Goal: Task Accomplishment & Management: Use online tool/utility

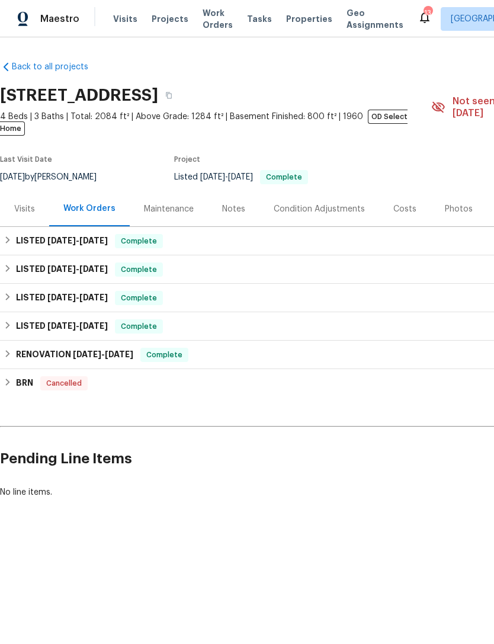
click at [462, 203] on div "Photos" at bounding box center [459, 209] width 28 height 12
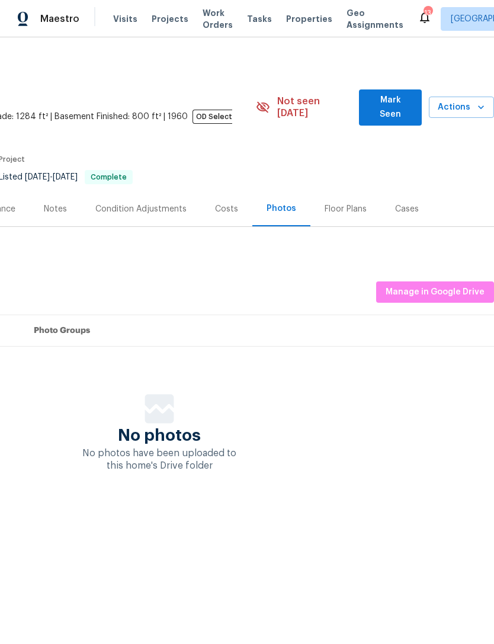
scroll to position [0, 175]
click at [445, 285] on span "Manage in Google Drive" at bounding box center [435, 292] width 99 height 15
click at [399, 105] on span "Mark Seen" at bounding box center [389, 107] width 43 height 29
click at [393, 95] on span "Mark Seen" at bounding box center [389, 107] width 43 height 29
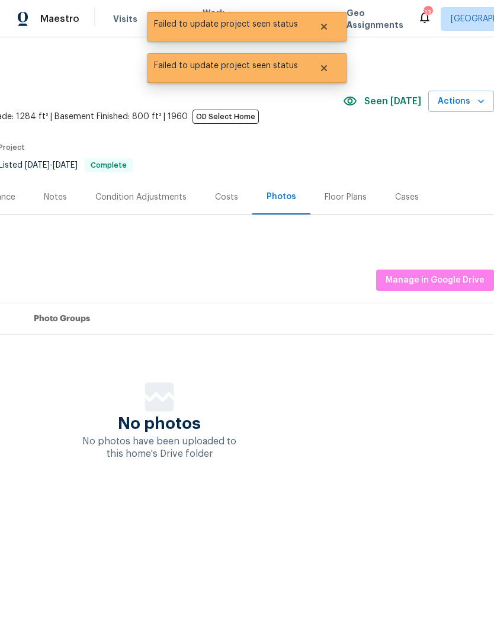
click at [402, 103] on span "Seen today" at bounding box center [392, 101] width 57 height 12
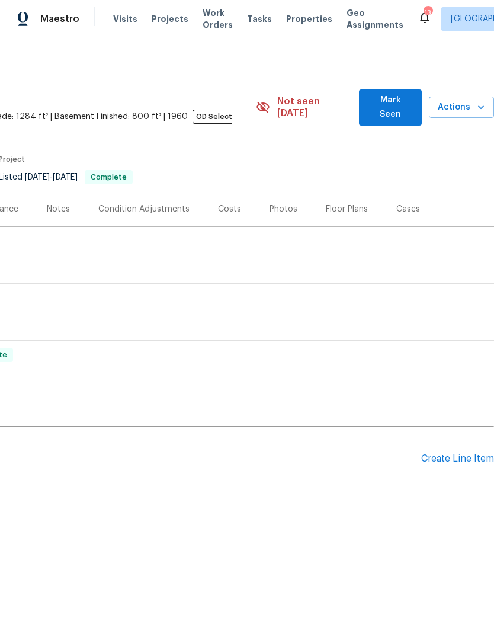
scroll to position [0, 175]
click at [390, 99] on span "Mark Seen" at bounding box center [389, 107] width 43 height 29
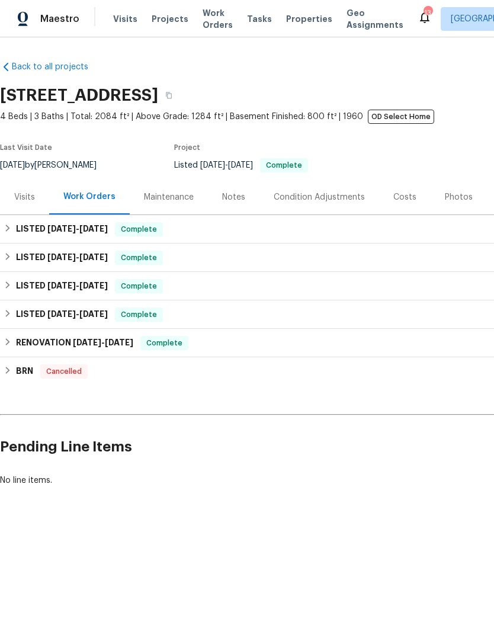
scroll to position [0, 0]
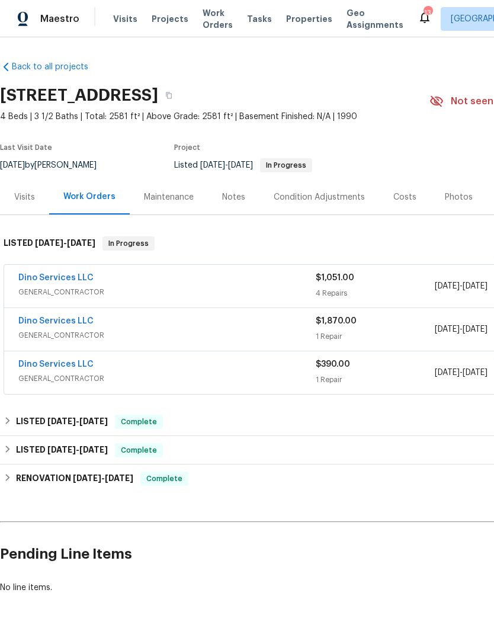
click at [303, 367] on div "Dino Services LLC" at bounding box center [166, 365] width 297 height 14
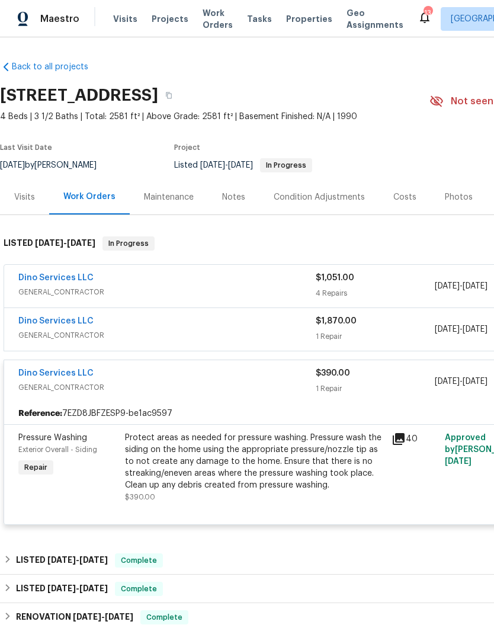
click at [294, 319] on div "Dino Services LLC" at bounding box center [166, 322] width 297 height 14
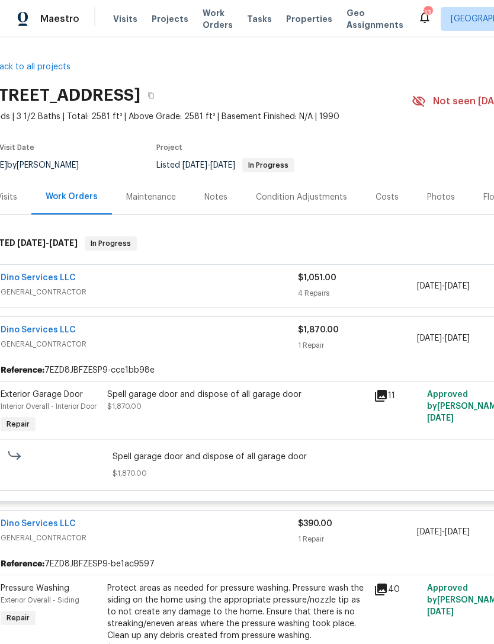
scroll to position [0, 18]
click at [212, 286] on span "GENERAL_CONTRACTOR" at bounding box center [149, 292] width 297 height 12
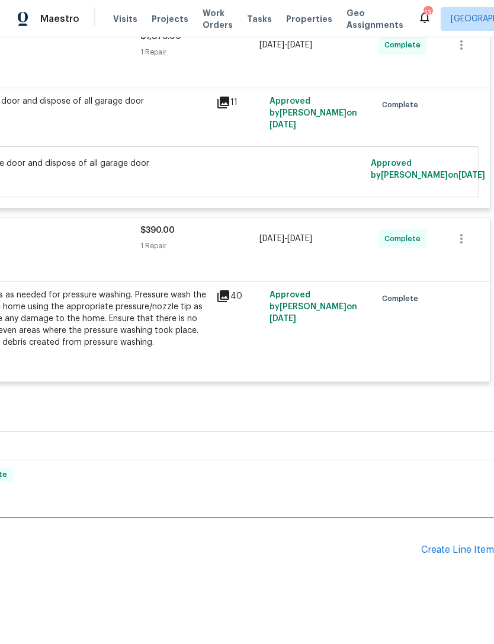
scroll to position [676, 175]
click at [458, 556] on div "Create Line Item" at bounding box center [457, 550] width 73 height 11
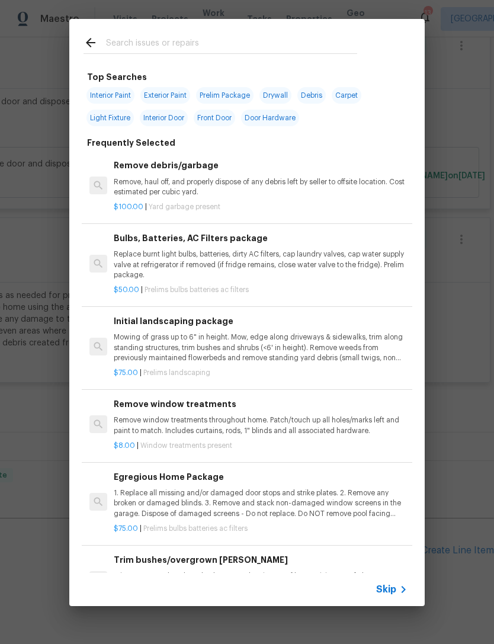
click at [159, 37] on input "text" at bounding box center [231, 45] width 251 height 18
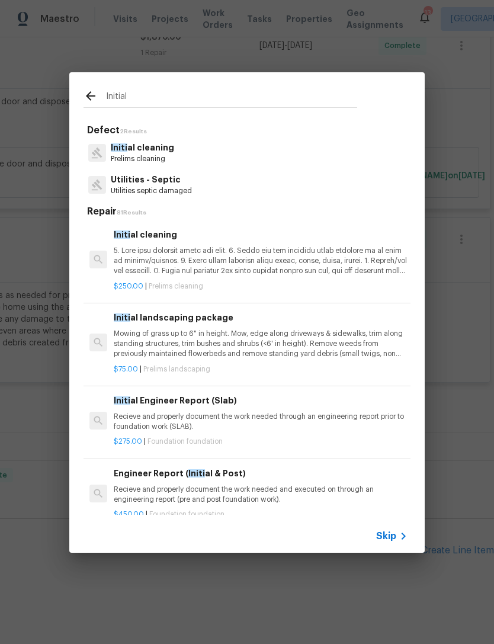
type input "Initial"
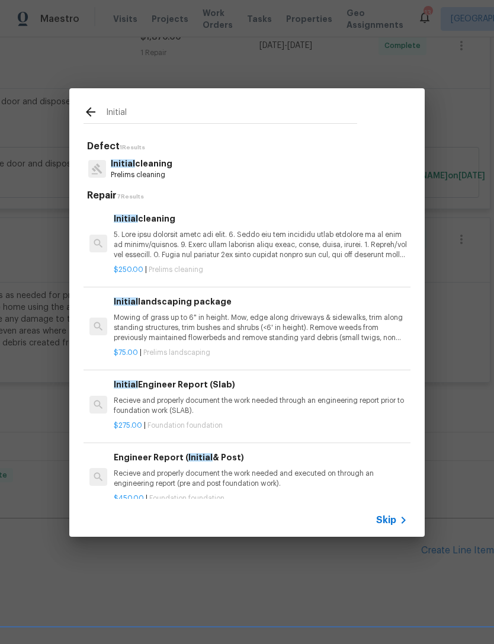
click at [147, 166] on p "Initial cleaning" at bounding box center [142, 164] width 62 height 12
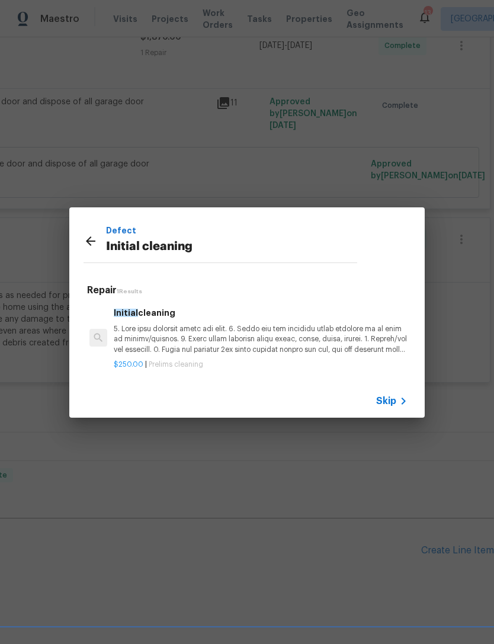
click at [162, 338] on p at bounding box center [261, 339] width 294 height 30
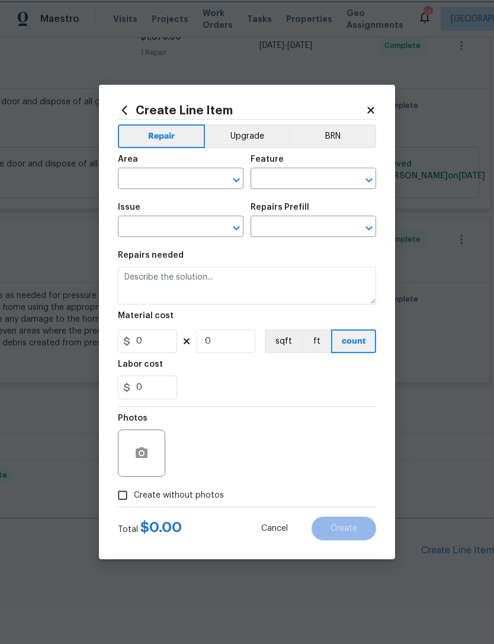
type input "Home Readiness Packages"
type input "Initial cleaning"
type input "Initial cleaning $250.00"
type textarea "1. Wipe down exterior doors and trim. 2. Clean out all exterior light fixtures …"
type input "250"
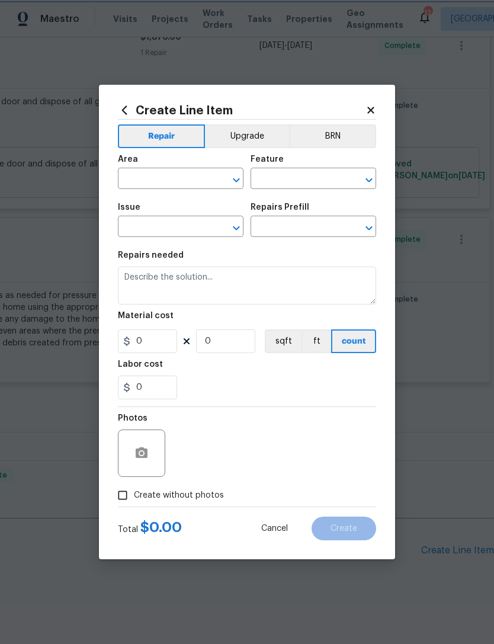
type input "1"
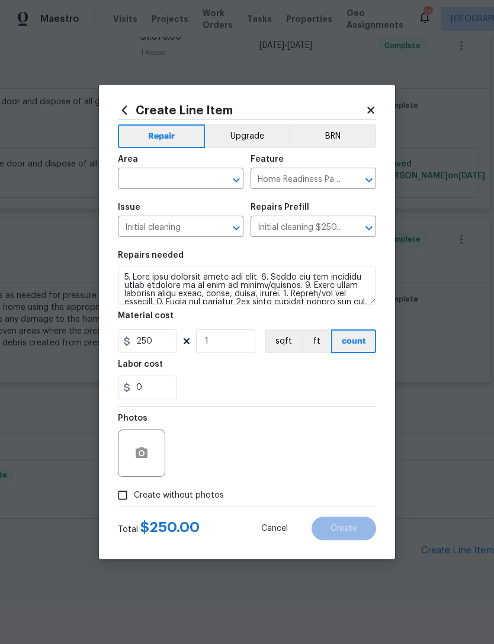
click at [172, 175] on input "text" at bounding box center [164, 180] width 92 height 18
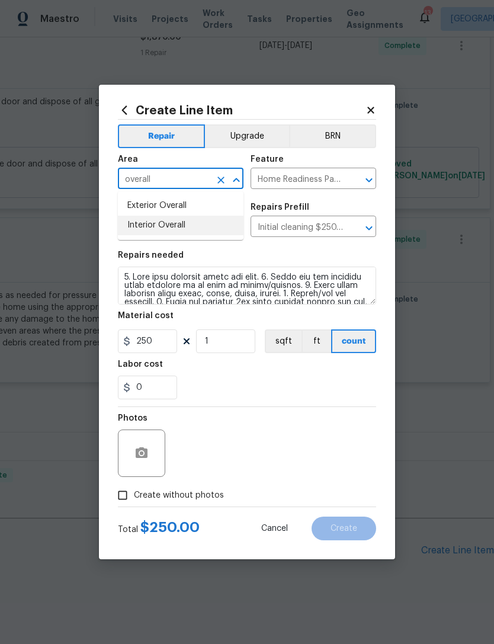
click at [163, 227] on li "Interior Overall" at bounding box center [181, 226] width 126 height 20
type input "Interior Overall"
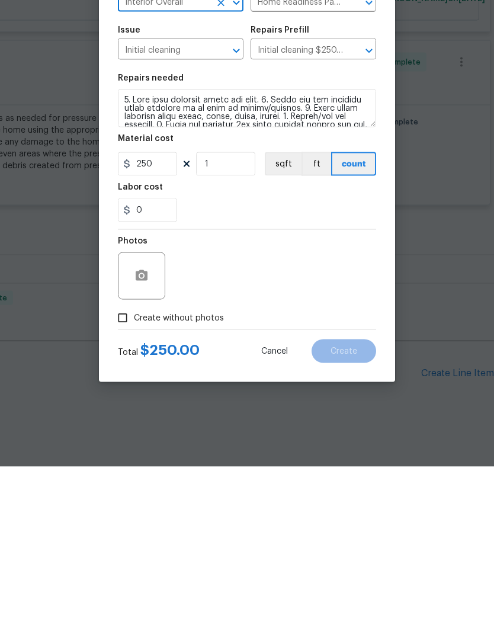
click at [130, 484] on input "Create without photos" at bounding box center [122, 495] width 23 height 23
checkbox input "true"
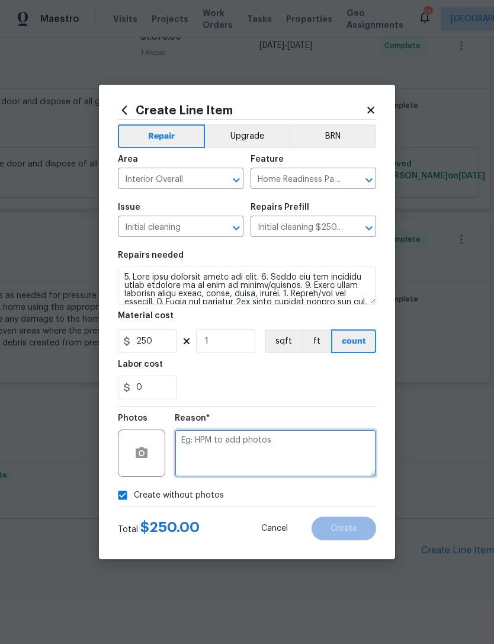
click at [252, 440] on textarea at bounding box center [275, 452] width 201 height 47
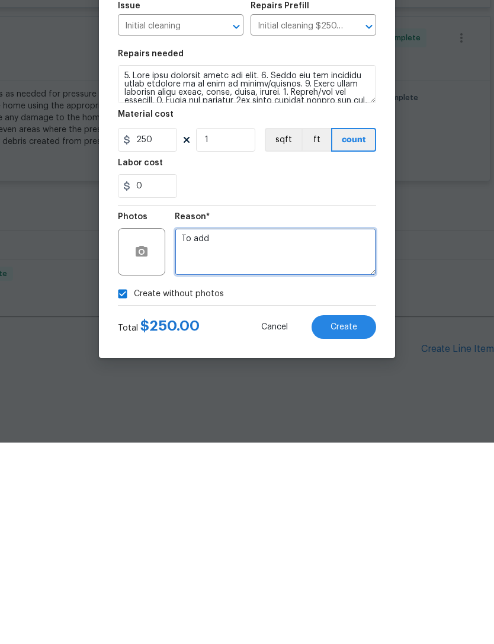
type textarea "To add"
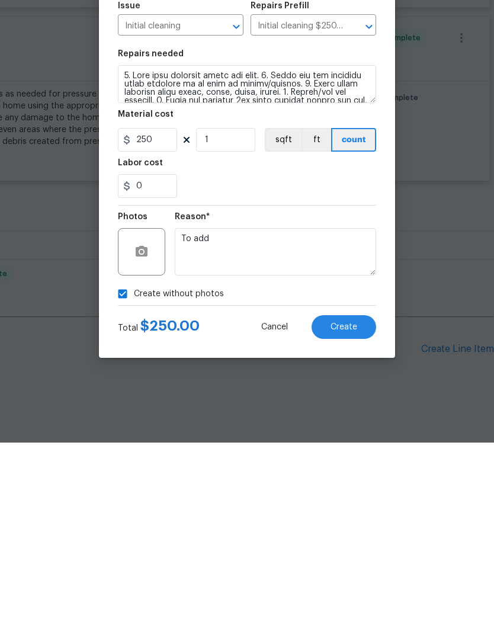
click at [345, 524] on span "Create" at bounding box center [344, 528] width 27 height 9
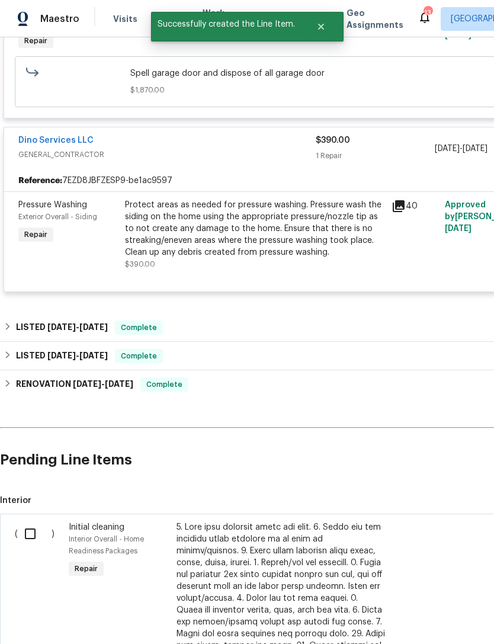
scroll to position [768, 0]
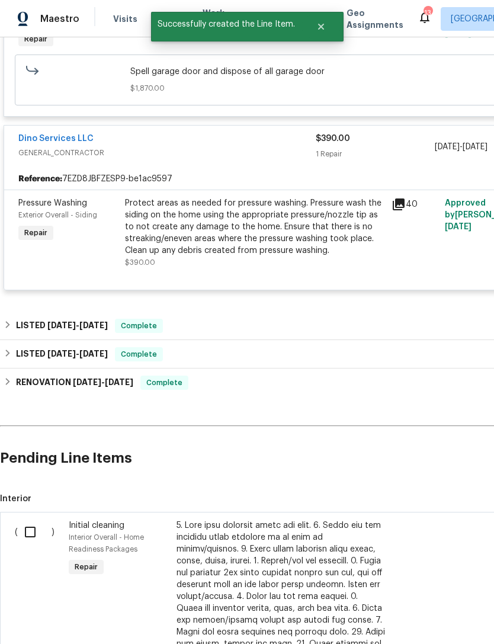
click at [36, 519] on input "checkbox" at bounding box center [35, 531] width 34 height 25
checkbox input "true"
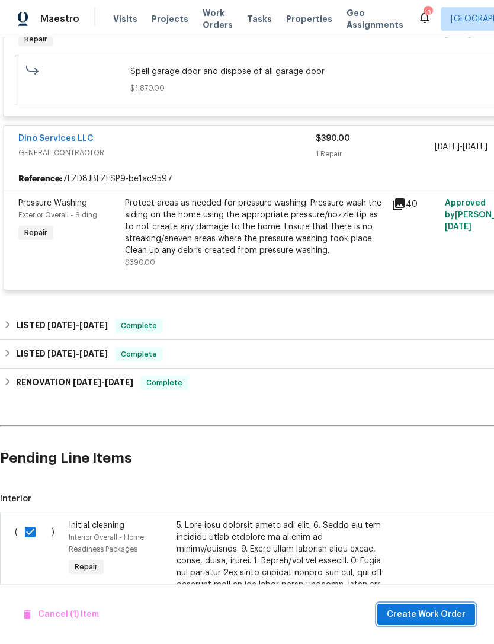
click at [428, 605] on button "Create Work Order" at bounding box center [426, 615] width 98 height 22
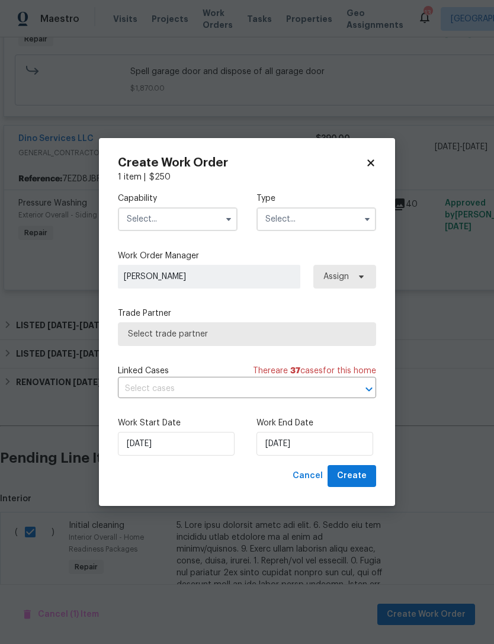
click at [184, 213] on input "text" at bounding box center [178, 219] width 120 height 24
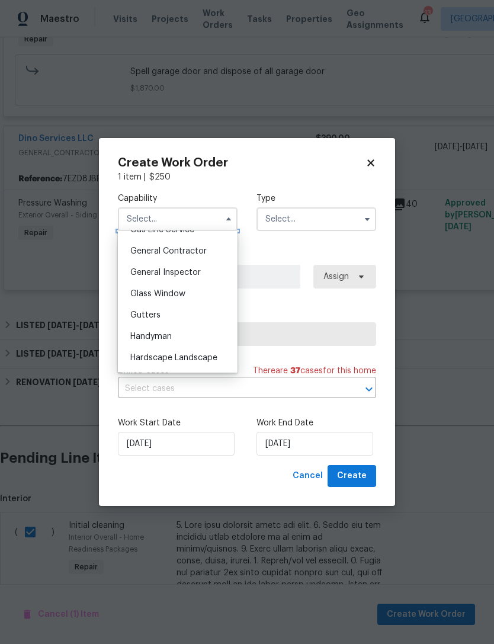
scroll to position [560, 0]
click at [178, 252] on span "General Contractor" at bounding box center [168, 250] width 76 height 8
type input "General Contractor"
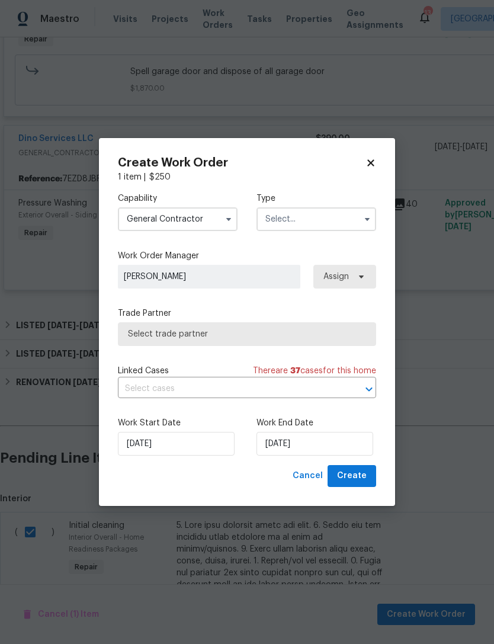
click at [329, 217] on input "text" at bounding box center [316, 219] width 120 height 24
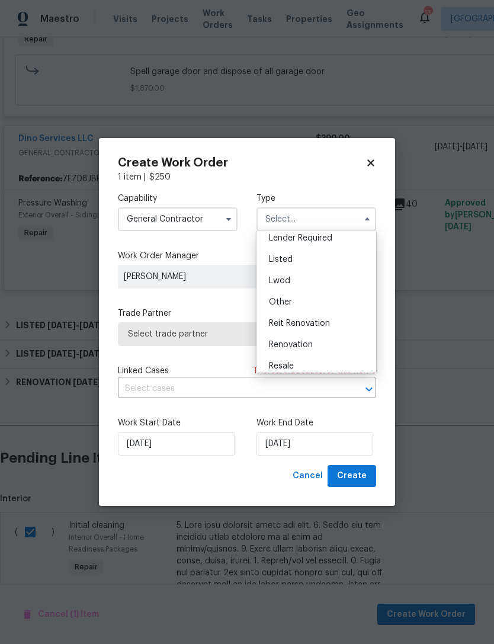
scroll to position [92, 0]
click at [291, 255] on span "Listed" at bounding box center [281, 259] width 24 height 8
type input "Listed"
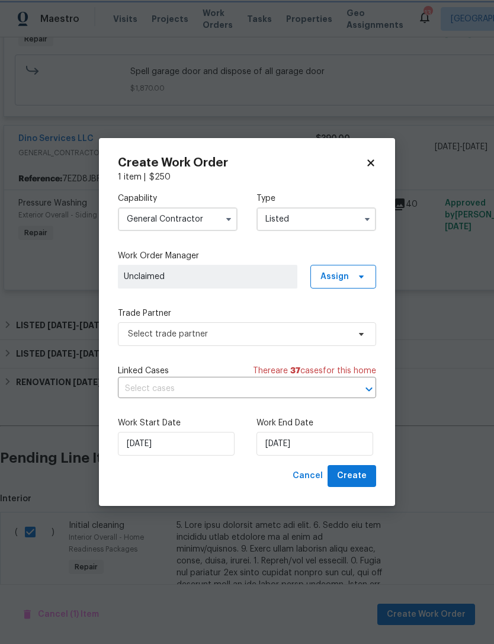
scroll to position [0, 0]
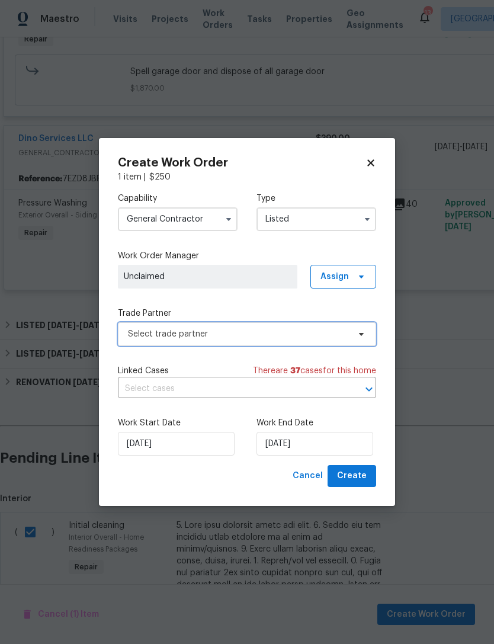
click at [218, 329] on span "Select trade partner" at bounding box center [238, 334] width 221 height 12
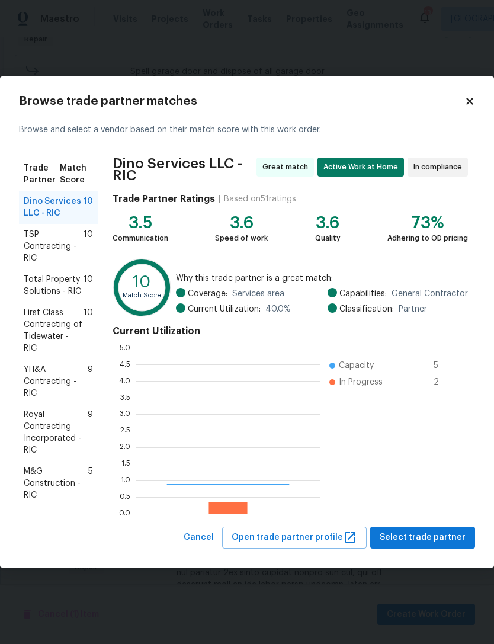
scroll to position [166, 184]
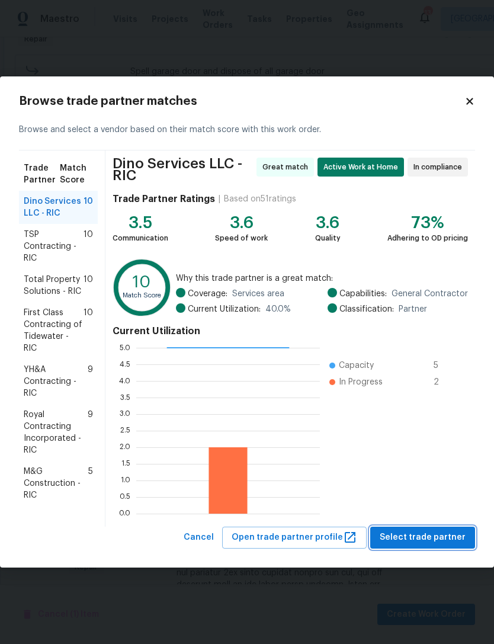
click at [420, 530] on span "Select trade partner" at bounding box center [423, 537] width 86 height 15
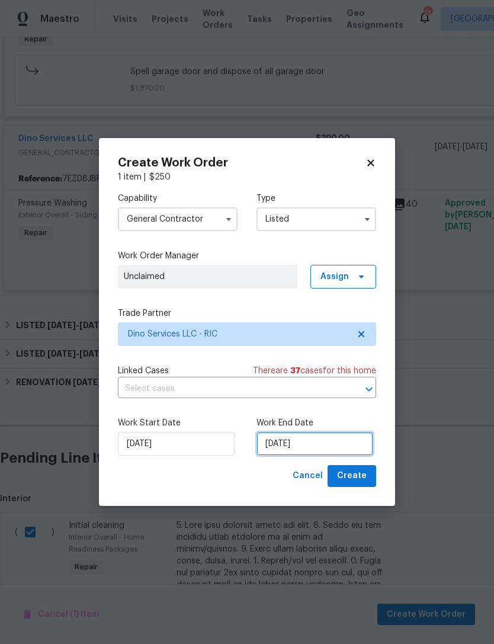
click at [318, 435] on input "[DATE]" at bounding box center [314, 444] width 117 height 24
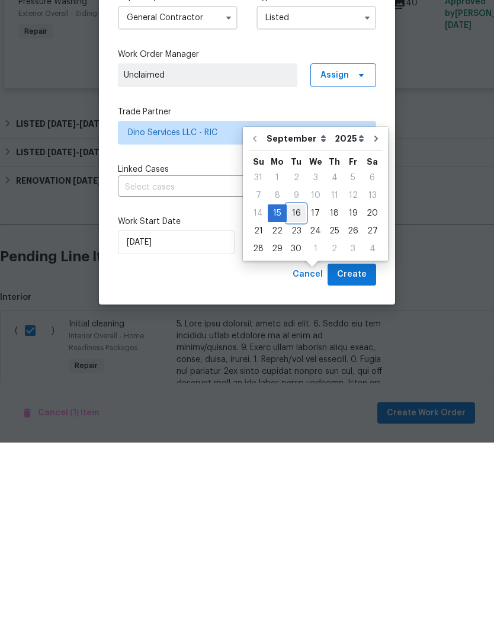
click at [301, 406] on div "16" at bounding box center [296, 414] width 19 height 17
type input "[DATE]"
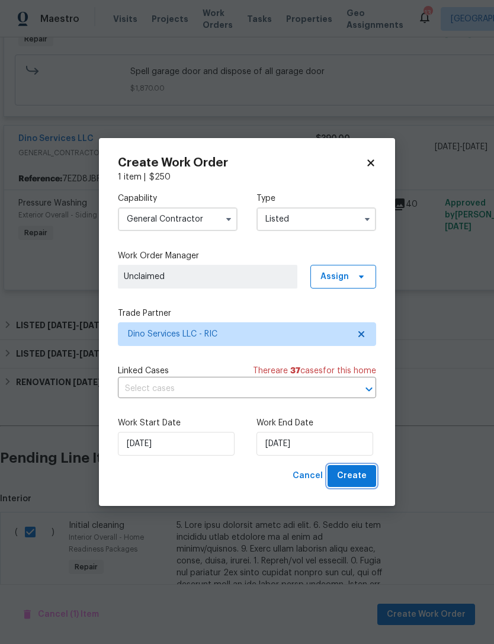
click at [363, 477] on span "Create" at bounding box center [352, 476] width 30 height 15
checkbox input "false"
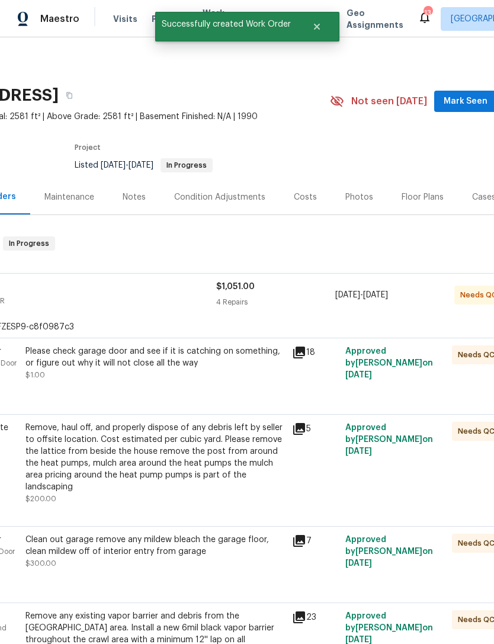
scroll to position [0, 100]
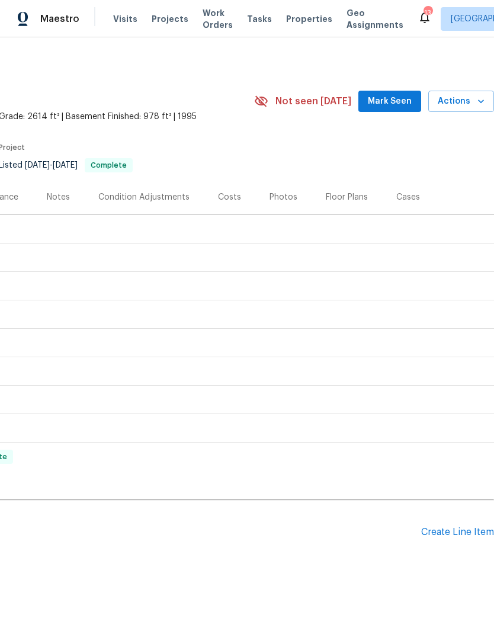
scroll to position [0, 175]
click at [455, 528] on div "Create Line Item" at bounding box center [457, 532] width 73 height 11
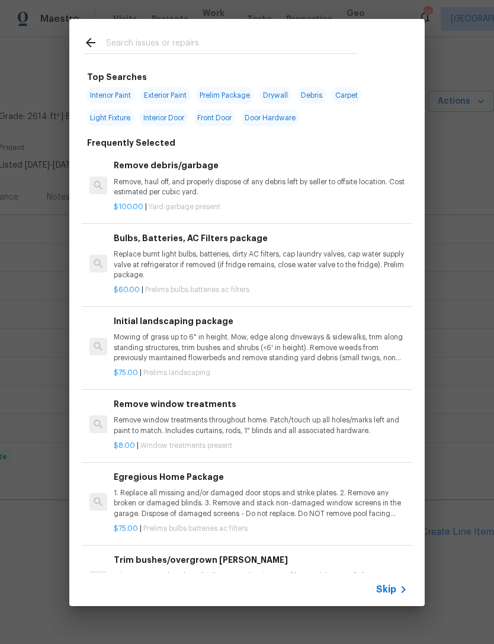
click at [169, 40] on input "text" at bounding box center [231, 45] width 251 height 18
type input "Hvac"
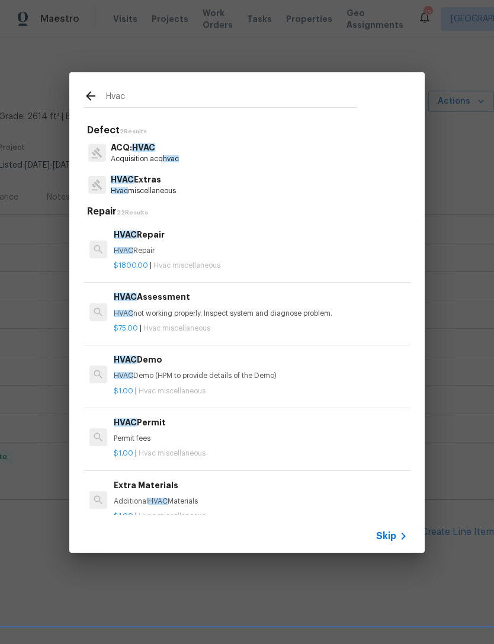
click at [149, 181] on p "HVAC Extras" at bounding box center [143, 180] width 65 height 12
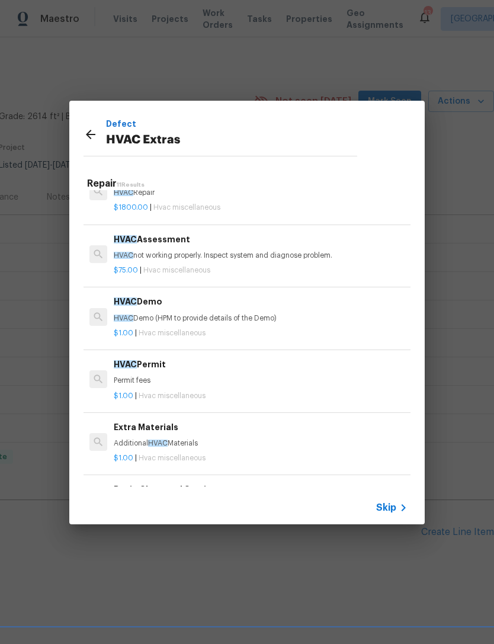
scroll to position [30, 0]
click at [218, 247] on div "HVAC Assessment HVAC not working properly. Inspect system and diagnose problem." at bounding box center [261, 247] width 294 height 28
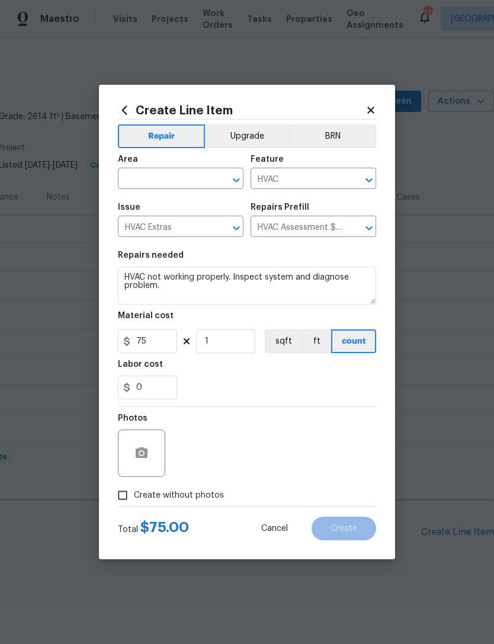
click at [230, 176] on icon "Open" at bounding box center [236, 180] width 14 height 14
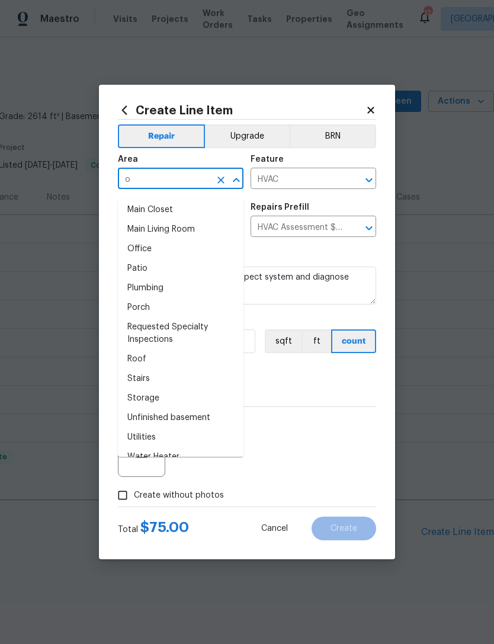
scroll to position [0, 0]
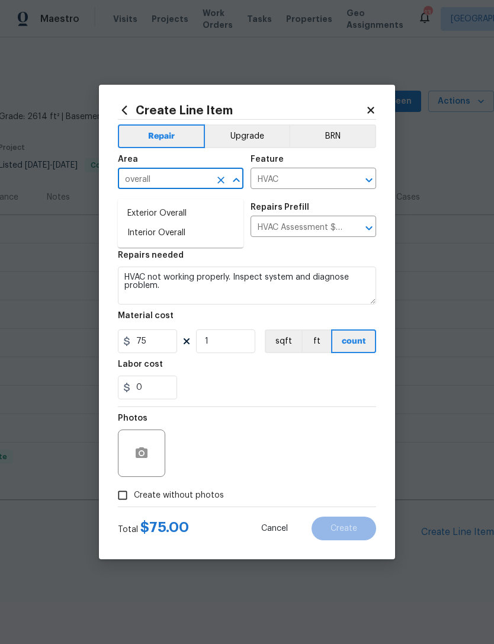
click at [159, 223] on li "Interior Overall" at bounding box center [181, 233] width 126 height 20
type input "Interior Overall"
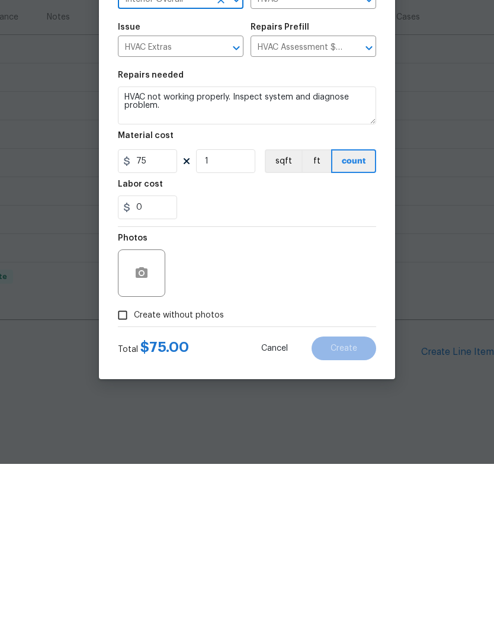
click at [126, 484] on input "Create without photos" at bounding box center [122, 495] width 23 height 23
checkbox input "true"
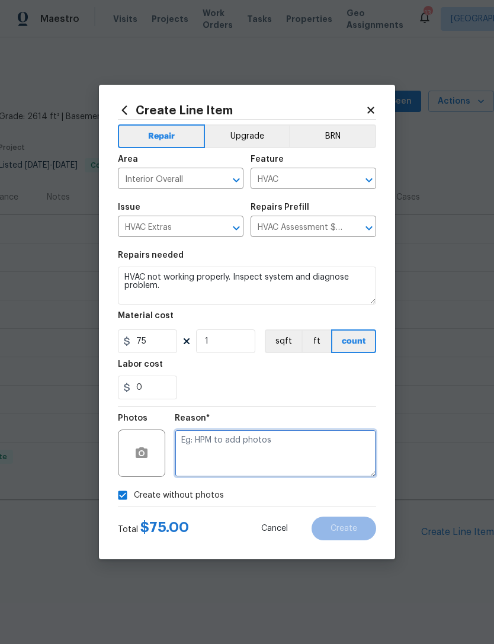
click at [261, 440] on textarea at bounding box center [275, 452] width 201 height 47
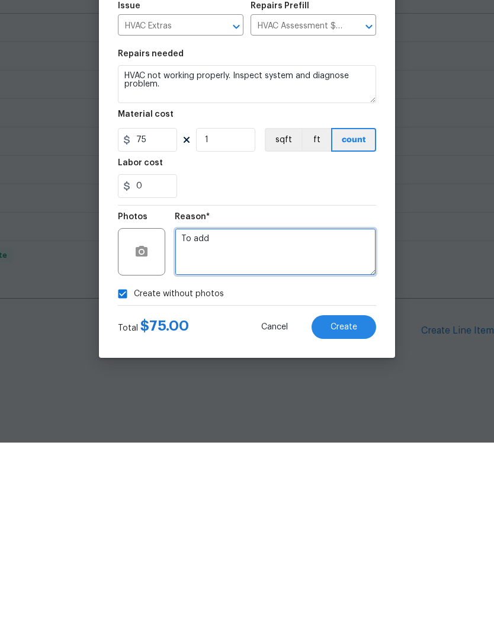
type textarea "To add"
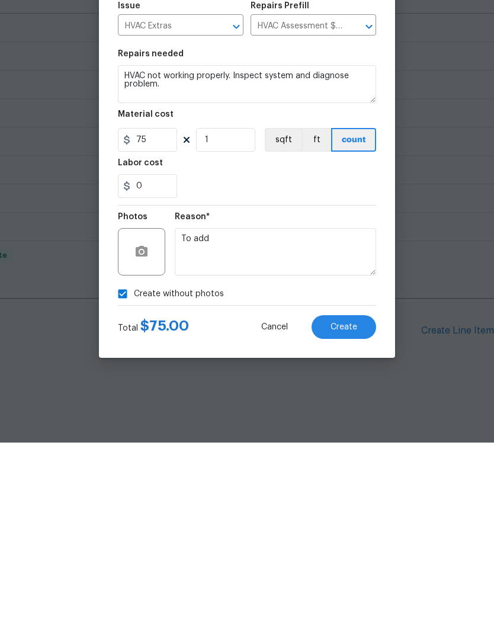
click at [350, 516] on button "Create" at bounding box center [344, 528] width 65 height 24
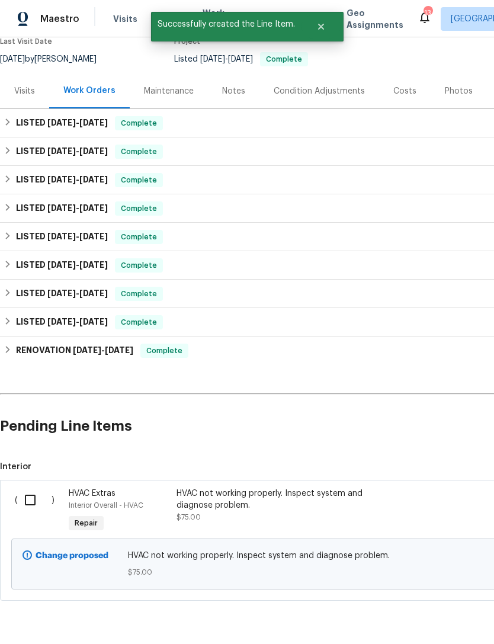
scroll to position [105, 0]
click at [34, 490] on input "checkbox" at bounding box center [35, 500] width 34 height 25
checkbox input "true"
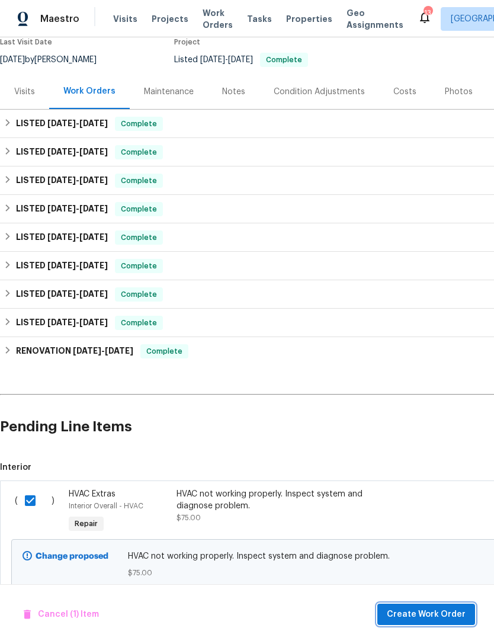
click at [434, 604] on button "Create Work Order" at bounding box center [426, 615] width 98 height 22
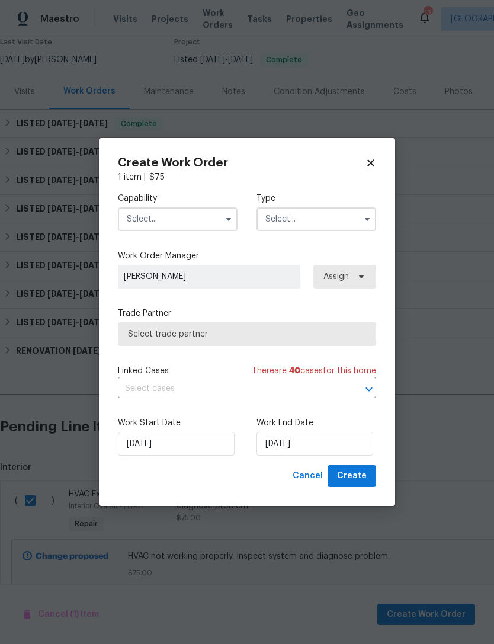
click at [223, 216] on button "button" at bounding box center [229, 219] width 14 height 14
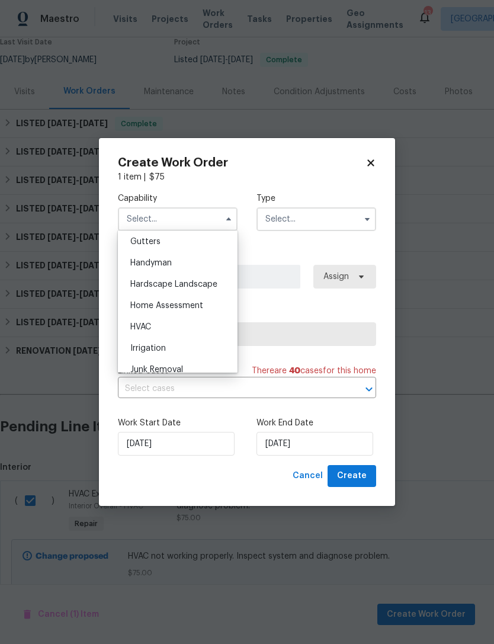
scroll to position [634, 0]
click at [151, 325] on span "HVAC" at bounding box center [140, 326] width 21 height 8
type input "HVAC"
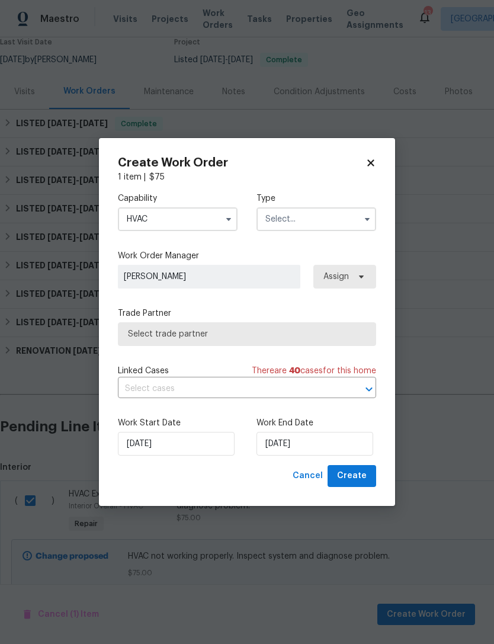
click at [336, 209] on input "text" at bounding box center [316, 219] width 120 height 24
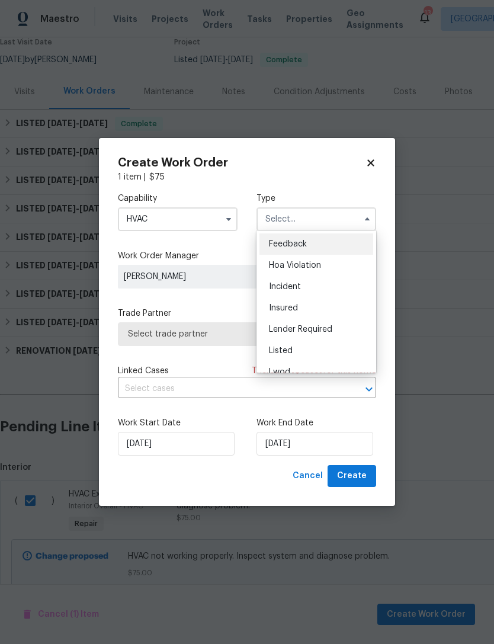
click at [290, 349] on span "Listed" at bounding box center [281, 351] width 24 height 8
type input "Listed"
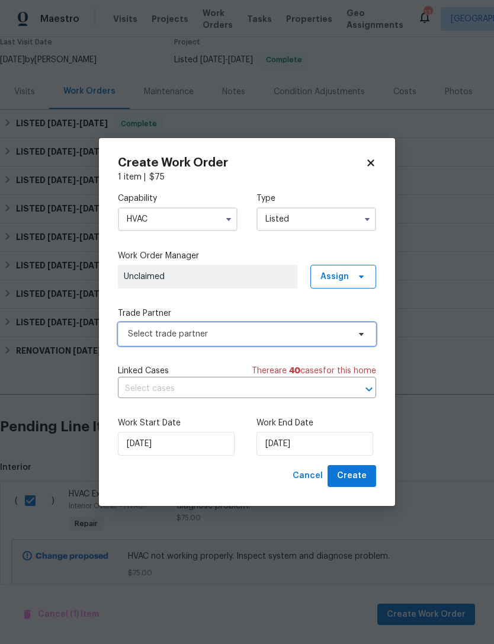
click at [256, 335] on span "Select trade partner" at bounding box center [238, 334] width 221 height 12
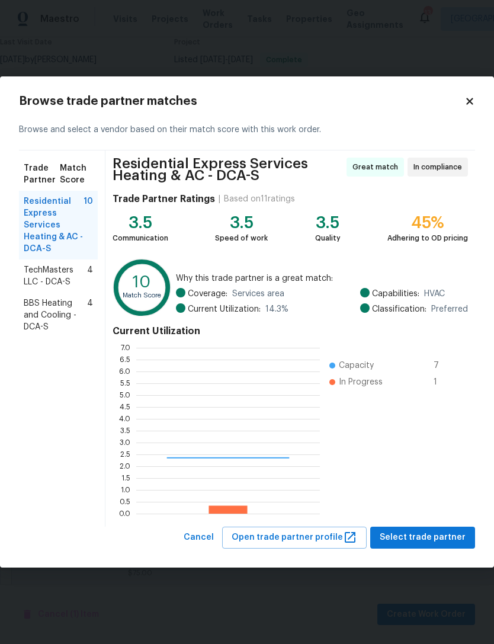
scroll to position [166, 184]
click at [53, 314] on span "BBS Heating and Cooling - DCA-S" at bounding box center [55, 315] width 63 height 36
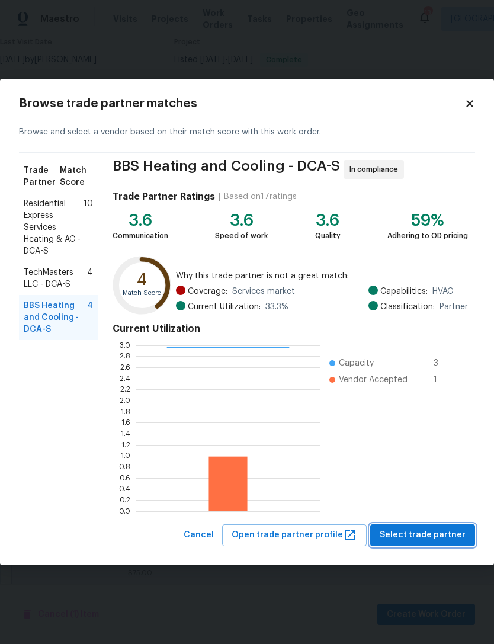
click at [434, 531] on span "Select trade partner" at bounding box center [423, 535] width 86 height 15
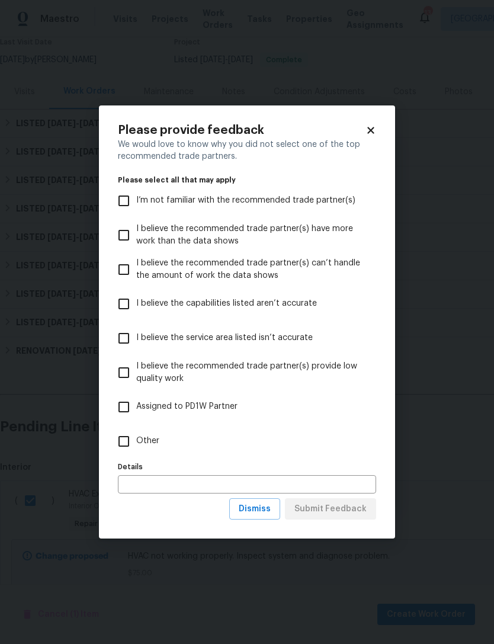
click at [130, 443] on input "Other" at bounding box center [123, 441] width 25 height 25
checkbox input "true"
click at [172, 476] on input "text" at bounding box center [247, 484] width 258 height 18
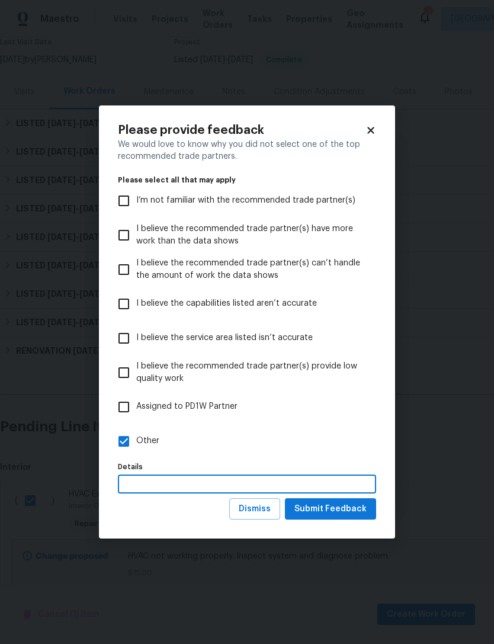
scroll to position [38, 0]
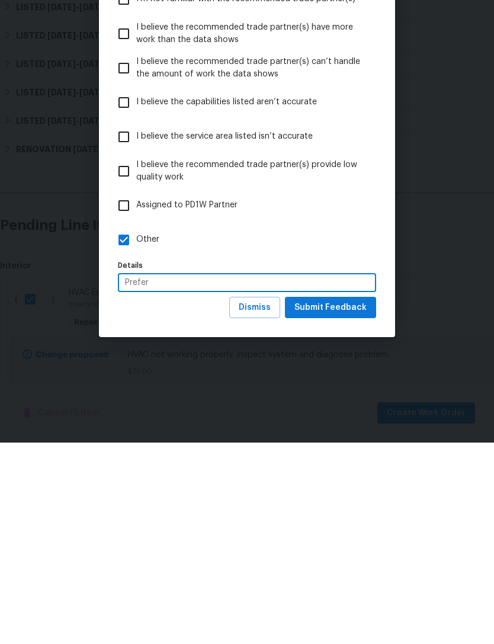
type input "Prefer"
click at [325, 502] on span "Submit Feedback" at bounding box center [330, 509] width 72 height 15
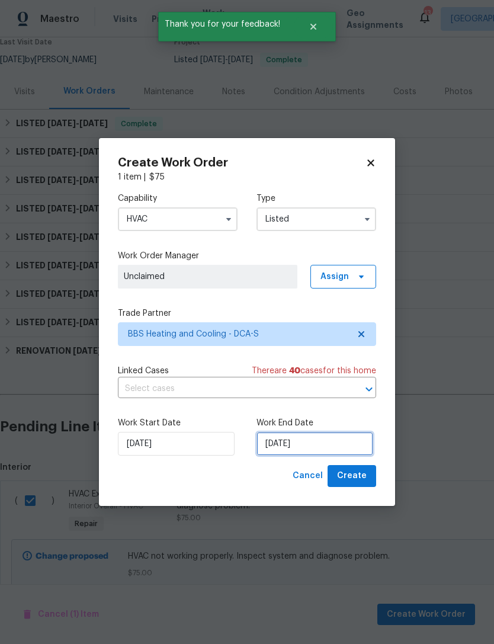
click at [333, 434] on input "[DATE]" at bounding box center [314, 444] width 117 height 24
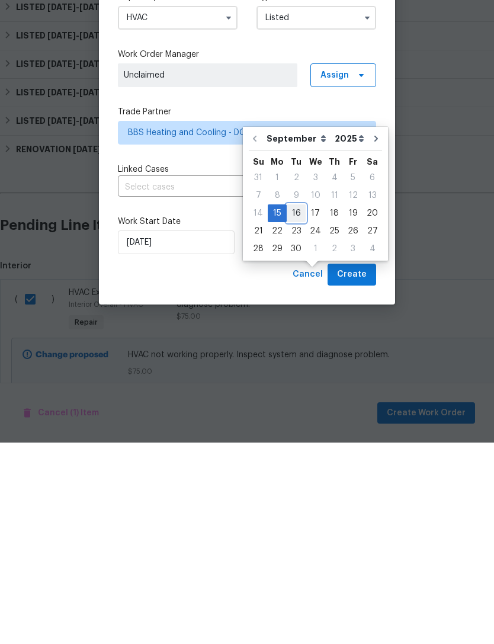
click at [298, 406] on div "16" at bounding box center [296, 414] width 19 height 17
type input "[DATE]"
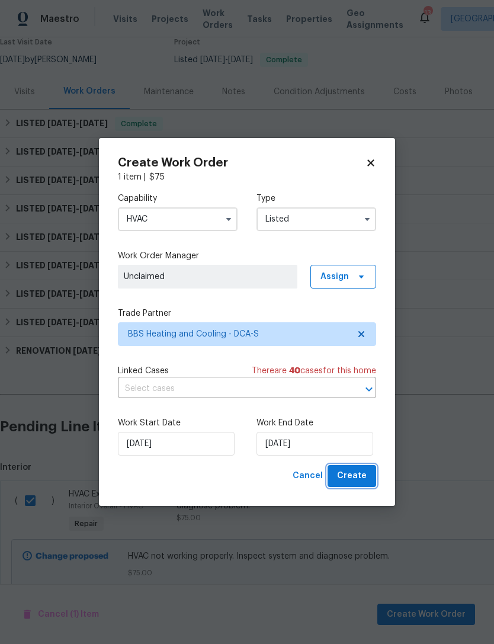
click at [363, 474] on span "Create" at bounding box center [352, 476] width 30 height 15
checkbox input "false"
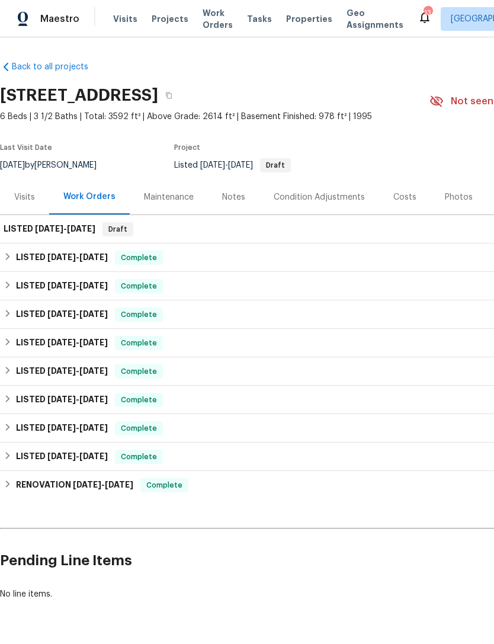
scroll to position [0, -1]
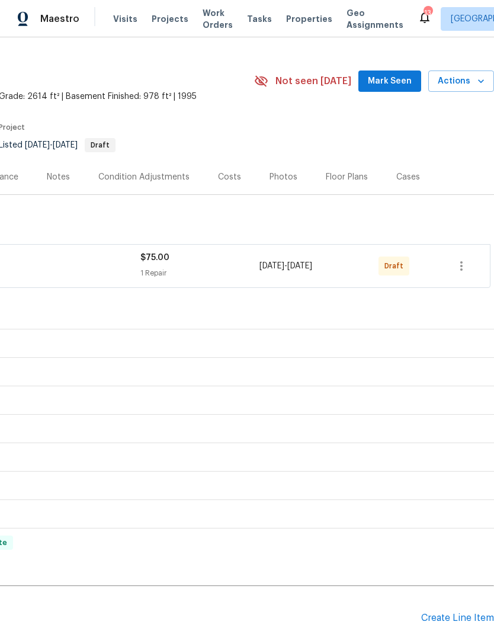
scroll to position [21, 175]
click at [454, 270] on button "button" at bounding box center [461, 265] width 28 height 28
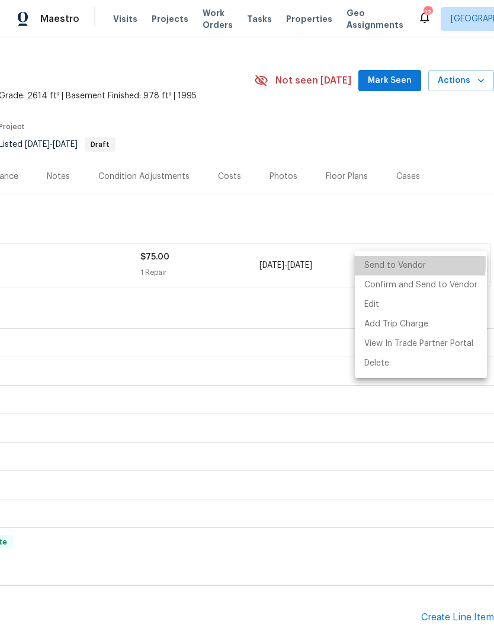
click at [388, 264] on li "Send to Vendor" at bounding box center [421, 266] width 132 height 20
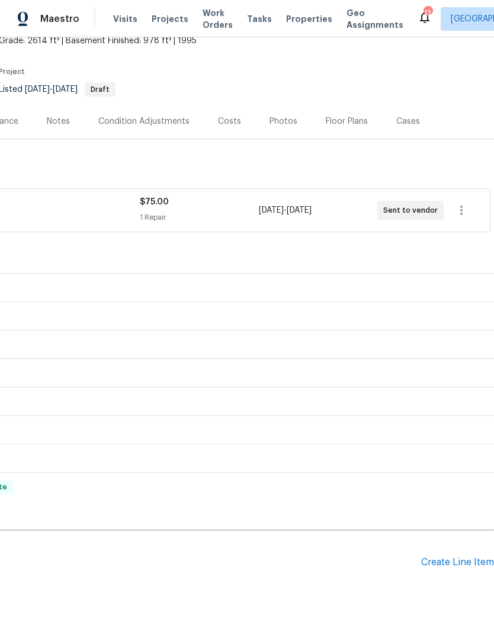
scroll to position [76, 175]
click at [451, 557] on div "Create Line Item" at bounding box center [457, 562] width 73 height 11
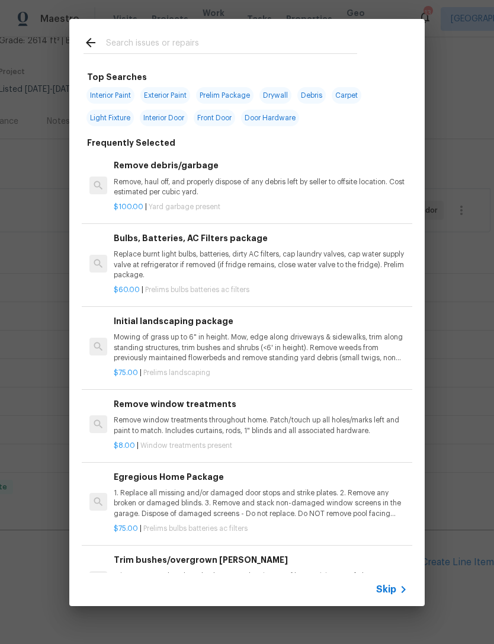
click at [155, 36] on input "text" at bounding box center [231, 45] width 251 height 18
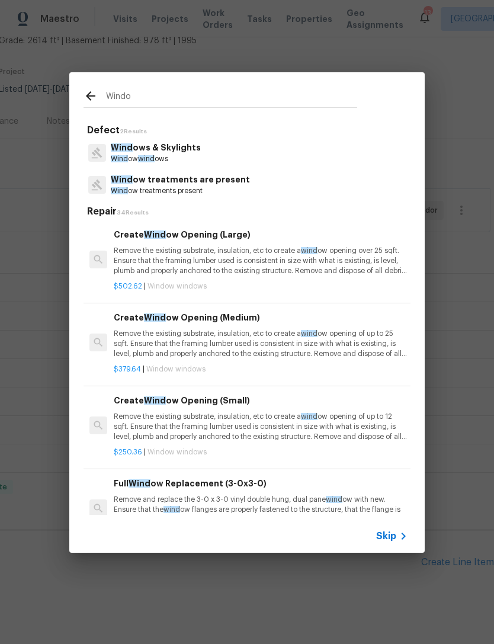
type input "Window"
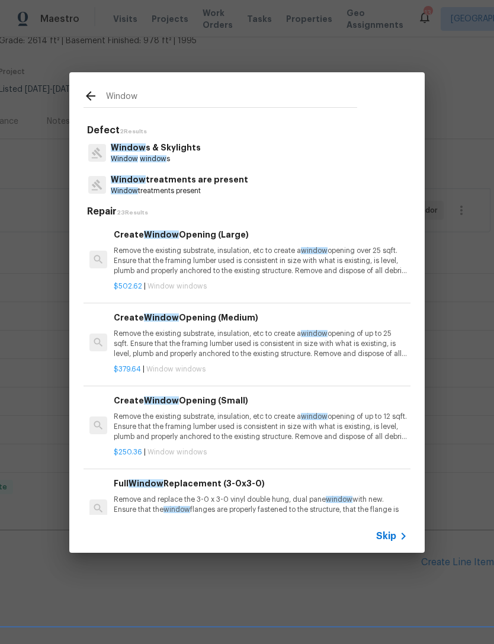
click at [160, 147] on p "Window s & Skylights" at bounding box center [156, 148] width 90 height 12
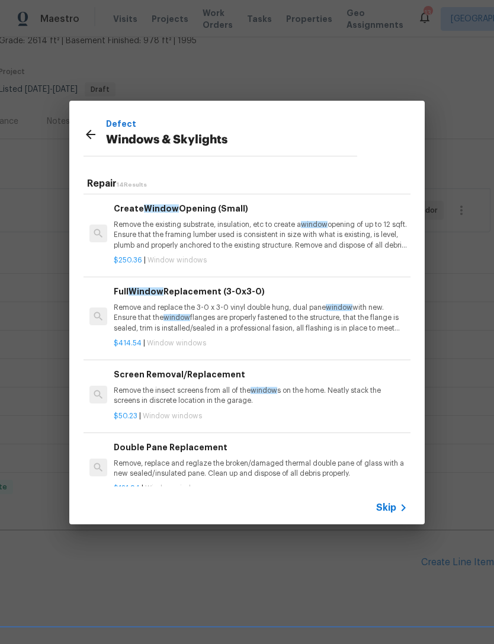
scroll to position [170, 2]
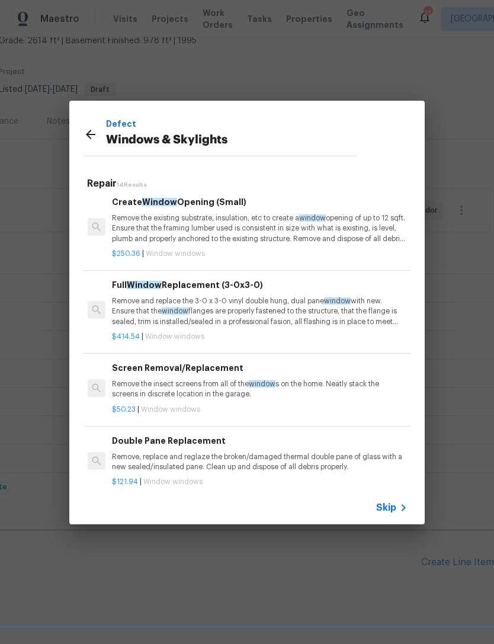
click at [171, 280] on h6 "Full Window Replacement (3-0x3-0)" at bounding box center [259, 284] width 294 height 13
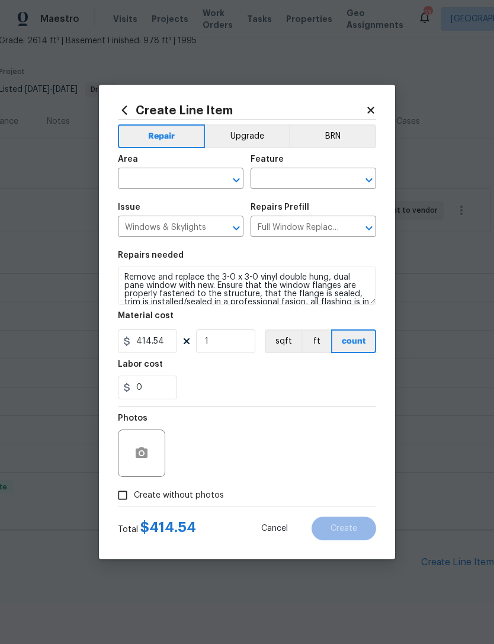
click at [235, 175] on icon "Open" at bounding box center [236, 180] width 14 height 14
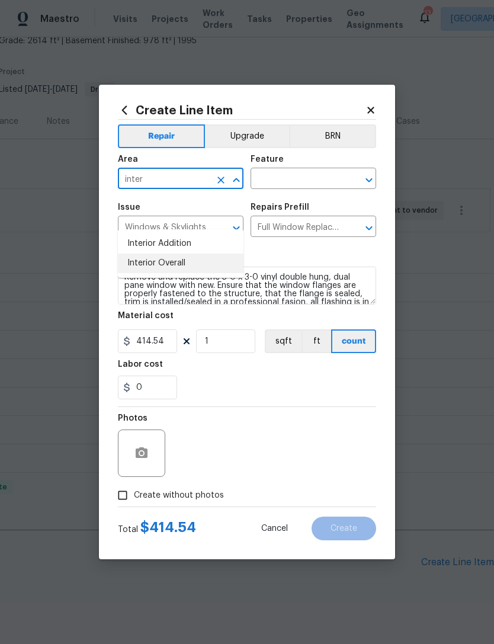
click at [165, 254] on li "Interior Overall" at bounding box center [181, 264] width 126 height 20
type input "Interior Overall"
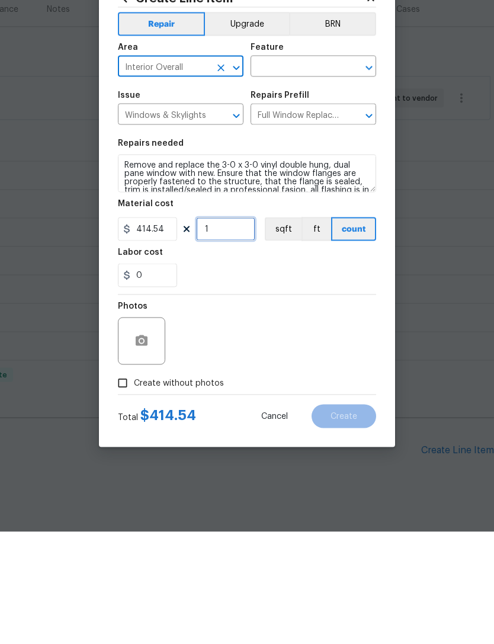
click at [236, 329] on input "1" at bounding box center [225, 341] width 59 height 24
type input "0"
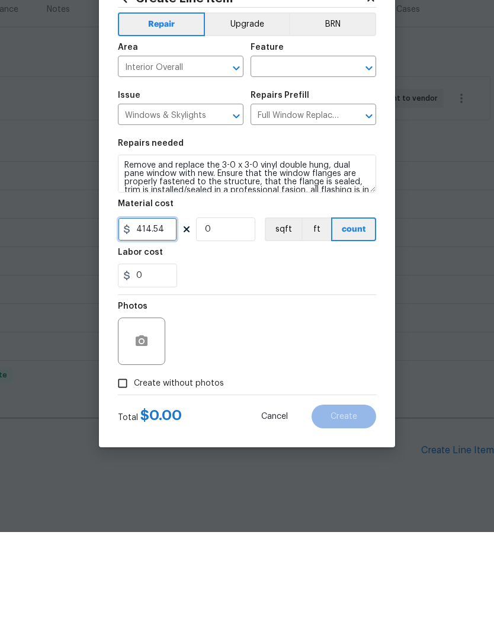
click at [163, 329] on input "414.54" at bounding box center [147, 341] width 59 height 24
click at [165, 329] on input "414.54" at bounding box center [147, 341] width 59 height 24
type input "375"
click at [236, 329] on input "0" at bounding box center [225, 341] width 59 height 24
type input "2"
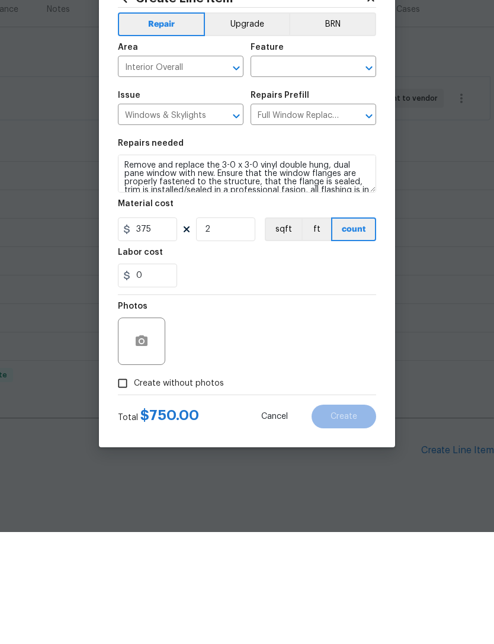
click at [276, 407] on div "Photos" at bounding box center [247, 445] width 258 height 77
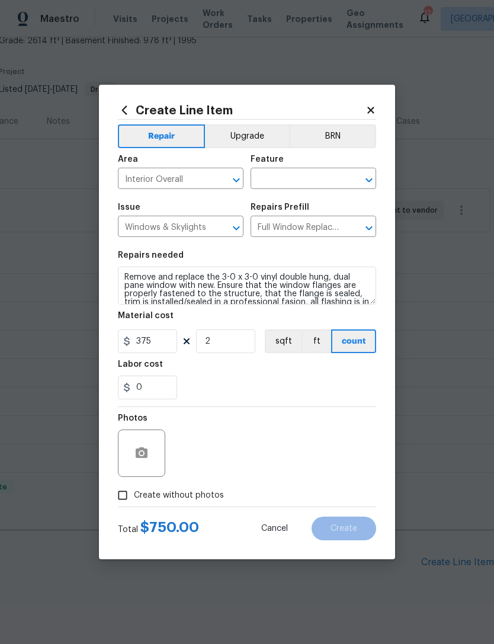
click at [372, 173] on icon "Open" at bounding box center [369, 180] width 14 height 14
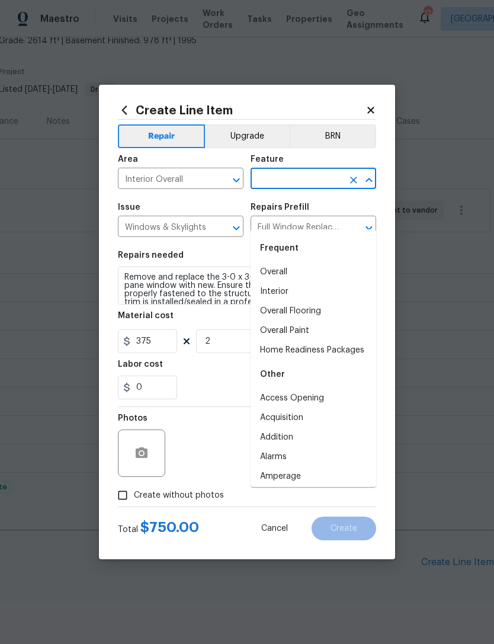
click at [285, 262] on li "Overall" at bounding box center [314, 272] width 126 height 20
type input "Overall"
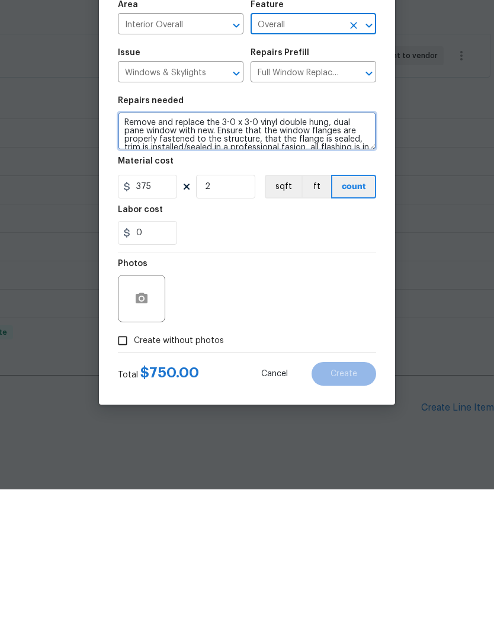
click at [373, 267] on textarea "Remove and replace the 3-0 x 3-0 vinyl double hung, dual pane window with new. …" at bounding box center [247, 286] width 258 height 38
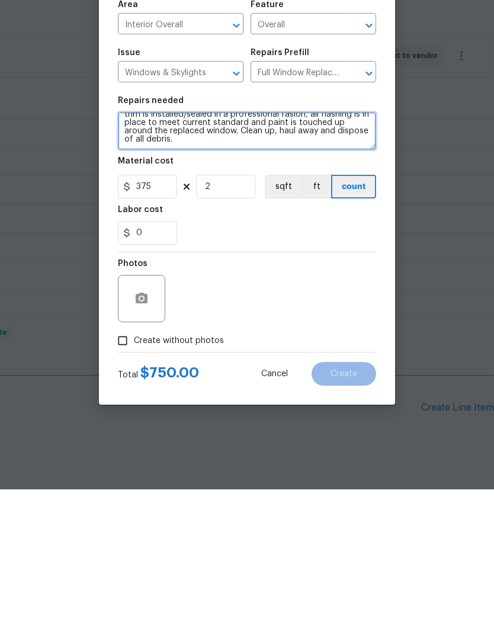
scroll to position [33, 0]
click at [174, 267] on textarea "Remove and replace the 3-0 x 3-0 vinyl double hung, dual pane window with new. …" at bounding box center [247, 286] width 258 height 38
type textarea "Remove and replace the 3-0 x 3-0 vinyl double hung, dual pane window with new. …"
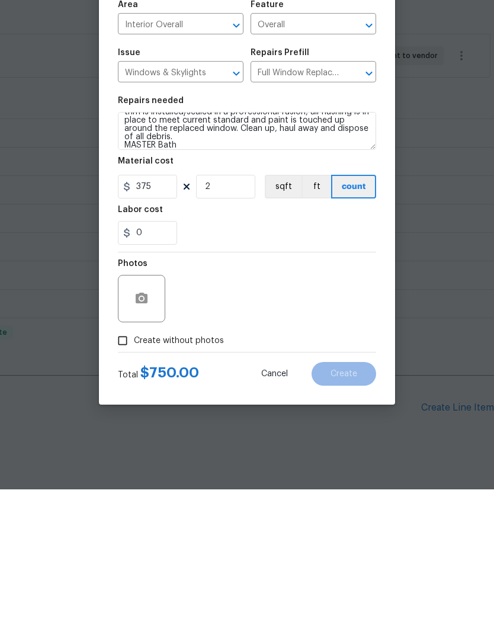
click at [120, 484] on input "Create without photos" at bounding box center [122, 495] width 23 height 23
checkbox input "true"
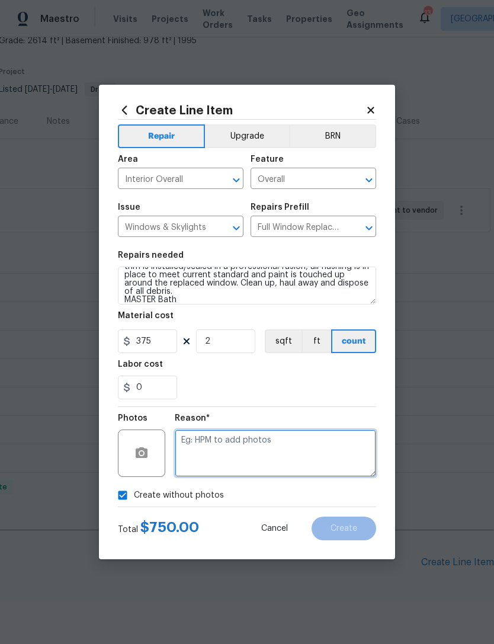
click at [253, 435] on textarea at bounding box center [275, 452] width 201 height 47
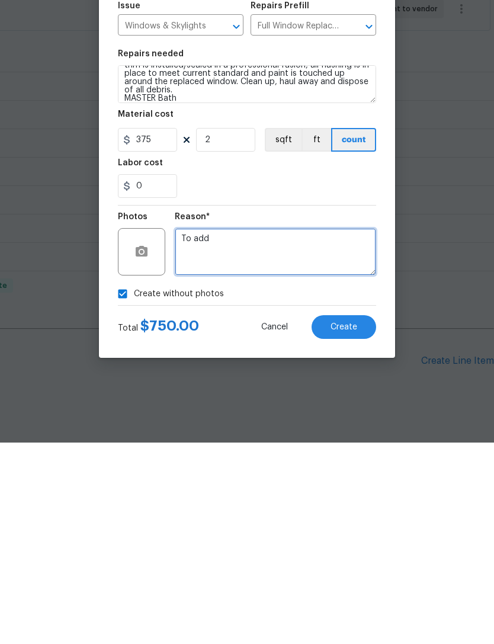
type textarea "To add"
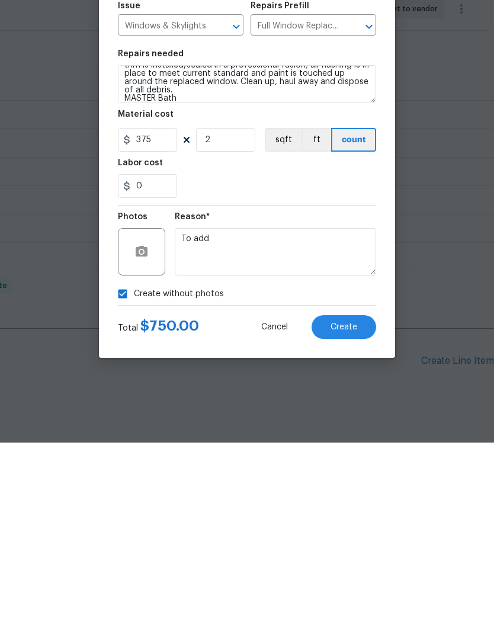
click at [362, 516] on button "Create" at bounding box center [344, 528] width 65 height 24
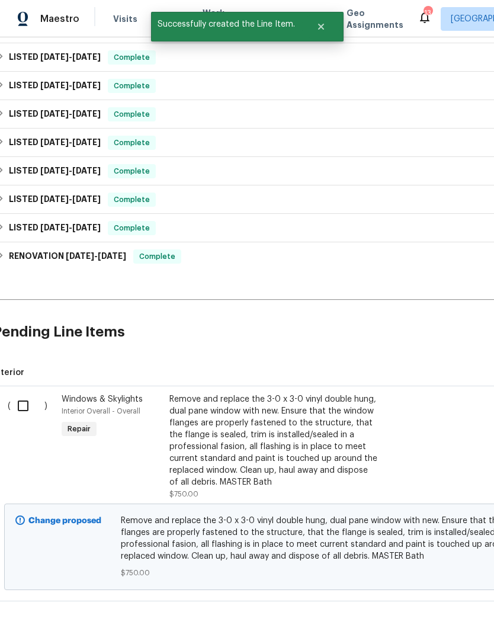
scroll to position [306, 9]
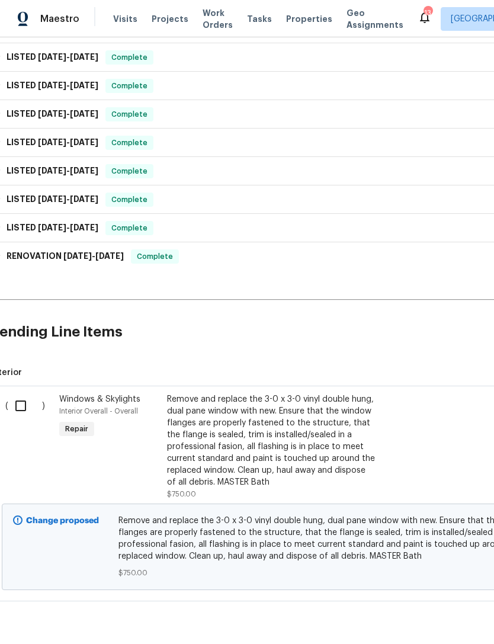
click at [24, 393] on input "checkbox" at bounding box center [25, 405] width 34 height 25
checkbox input "true"
click at [440, 617] on span "Create Work Order" at bounding box center [426, 614] width 79 height 15
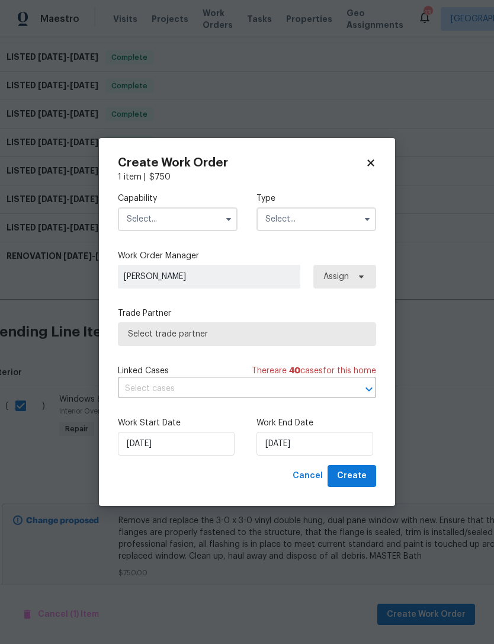
click at [225, 219] on icon "button" at bounding box center [228, 218] width 9 height 9
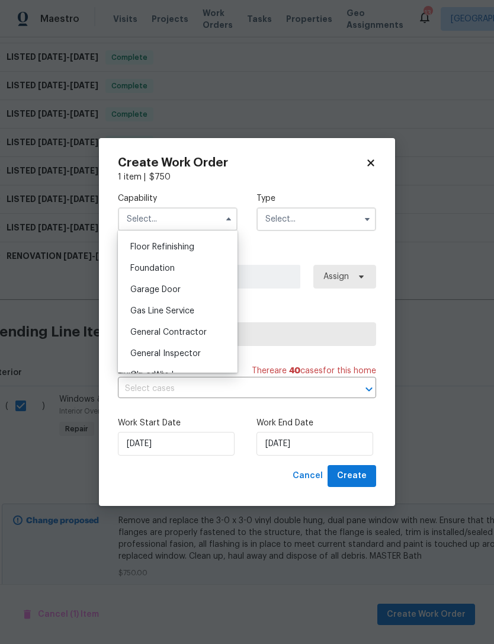
scroll to position [482, 0]
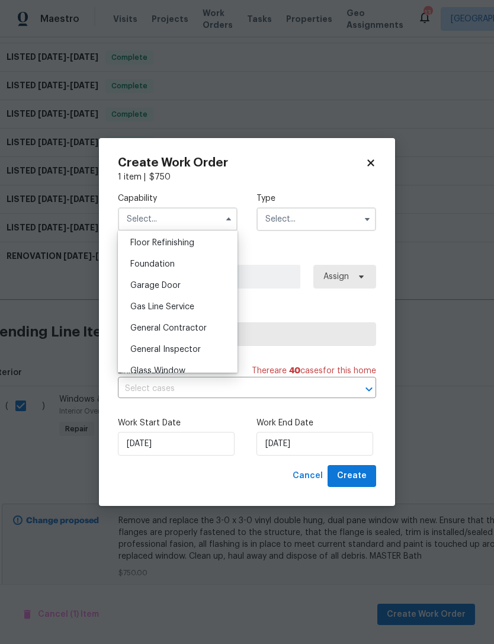
click at [179, 327] on span "General Contractor" at bounding box center [168, 328] width 76 height 8
type input "General Contractor"
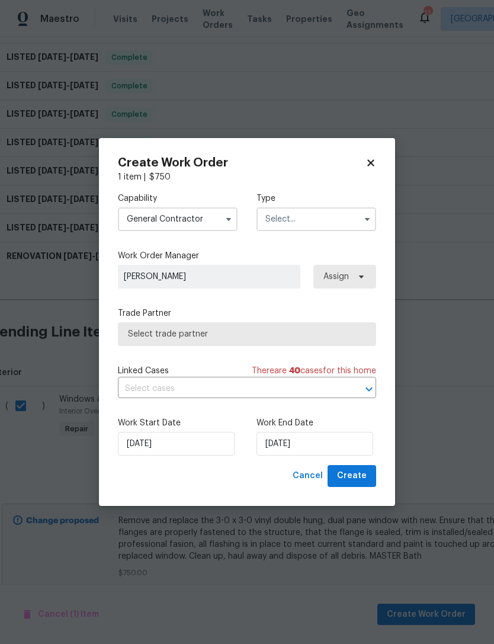
click at [352, 219] on input "text" at bounding box center [316, 219] width 120 height 24
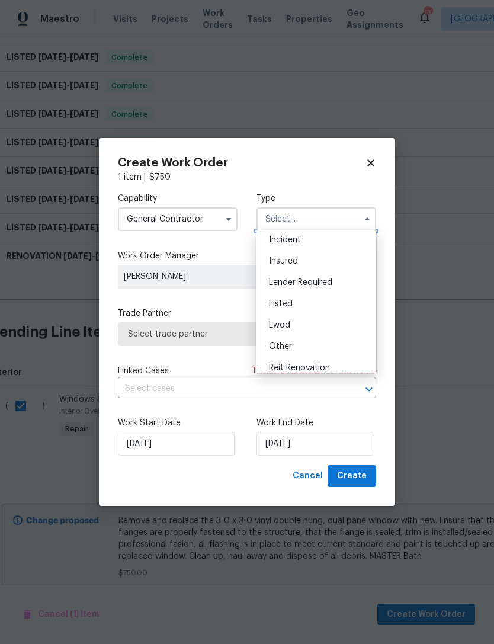
scroll to position [48, 0]
click at [287, 300] on span "Listed" at bounding box center [281, 303] width 24 height 8
type input "Listed"
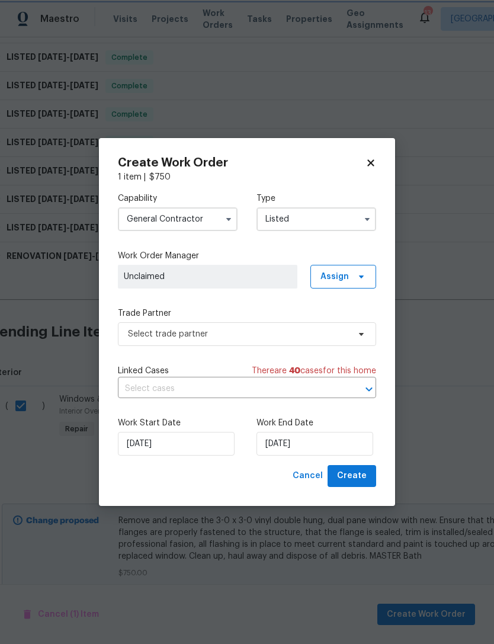
scroll to position [0, 0]
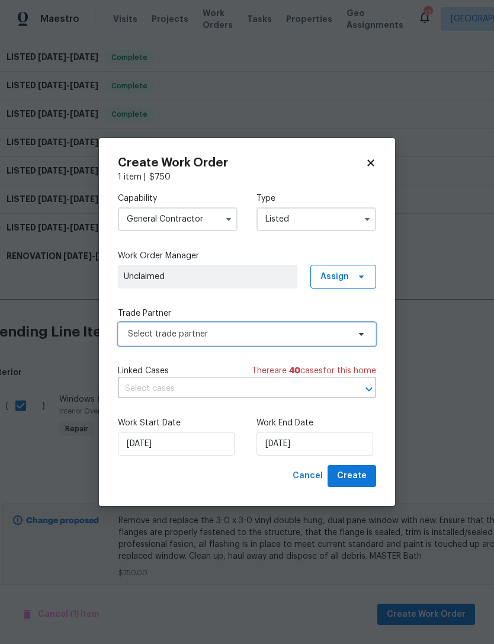
click at [219, 331] on span "Select trade partner" at bounding box center [238, 334] width 221 height 12
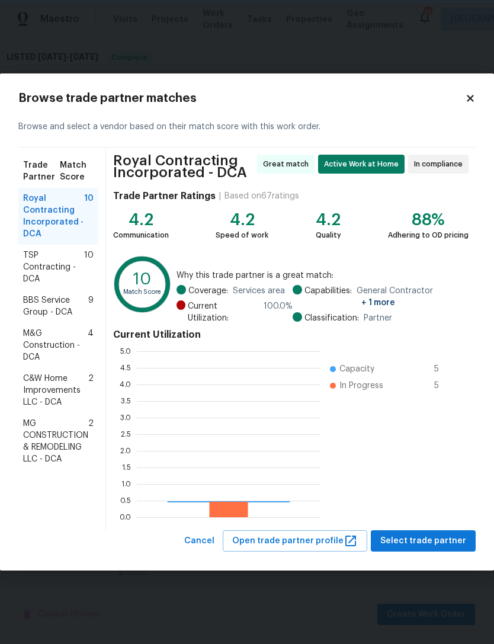
scroll to position [166, 184]
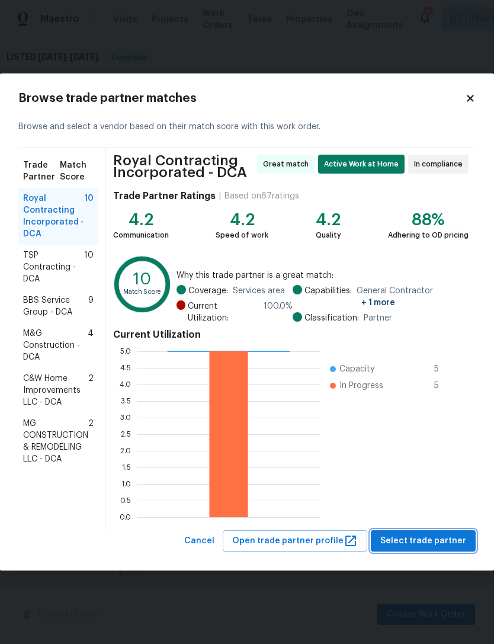
click at [439, 535] on span "Select trade partner" at bounding box center [423, 541] width 86 height 15
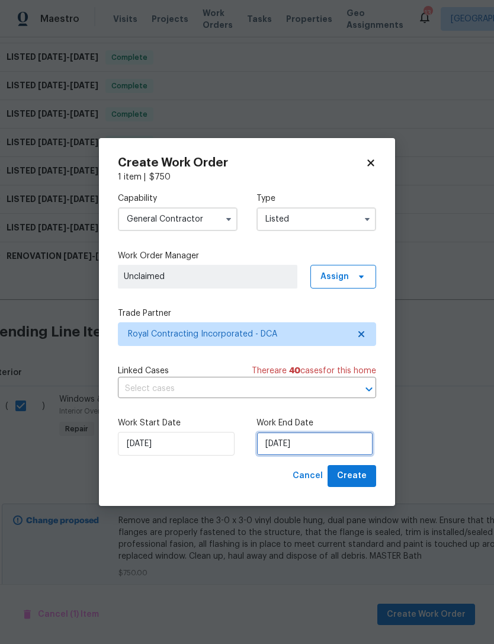
click at [326, 444] on input "[DATE]" at bounding box center [314, 444] width 117 height 24
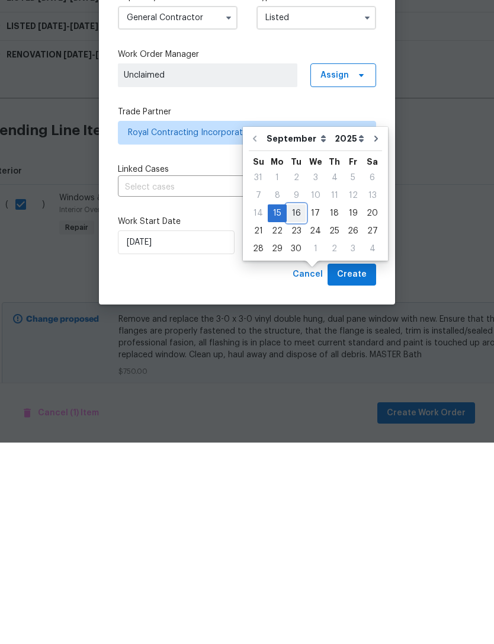
click at [299, 406] on div "16" at bounding box center [296, 414] width 19 height 17
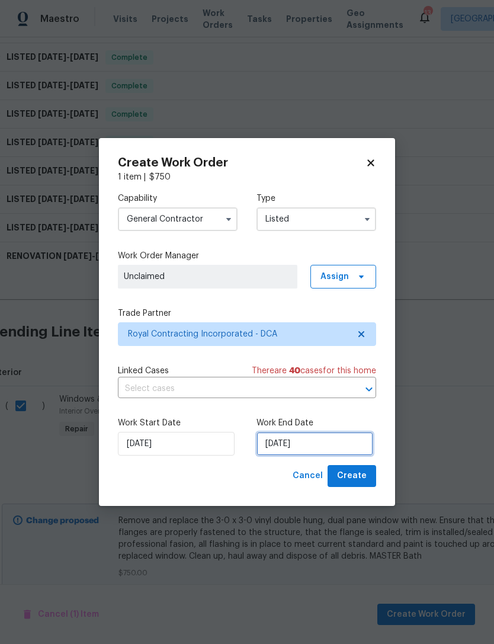
click at [295, 448] on input "[DATE]" at bounding box center [314, 444] width 117 height 24
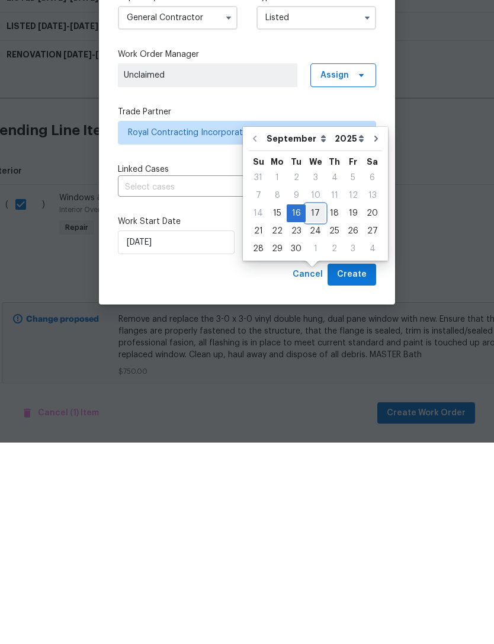
click at [317, 406] on div "17" at bounding box center [316, 414] width 20 height 17
type input "[DATE]"
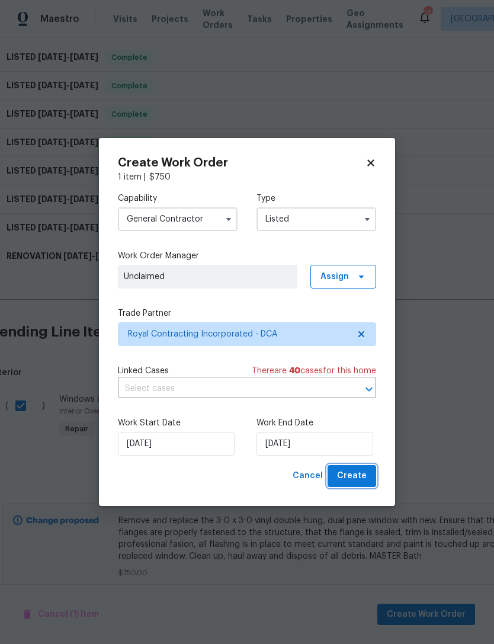
click at [358, 476] on span "Create" at bounding box center [352, 476] width 30 height 15
checkbox input "false"
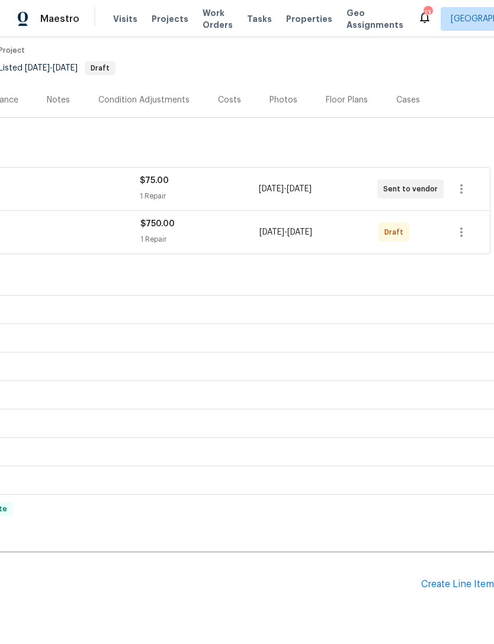
scroll to position [96, 175]
click at [460, 226] on icon "button" at bounding box center [461, 233] width 14 height 14
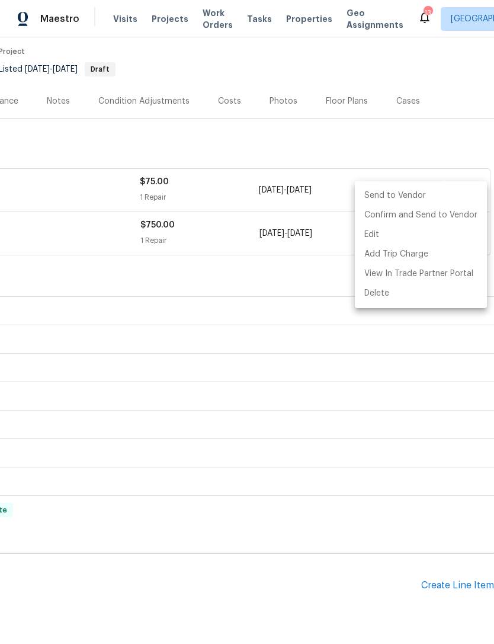
click at [399, 197] on li "Send to Vendor" at bounding box center [421, 196] width 132 height 20
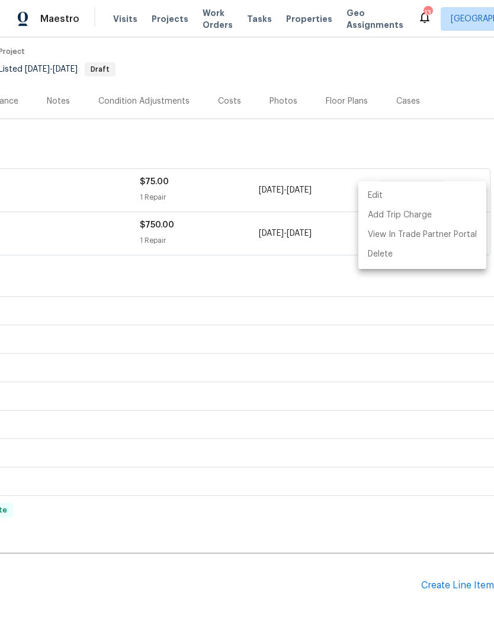
click at [439, 589] on div at bounding box center [247, 322] width 494 height 644
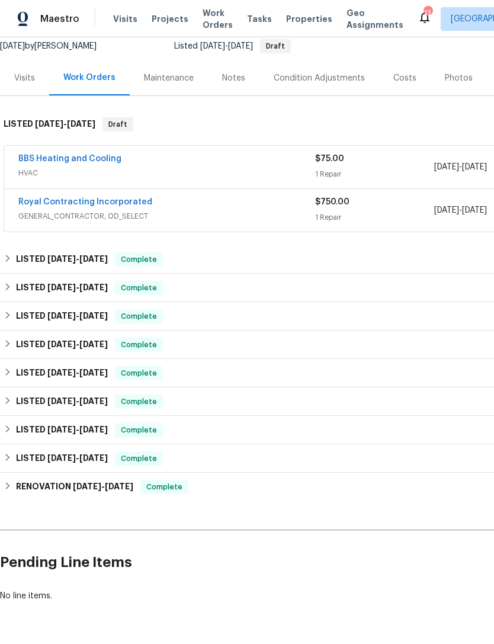
scroll to position [0, 0]
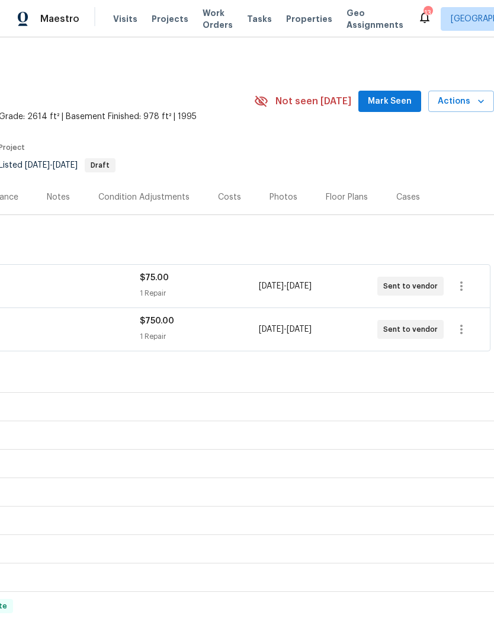
scroll to position [0, 175]
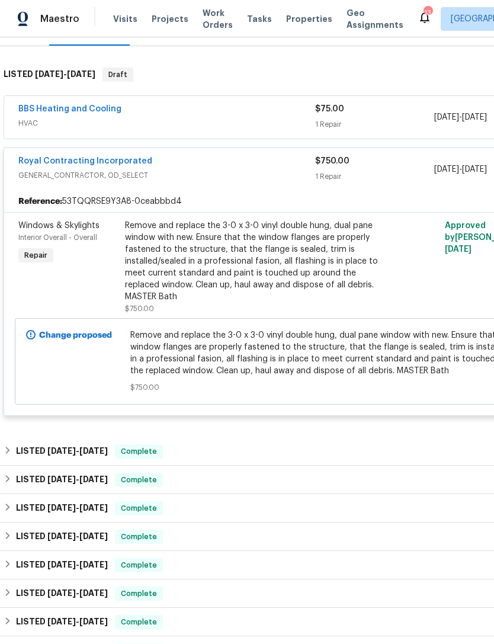
scroll to position [169, 0]
click at [215, 264] on div "Remove and replace the 3-0 x 3-0 vinyl double hung, dual pane window with new. …" at bounding box center [254, 260] width 259 height 83
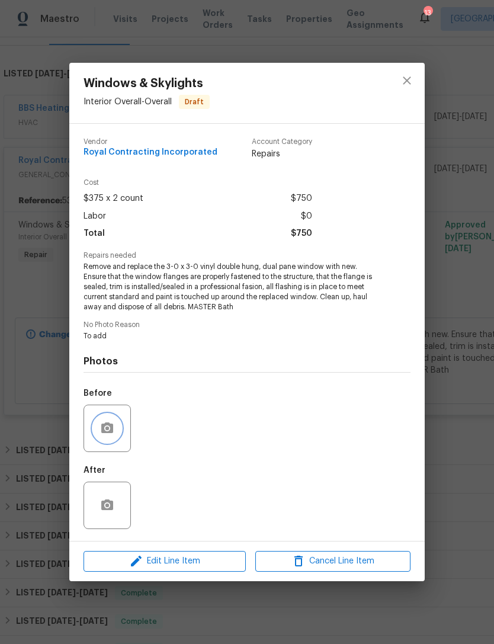
click at [120, 424] on button "button" at bounding box center [107, 428] width 28 height 28
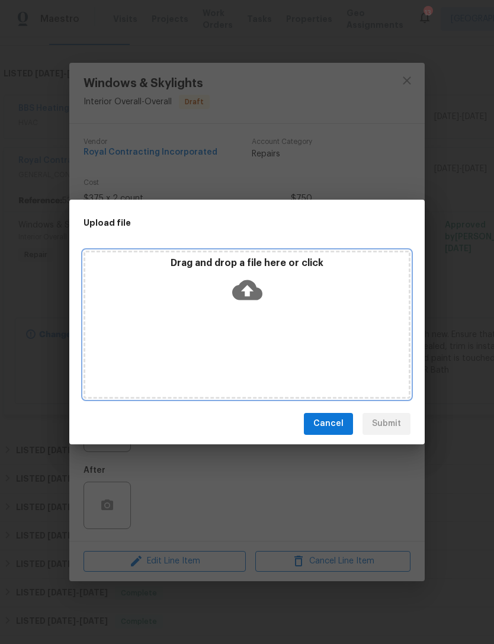
click at [253, 326] on div "Drag and drop a file here or click" at bounding box center [247, 325] width 327 height 148
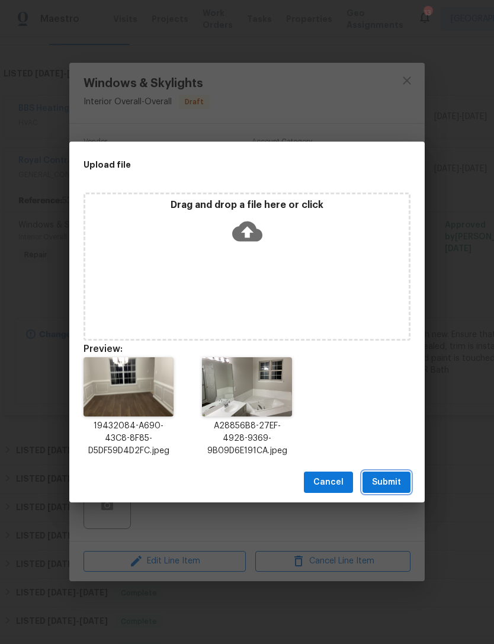
click at [399, 472] on button "Submit" at bounding box center [386, 482] width 48 height 22
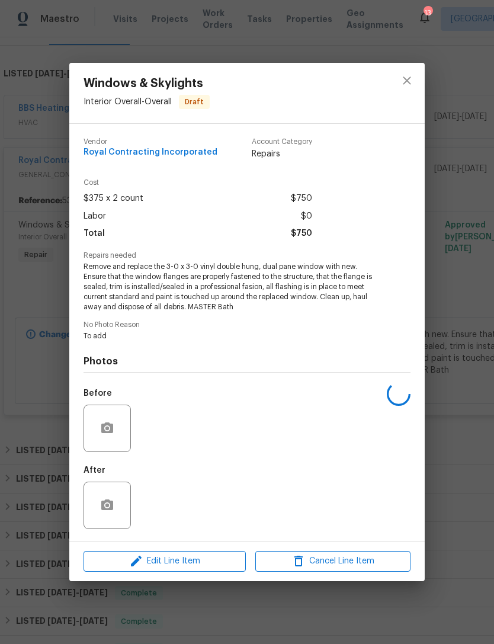
click at [264, 618] on div "Windows & Skylights Interior Overall - Overall Draft Vendor Royal Contracting I…" at bounding box center [247, 322] width 494 height 644
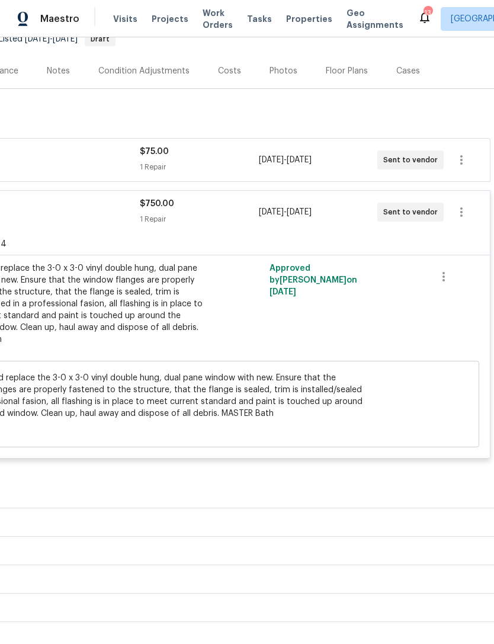
scroll to position [126, 175]
click at [220, 216] on div "1 Repair" at bounding box center [199, 220] width 118 height 12
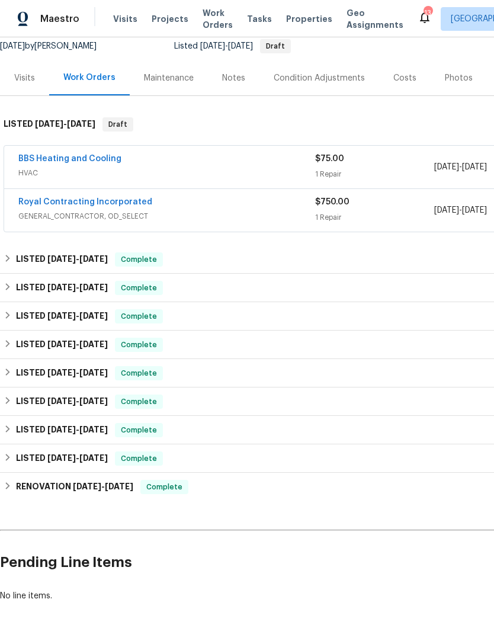
scroll to position [119, 0]
click at [204, 203] on div "Royal Contracting Incorporated" at bounding box center [166, 203] width 297 height 14
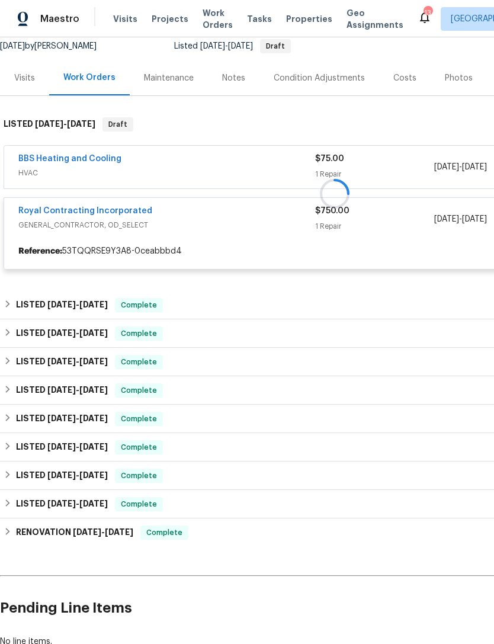
click at [238, 232] on div at bounding box center [334, 193] width 669 height 176
click at [131, 217] on div at bounding box center [334, 193] width 669 height 176
click at [309, 225] on div at bounding box center [334, 193] width 669 height 176
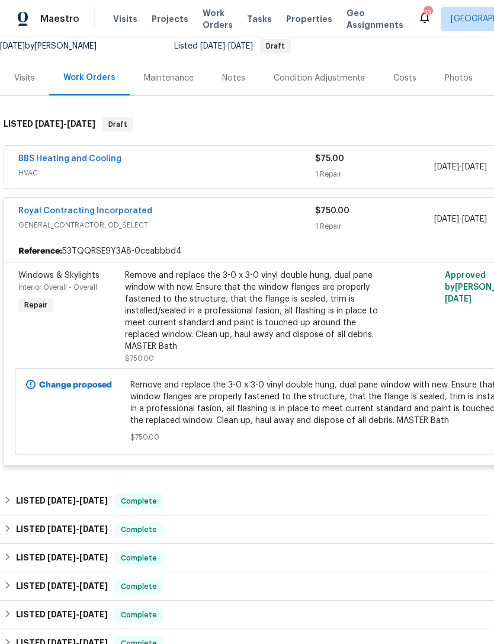
click at [229, 402] on span "Remove and replace the 3-0 x 3-0 vinyl double hung, dual pane window with new. …" at bounding box center [334, 402] width 409 height 47
click at [285, 315] on div "Remove and replace the 3-0 x 3-0 vinyl double hung, dual pane window with new. …" at bounding box center [254, 311] width 259 height 83
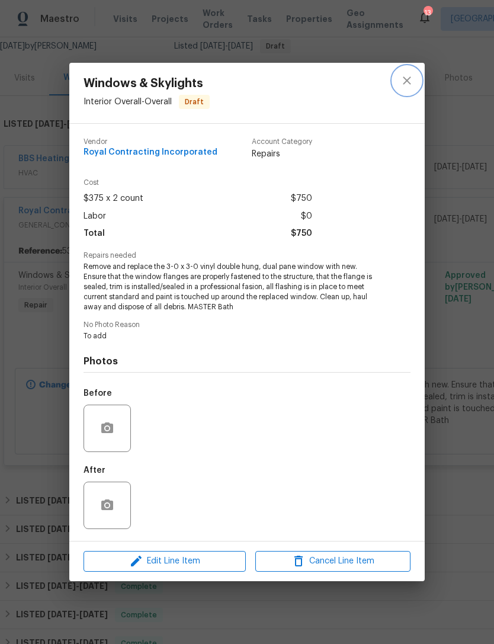
click at [414, 78] on button "close" at bounding box center [407, 80] width 28 height 28
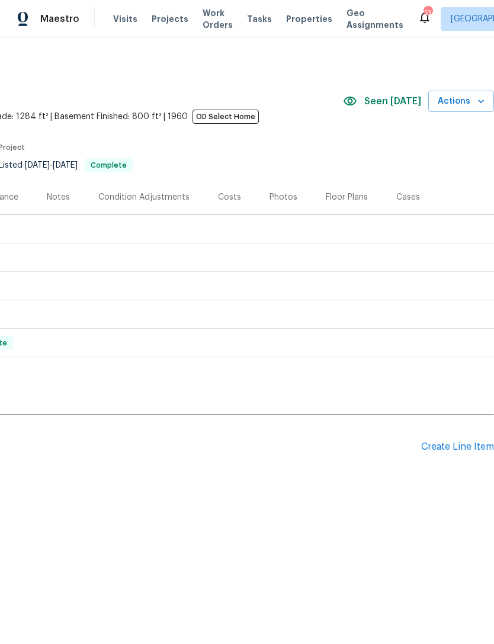
scroll to position [0, 175]
click at [452, 448] on div "Create Line Item" at bounding box center [457, 446] width 73 height 11
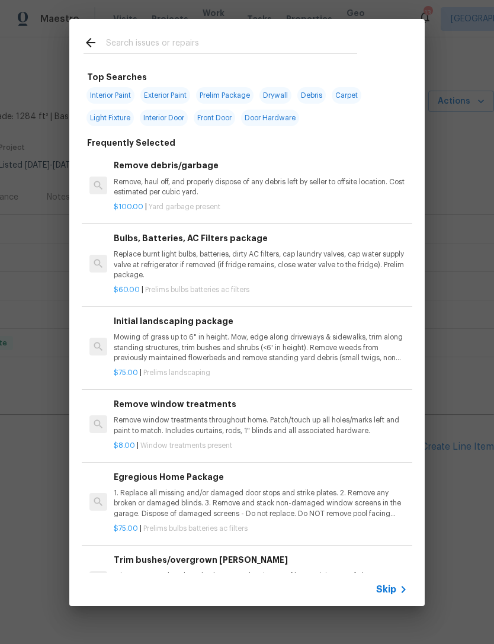
scroll to position [0, 0]
click at [118, 36] on input "text" at bounding box center [231, 45] width 251 height 18
type input "Add"
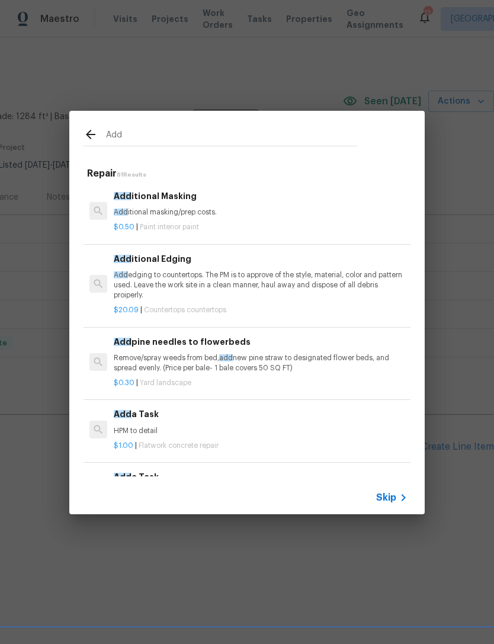
click at [153, 418] on h6 "Add a Task" at bounding box center [261, 414] width 294 height 13
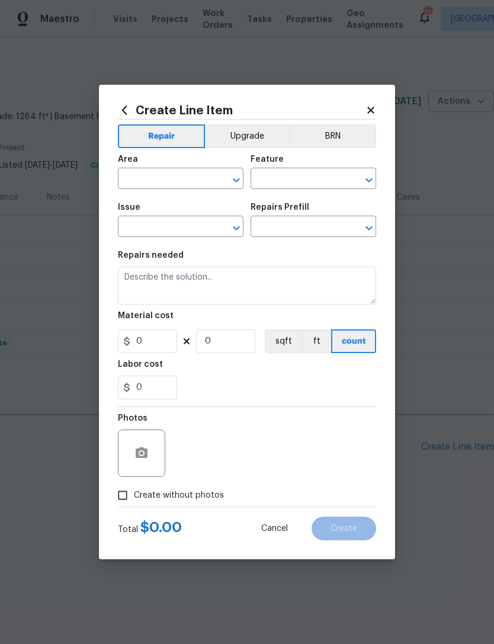
type input "Flatwork"
type input "Concrete Repair"
type input "Add a Task $1.00"
type textarea "HPM to detail"
type input "1"
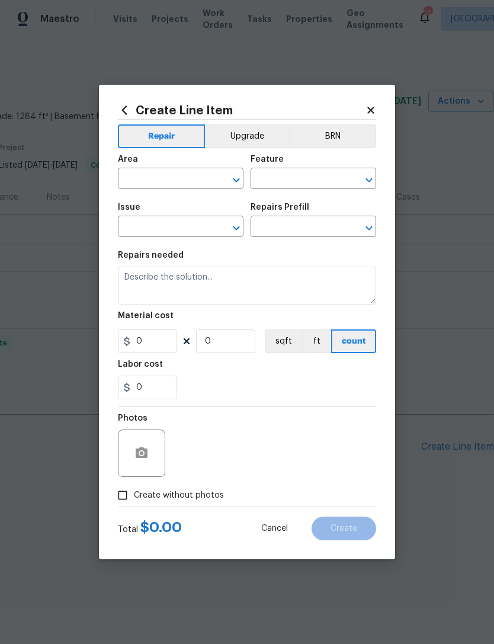
type input "1"
click at [234, 179] on icon "Open" at bounding box center [236, 180] width 7 height 4
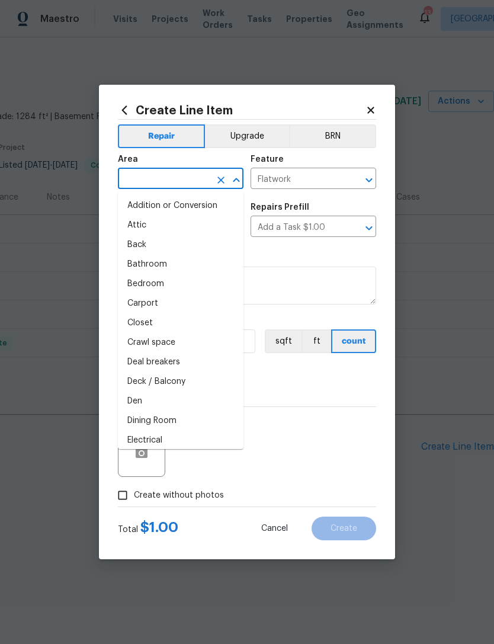
click at [373, 100] on div "Create Line Item Repair Upgrade BRN Area ​ Feature Flatwork ​ Issue Concrete Re…" at bounding box center [247, 322] width 296 height 474
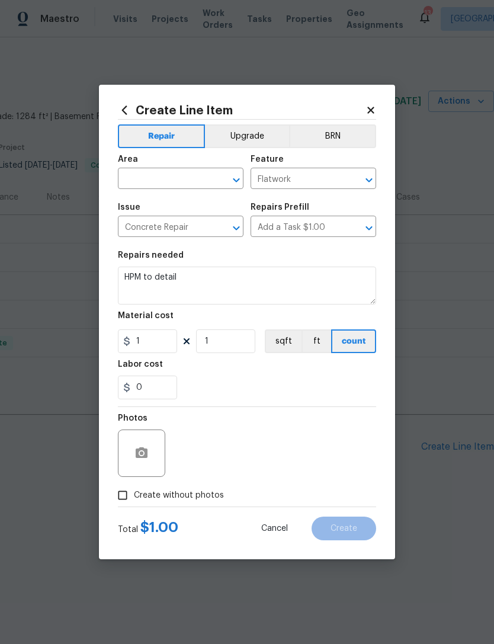
click at [228, 225] on button "Open" at bounding box center [236, 228] width 17 height 17
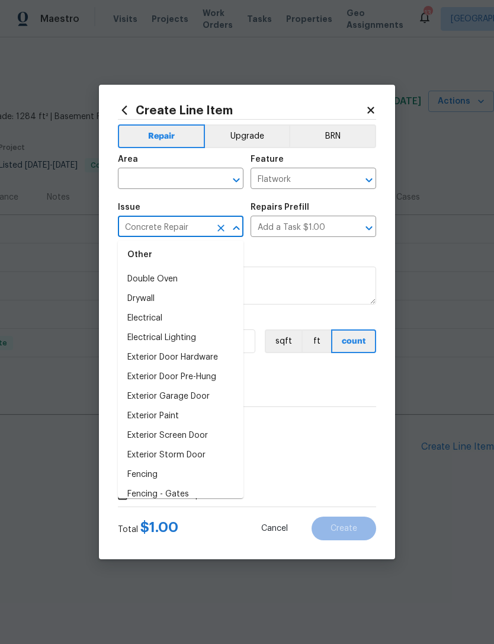
scroll to position [588, 0]
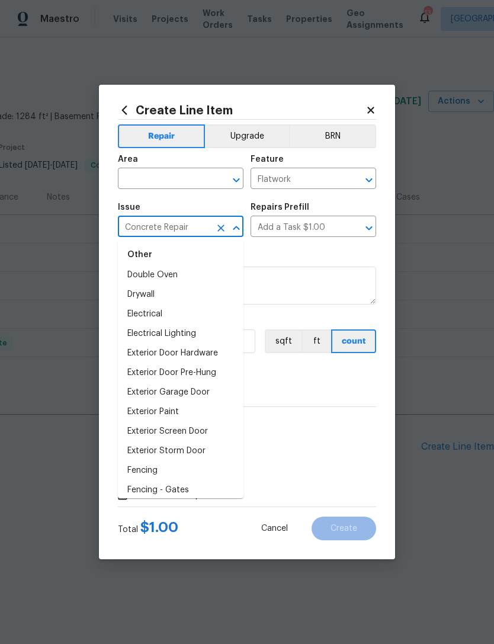
click at [156, 312] on li "Electrical" at bounding box center [181, 314] width 126 height 20
type input "Electrical"
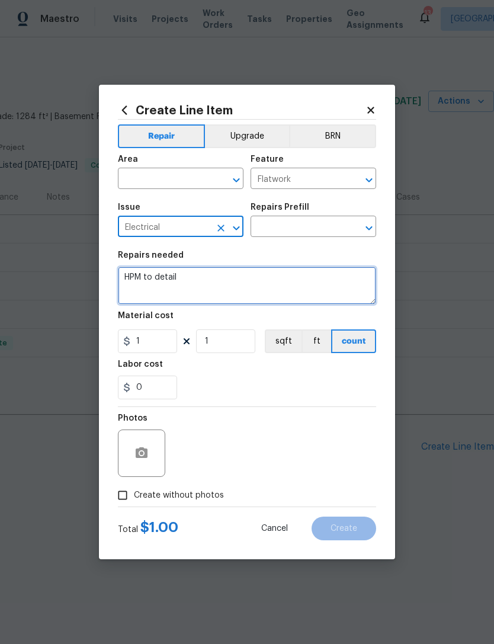
click at [200, 275] on textarea "HPM to detail" at bounding box center [247, 286] width 258 height 38
type textarea "H"
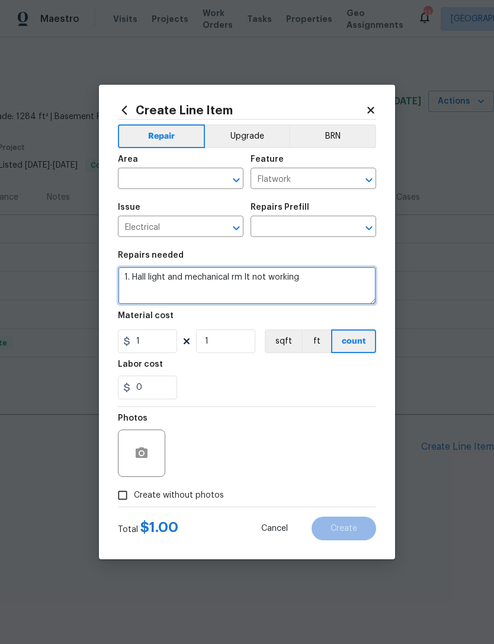
click at [241, 272] on textarea "1. Hall light and mechanical rm lt not working" at bounding box center [247, 286] width 258 height 38
click at [236, 271] on textarea "1. Hall light and mechanical rm lt not working" at bounding box center [247, 286] width 258 height 38
click at [242, 274] on textarea "1. Hall light and mechanical rm lt not working" at bounding box center [247, 286] width 258 height 38
click at [230, 274] on textarea "1. Hall light and mechanical rm lt not working" at bounding box center [247, 286] width 258 height 38
click at [247, 274] on textarea "1. Hall light and mechanical rm lt not working" at bounding box center [247, 286] width 258 height 38
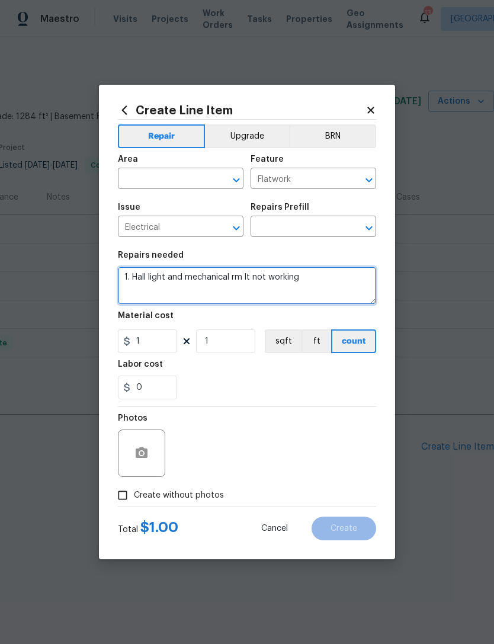
click at [227, 277] on textarea "1. Hall light and mechanical rm lt not working" at bounding box center [247, 286] width 258 height 38
click at [325, 274] on textarea "1. Hall light and mechanical room lt not working" at bounding box center [247, 286] width 258 height 38
click at [264, 280] on textarea "1. Hall light and mechanical room lt not working" at bounding box center [247, 286] width 258 height 38
click at [343, 274] on textarea "1. Hall light and mechanical room light not working" at bounding box center [247, 286] width 258 height 38
click at [126, 294] on textarea "1. Hall light and mechanical room light not working" at bounding box center [247, 286] width 258 height 38
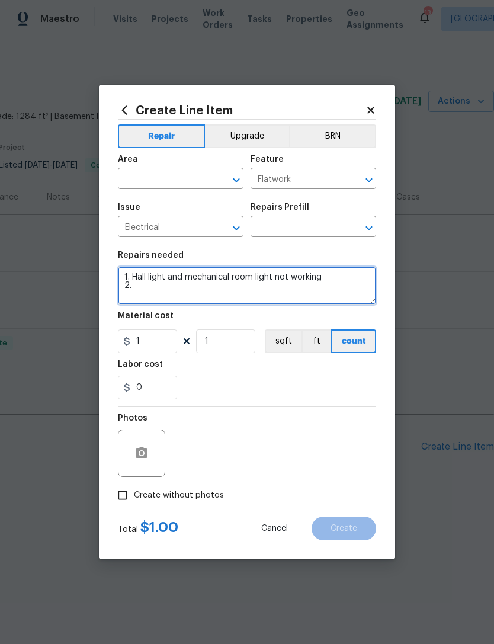
click at [367, 224] on icon "Open" at bounding box center [369, 228] width 14 height 14
type textarea "1. Hall light and mechanical room light not working 2."
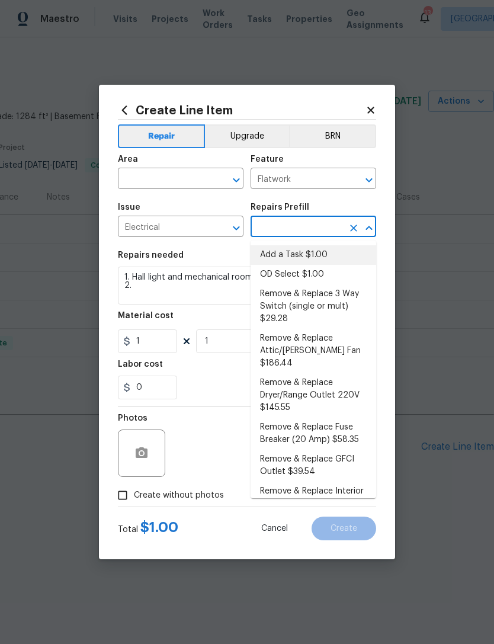
click at [315, 251] on li "Add a Task $1.00" at bounding box center [314, 255] width 126 height 20
type input "Add a Task $1.00"
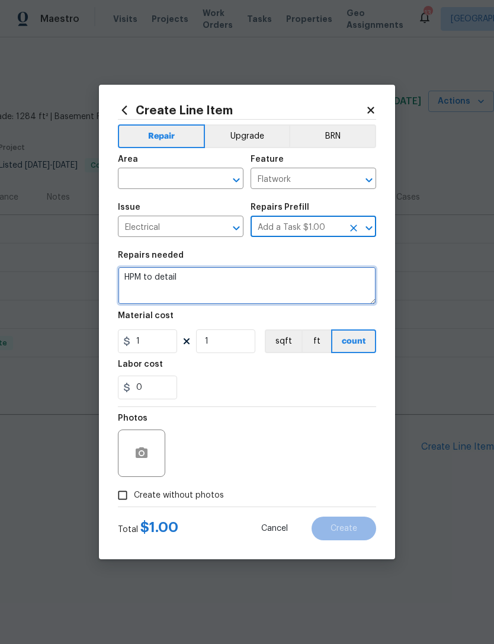
click at [217, 281] on textarea "HPM to detail" at bounding box center [247, 286] width 258 height 38
type textarea "H"
click at [231, 175] on icon "Open" at bounding box center [236, 180] width 14 height 14
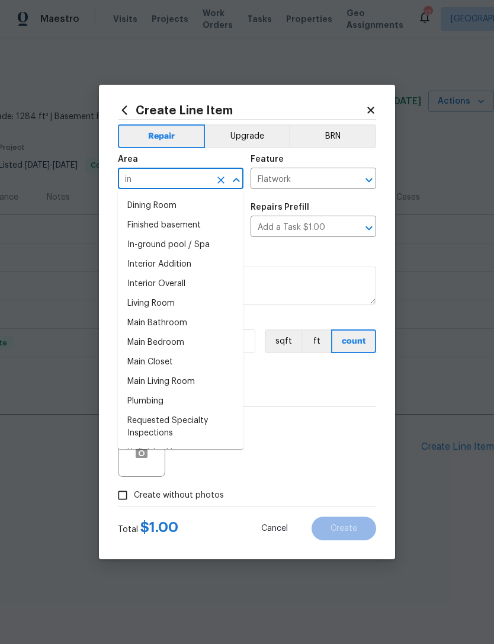
click at [164, 284] on li "Interior Overall" at bounding box center [181, 284] width 126 height 20
type input "Interior Overall"
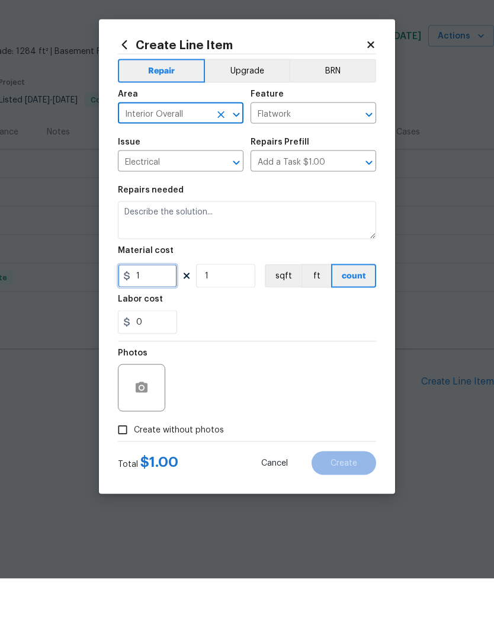
click at [150, 329] on input "1" at bounding box center [147, 341] width 59 height 24
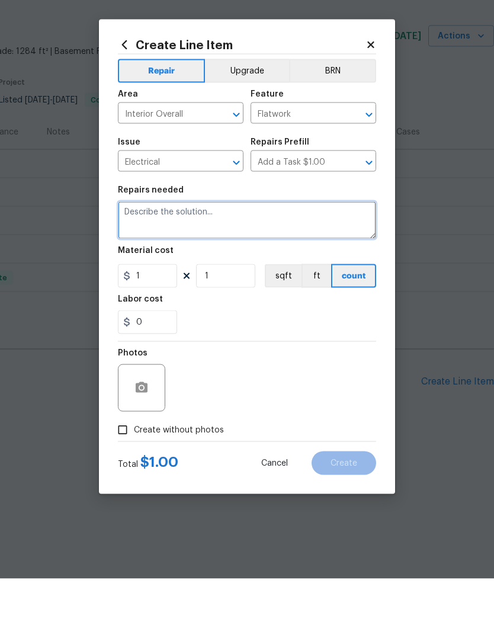
click at [197, 267] on textarea at bounding box center [247, 286] width 258 height 38
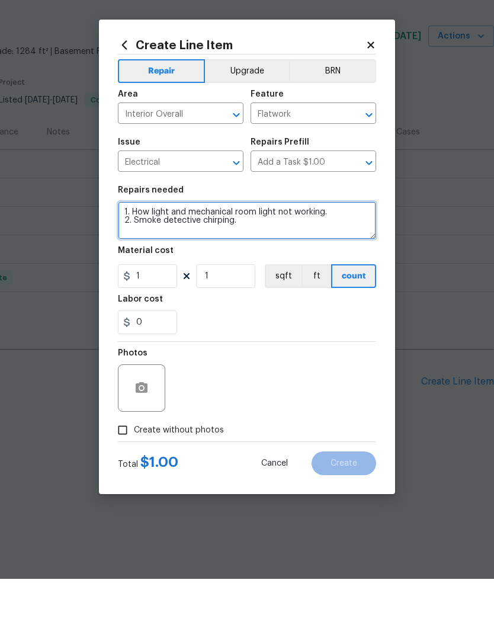
click at [191, 267] on textarea "1. How light and mechanical room light not working. 2. Smoke detective" at bounding box center [247, 286] width 258 height 38
click at [252, 267] on textarea "1. How light and mechanical room light not working. 2. Smoke detector chirping." at bounding box center [247, 286] width 258 height 38
type textarea "1. How light and mechanical room light not working. 2. Smoke detector chirping.…"
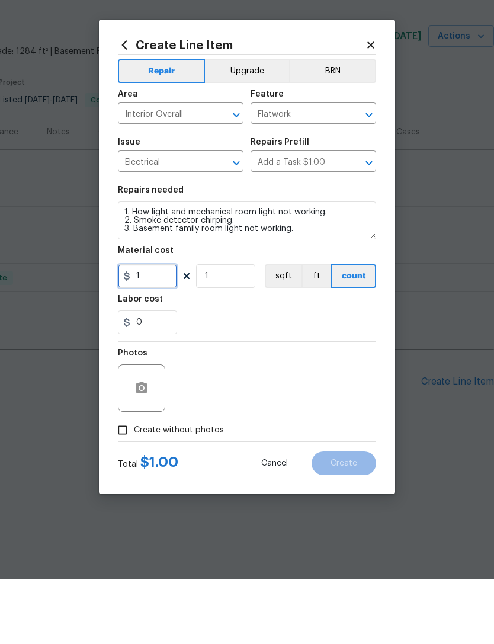
click at [162, 329] on input "1" at bounding box center [147, 341] width 59 height 24
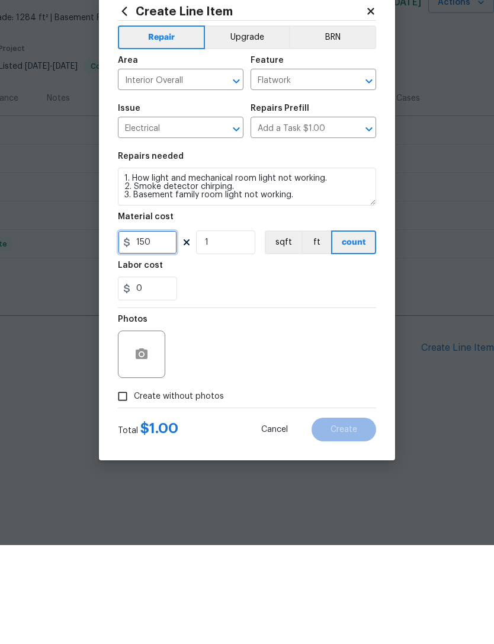
type input "150"
click at [122, 484] on input "Create without photos" at bounding box center [122, 495] width 23 height 23
checkbox input "true"
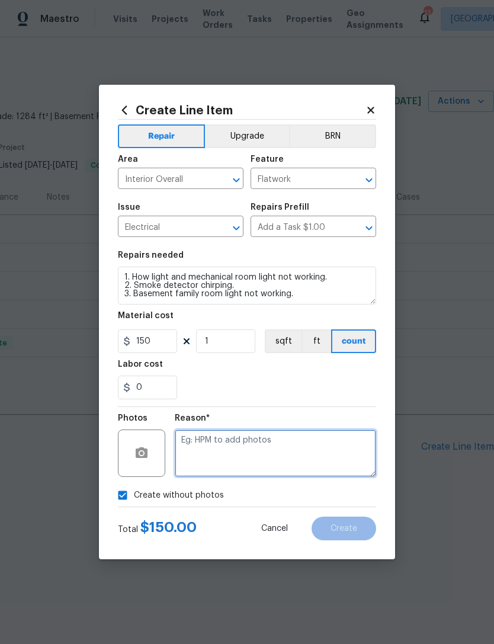
click at [219, 448] on textarea at bounding box center [275, 452] width 201 height 47
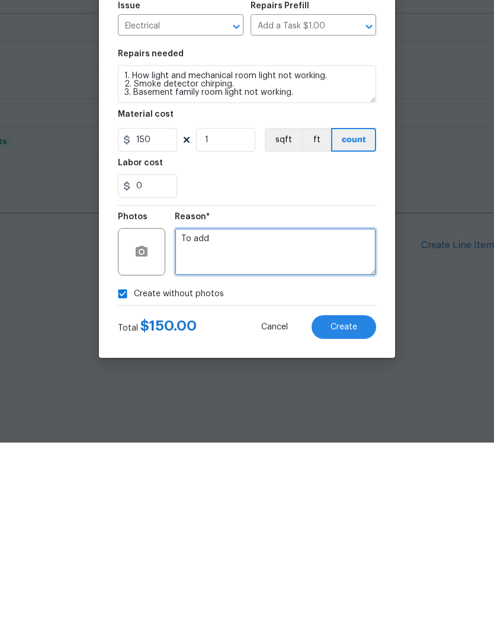
type textarea "To add"
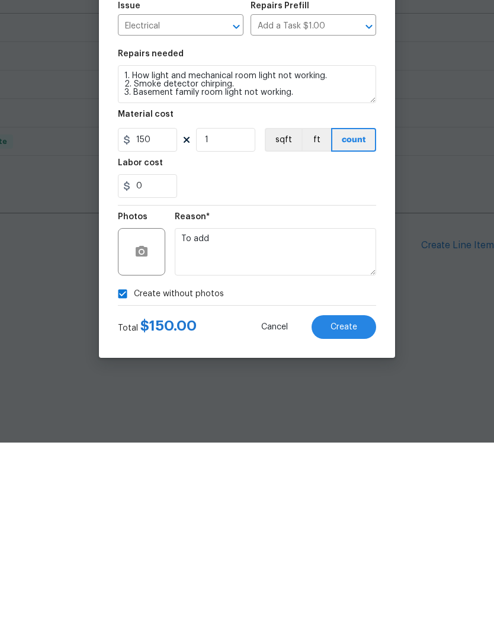
click at [344, 524] on span "Create" at bounding box center [344, 528] width 27 height 9
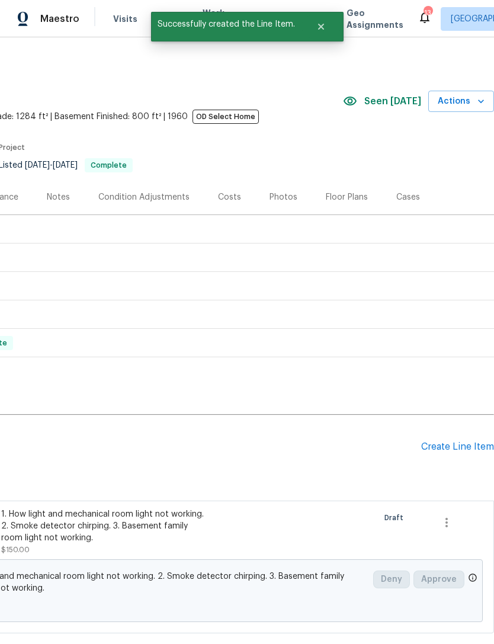
click at [457, 442] on div "Create Line Item" at bounding box center [457, 446] width 73 height 11
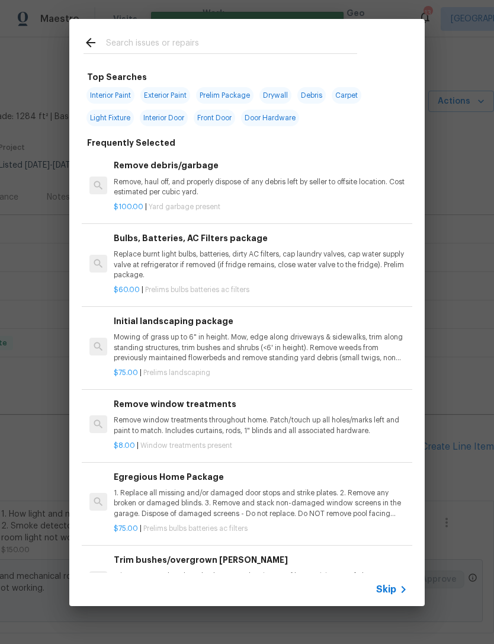
click at [156, 44] on input "text" at bounding box center [231, 45] width 251 height 18
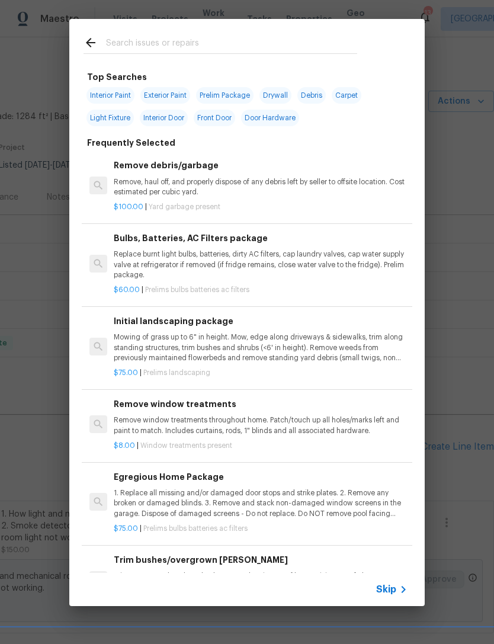
click at [103, 92] on span "Interior Paint" at bounding box center [110, 95] width 48 height 17
type input "Interior Paint"
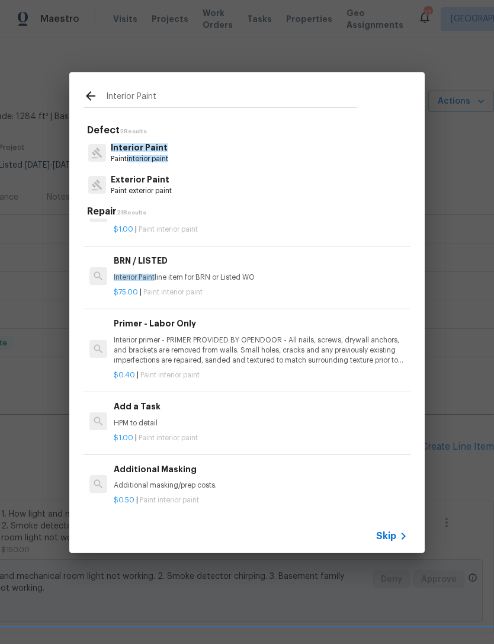
scroll to position [203, 0]
click at [195, 417] on p "HPM to detail" at bounding box center [261, 422] width 294 height 10
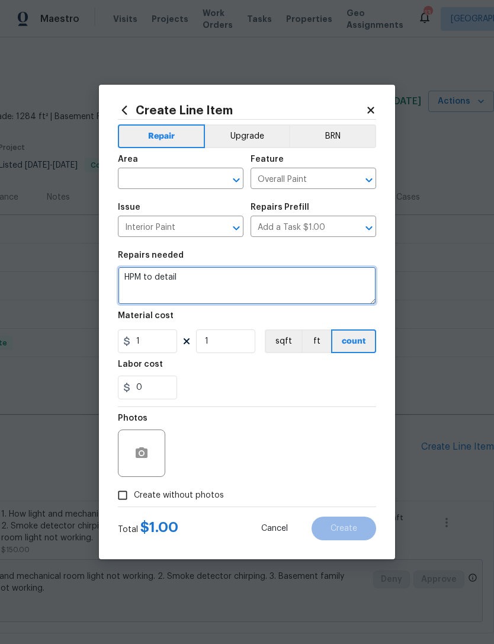
click at [204, 279] on textarea "HPM to detail" at bounding box center [247, 286] width 258 height 38
type textarea "H"
type textarea "Stonewash white fireplace. The link is in your portal notes."
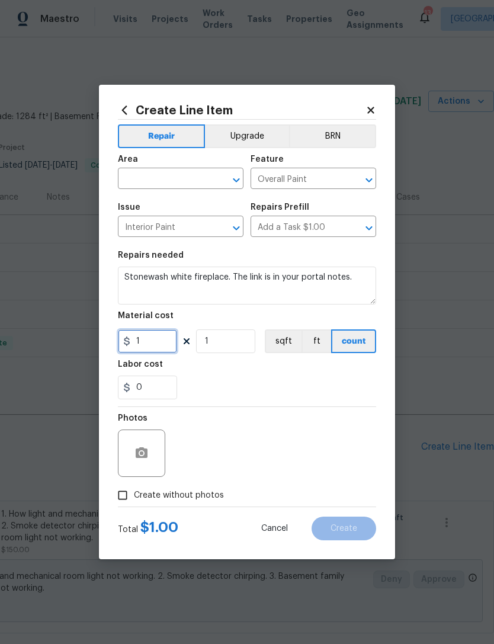
click at [153, 348] on input "1" at bounding box center [147, 341] width 59 height 24
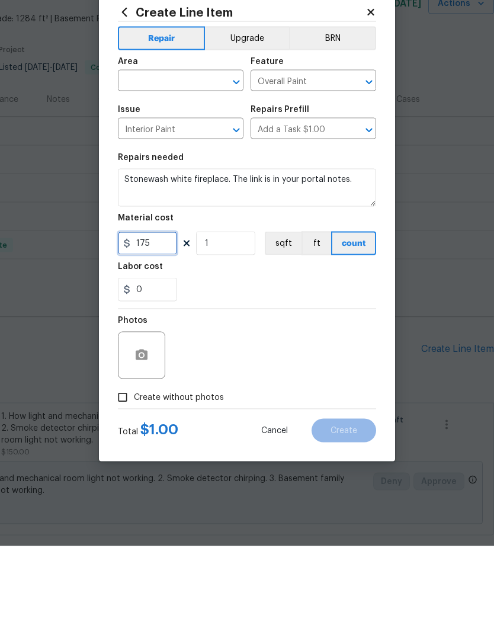
type input "175"
click at [127, 484] on input "Create without photos" at bounding box center [122, 495] width 23 height 23
checkbox input "true"
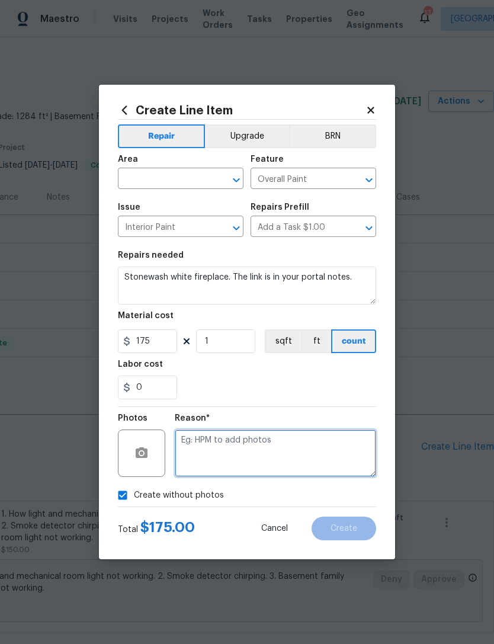
click at [228, 447] on textarea at bounding box center [275, 452] width 201 height 47
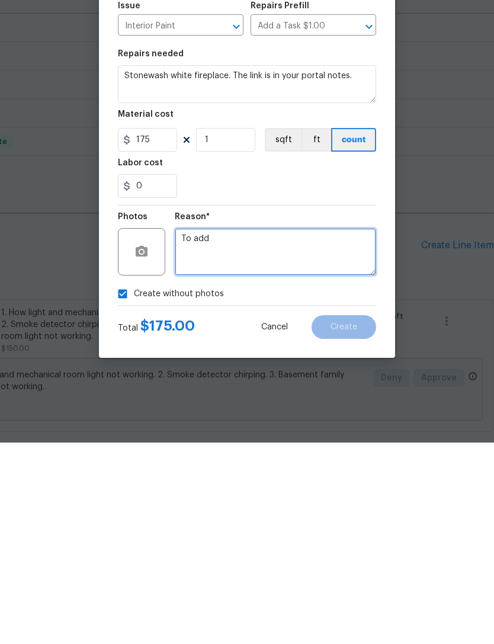
type textarea "To add"
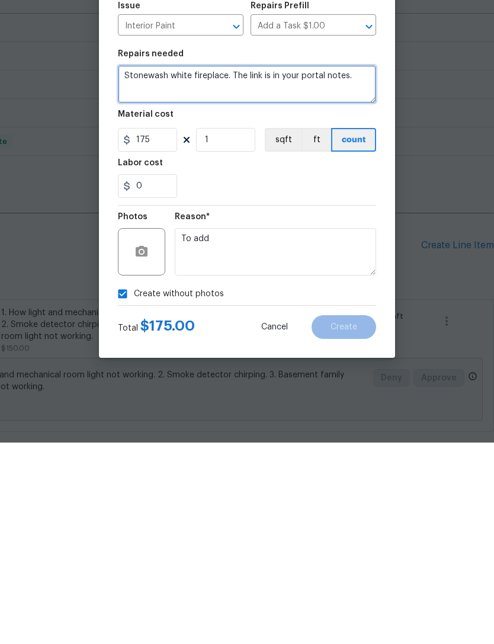
click at [167, 267] on textarea "Stonewash white fireplace. The link is in your portal notes." at bounding box center [247, 286] width 258 height 38
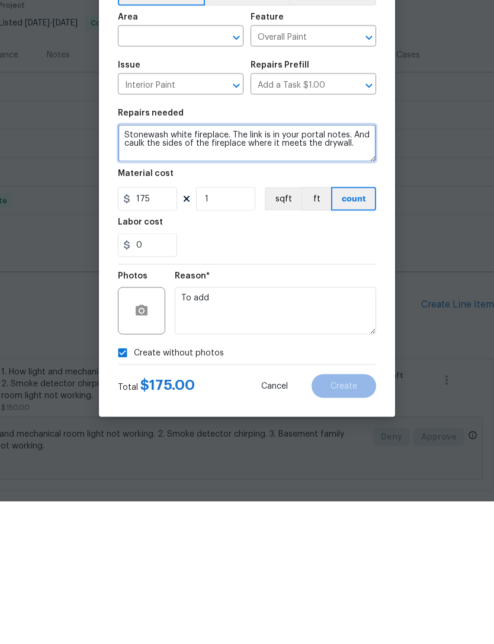
type textarea "Stonewash white fireplace. The link is in your portal notes. And caulk the side…"
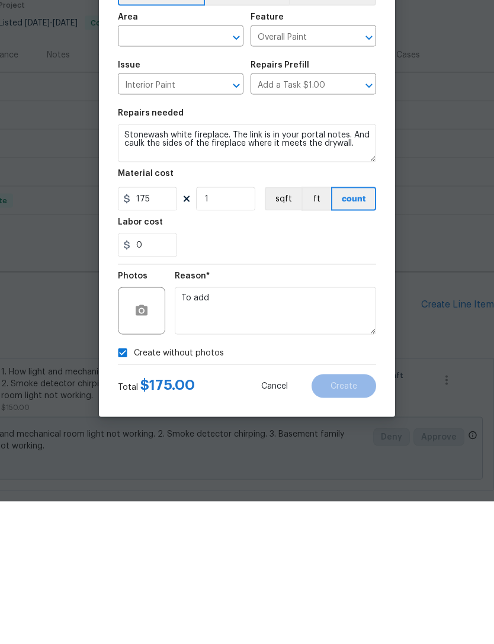
click at [190, 171] on input "text" at bounding box center [164, 180] width 92 height 18
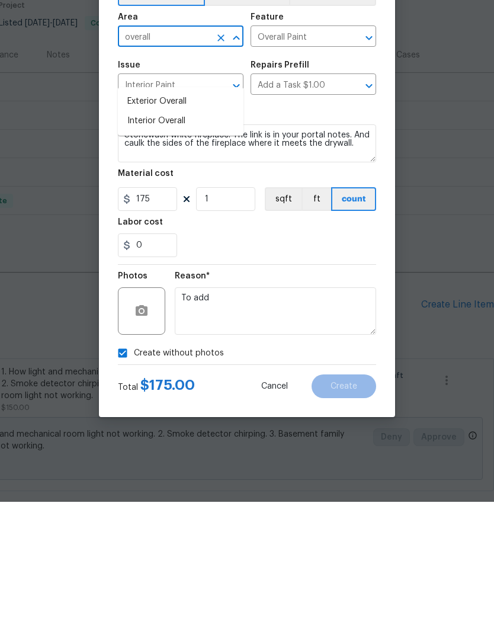
click at [157, 254] on li "Interior Overall" at bounding box center [181, 264] width 126 height 20
type input "Interior Overall"
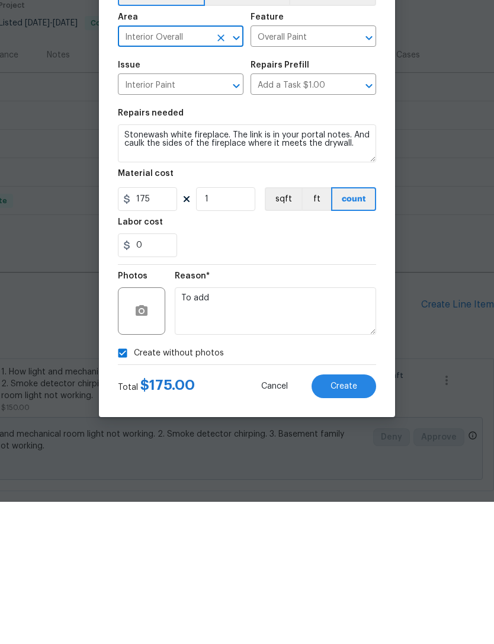
click at [345, 516] on button "Create" at bounding box center [344, 528] width 65 height 24
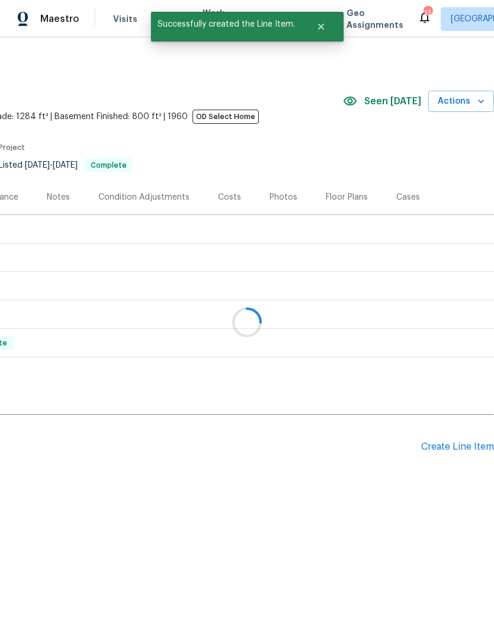
scroll to position [0, 0]
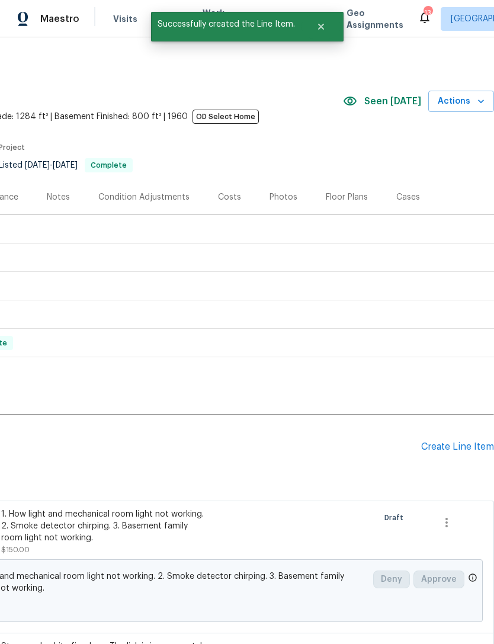
click at [457, 443] on div "Create Line Item" at bounding box center [457, 446] width 73 height 11
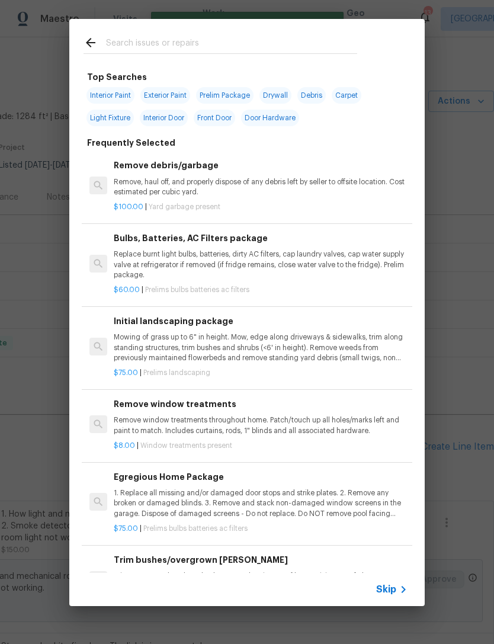
click at [134, 45] on input "text" at bounding box center [231, 45] width 251 height 18
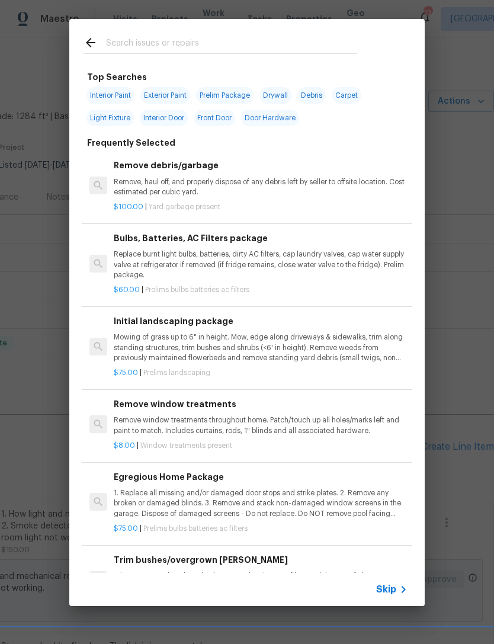
click at [247, 186] on p "Remove, haul off, and properly dispose of any debris left by seller to offsite …" at bounding box center [261, 187] width 294 height 20
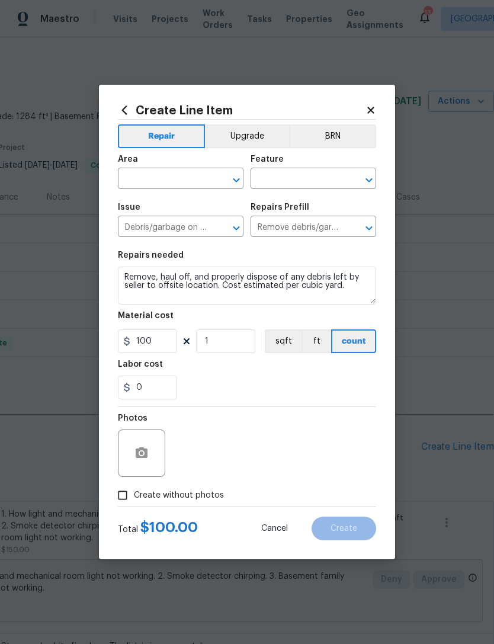
click at [124, 495] on input "Create without photos" at bounding box center [122, 495] width 23 height 23
checkbox input "true"
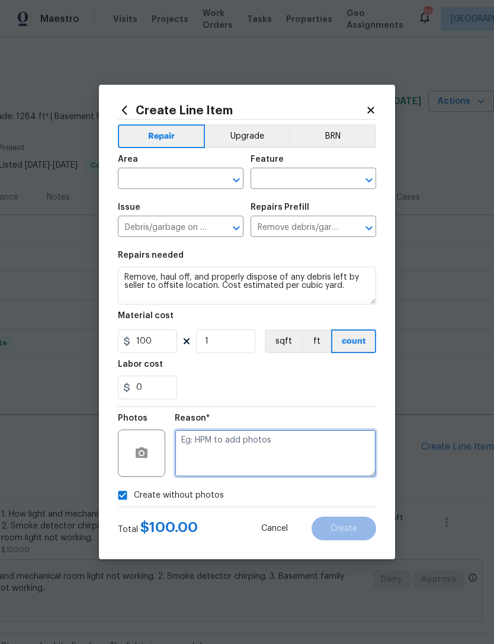
click at [249, 445] on textarea at bounding box center [275, 452] width 201 height 47
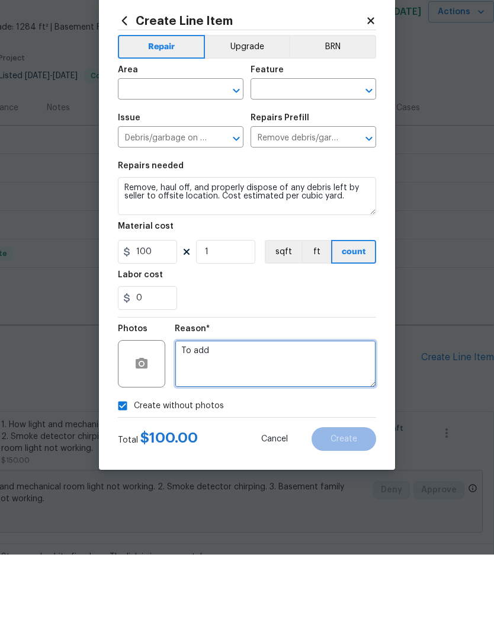
click at [233, 173] on icon "Open" at bounding box center [236, 180] width 14 height 14
type textarea "To add"
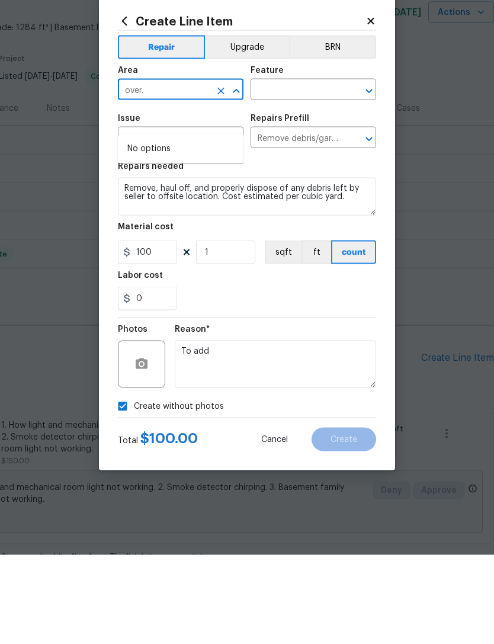
type input "over."
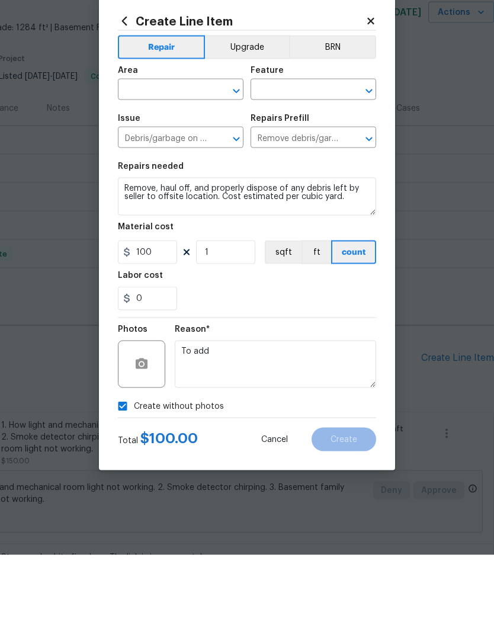
scroll to position [38, 0]
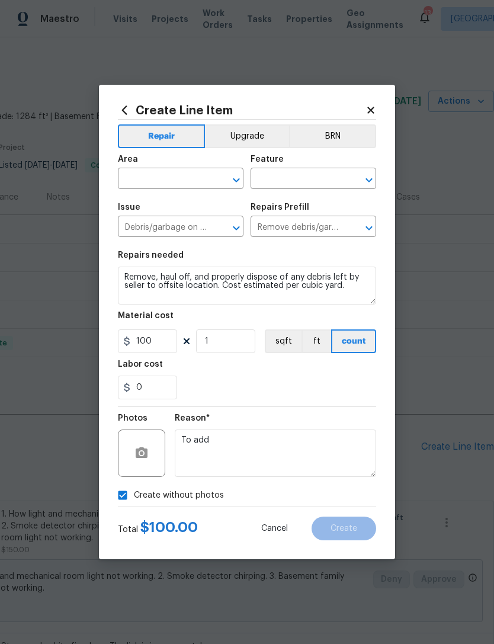
click at [230, 181] on icon "Open" at bounding box center [236, 180] width 14 height 14
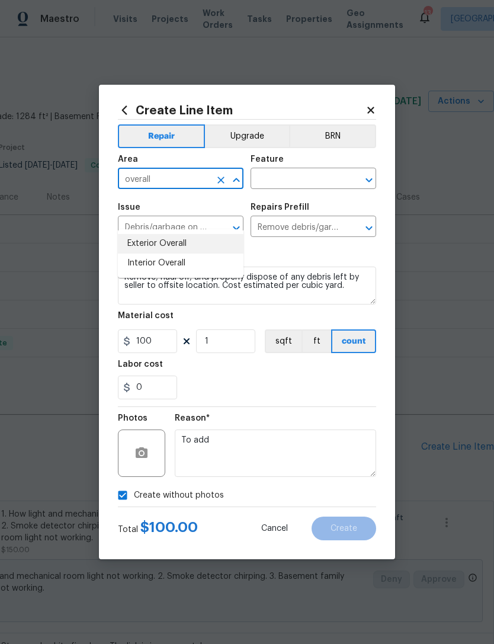
click at [178, 234] on li "Exterior Overall" at bounding box center [181, 244] width 126 height 20
type input "Exterior Overall"
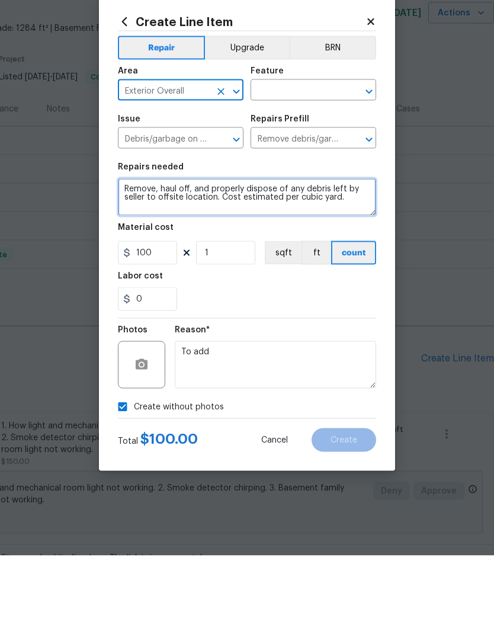
click at [354, 267] on textarea "Remove, haul off, and properly dispose of any debris left by seller to offsite …" at bounding box center [247, 286] width 258 height 38
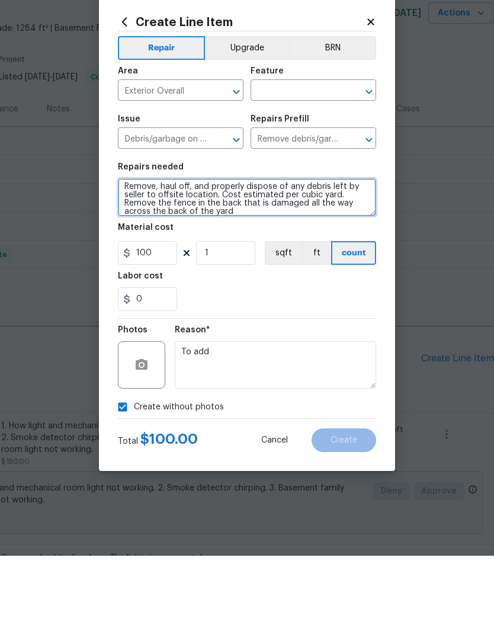
scroll to position [2, 0]
type textarea "Remove, haul off, and properly dispose of any debris left by seller to offsite …"
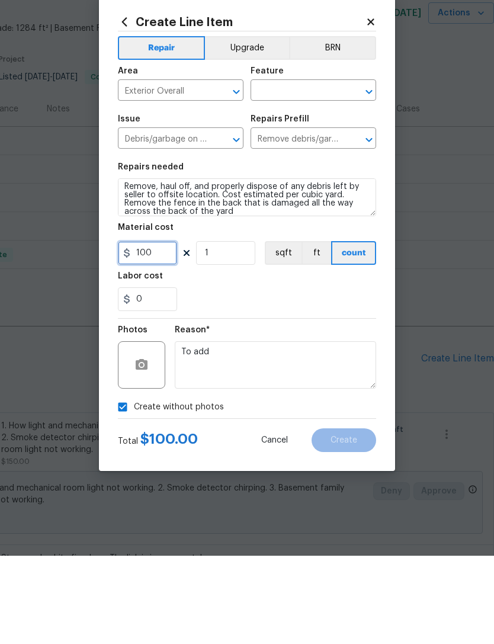
click at [160, 329] on input "100" at bounding box center [147, 341] width 59 height 24
type input "200"
click at [268, 376] on div "0" at bounding box center [247, 388] width 258 height 24
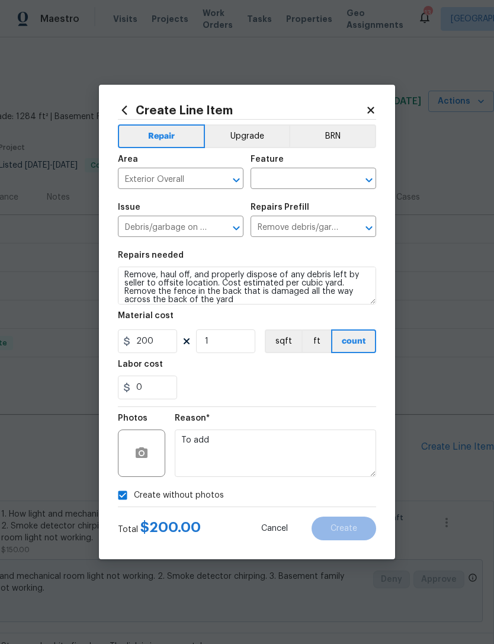
click at [365, 173] on icon "Open" at bounding box center [369, 180] width 14 height 14
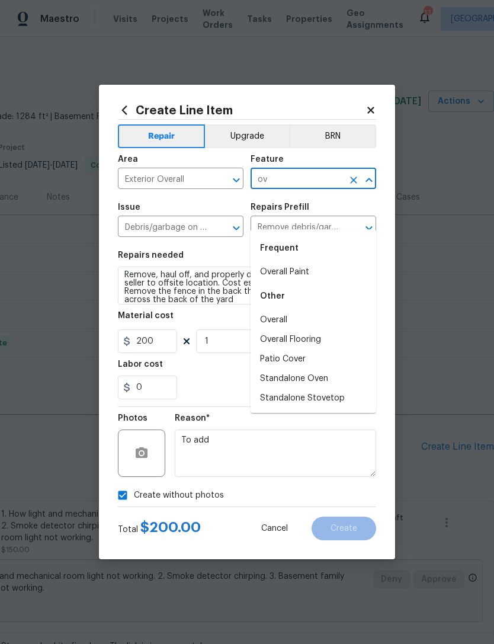
click at [279, 310] on li "Overall" at bounding box center [314, 320] width 126 height 20
type input "Overall"
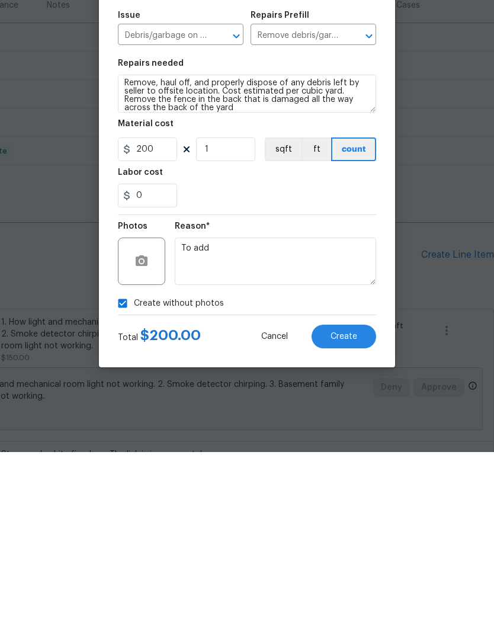
click at [354, 524] on span "Create" at bounding box center [344, 528] width 27 height 9
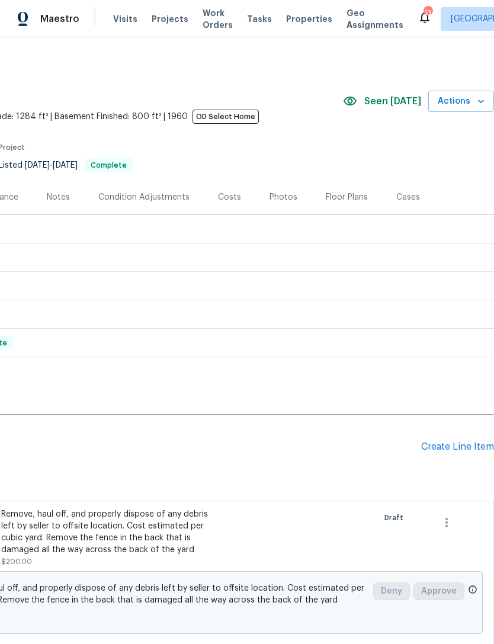
scroll to position [0, 175]
click at [432, 441] on div "Create Line Item" at bounding box center [457, 446] width 73 height 11
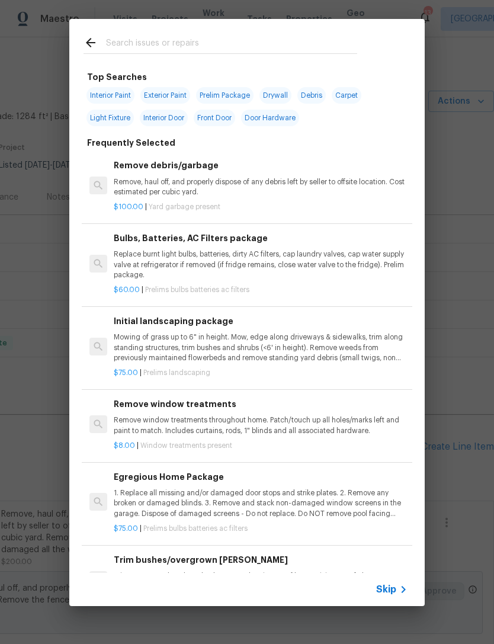
click at [172, 95] on span "Exterior Paint" at bounding box center [165, 95] width 50 height 17
type input "Exterior Paint"
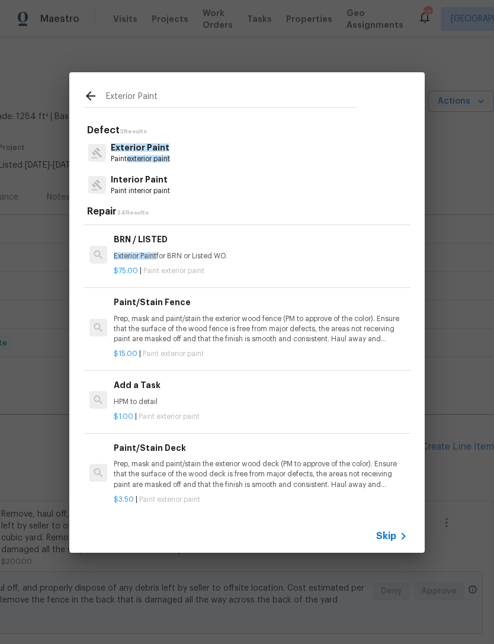
scroll to position [240, 0]
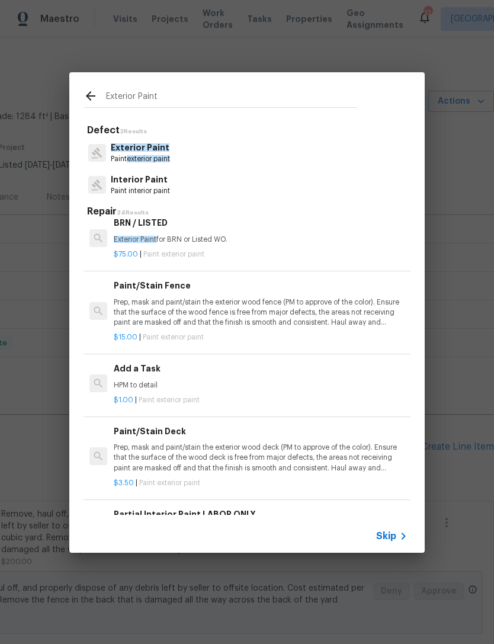
click at [185, 383] on p "HPM to detail" at bounding box center [261, 385] width 294 height 10
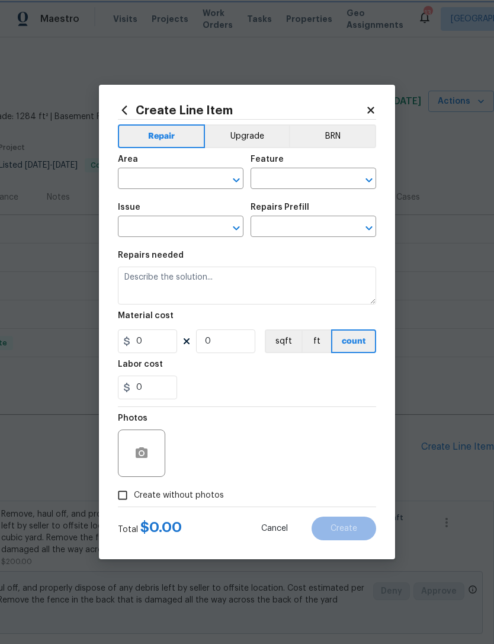
type input "Overall Paint"
type input "Exterior Paint"
type input "Add a Task $1.00"
type textarea "HPM to detail"
type input "1"
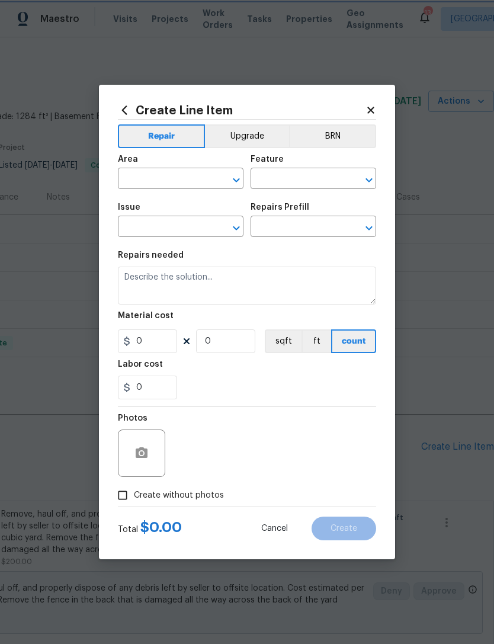
type input "1"
click at [229, 176] on button "Open" at bounding box center [236, 180] width 17 height 17
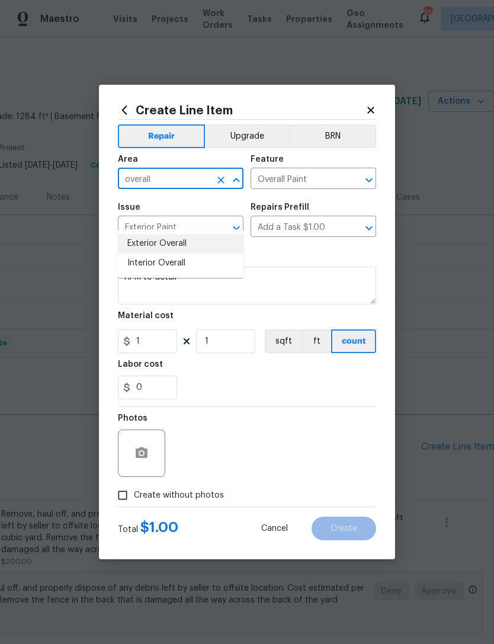
click at [168, 234] on li "Exterior Overall" at bounding box center [181, 244] width 126 height 20
type input "Exterior Overall"
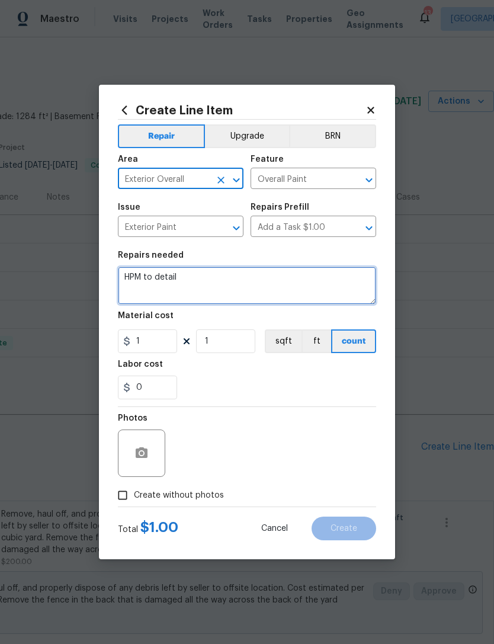
click at [197, 291] on textarea "HPM to detail" at bounding box center [247, 286] width 258 height 38
type textarea "H"
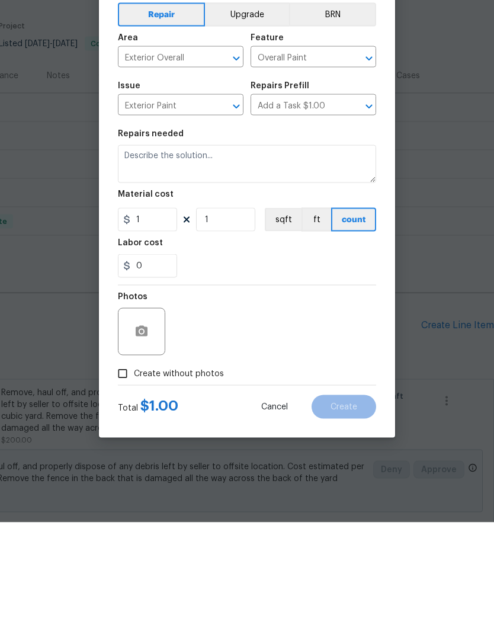
click at [126, 484] on input "Create without photos" at bounding box center [122, 495] width 23 height 23
checkbox input "true"
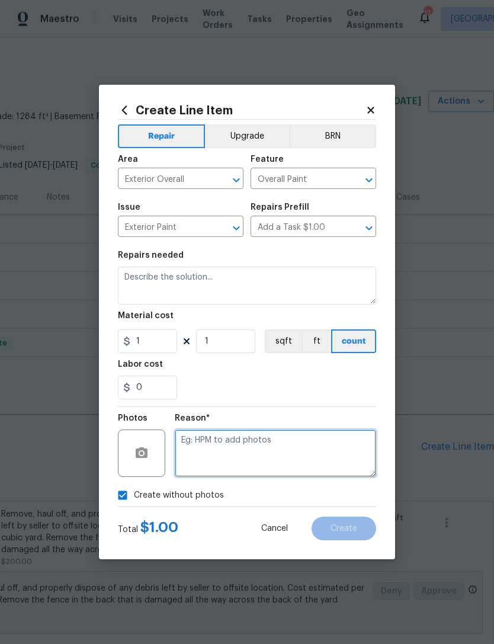
click at [245, 446] on textarea at bounding box center [275, 452] width 201 height 47
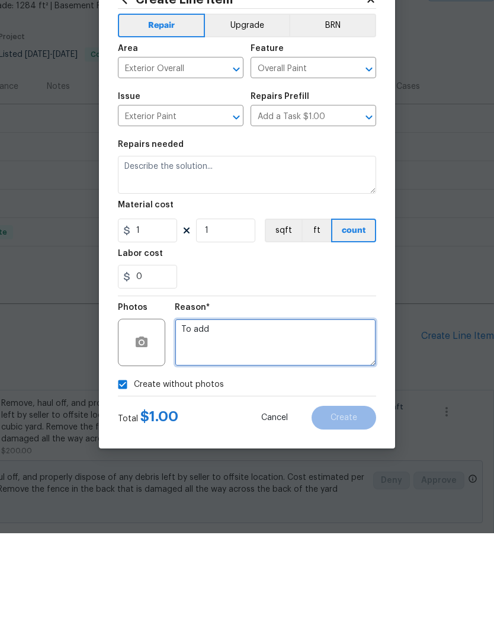
type textarea "To add"
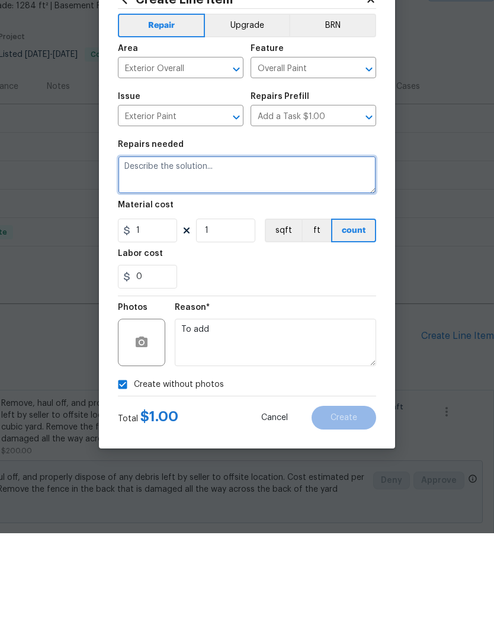
click at [257, 267] on textarea at bounding box center [247, 286] width 258 height 38
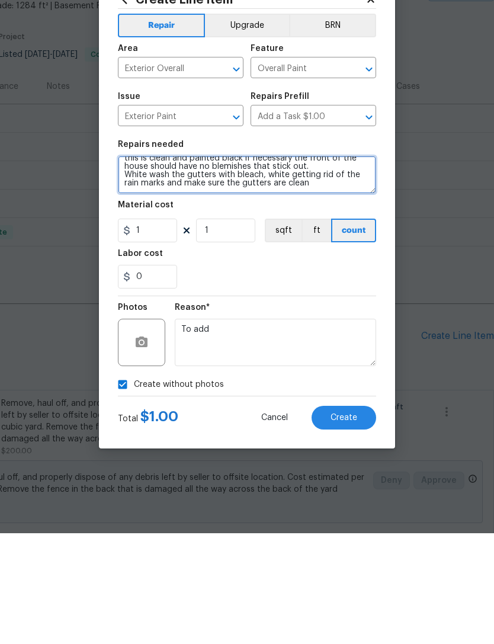
scroll to position [33, 0]
type textarea "Paint the gas, meter pipes, black and paint the railing going down to the basem…"
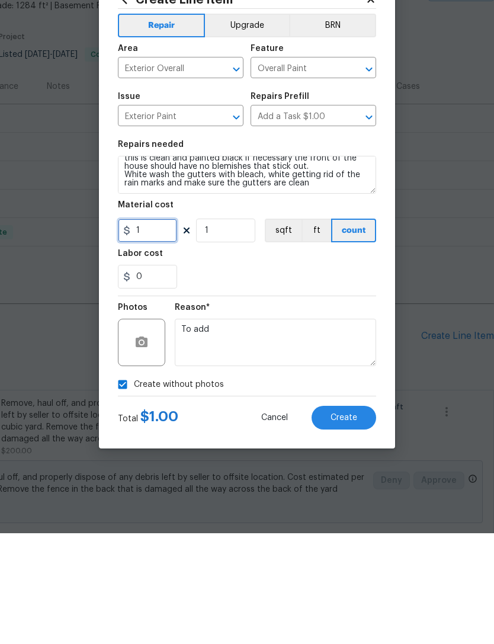
click at [162, 329] on input "1" at bounding box center [147, 341] width 59 height 24
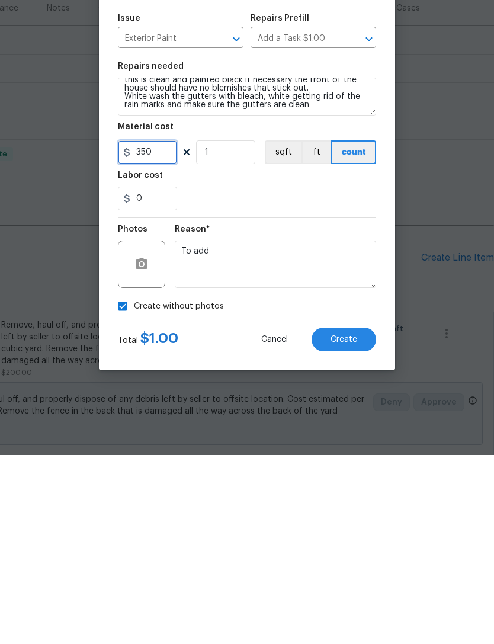
type input "350"
click at [354, 524] on span "Create" at bounding box center [344, 528] width 27 height 9
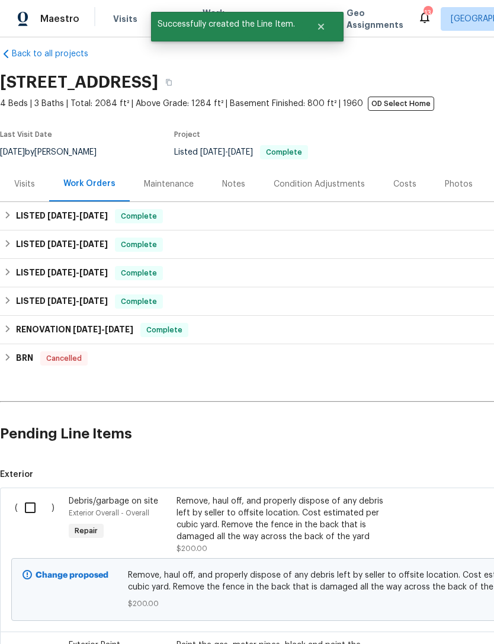
scroll to position [13, 0]
click at [31, 495] on input "checkbox" at bounding box center [35, 507] width 34 height 25
checkbox input "true"
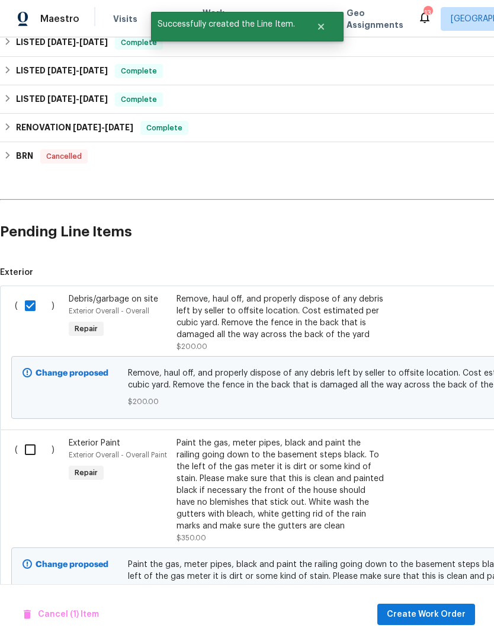
scroll to position [217, 0]
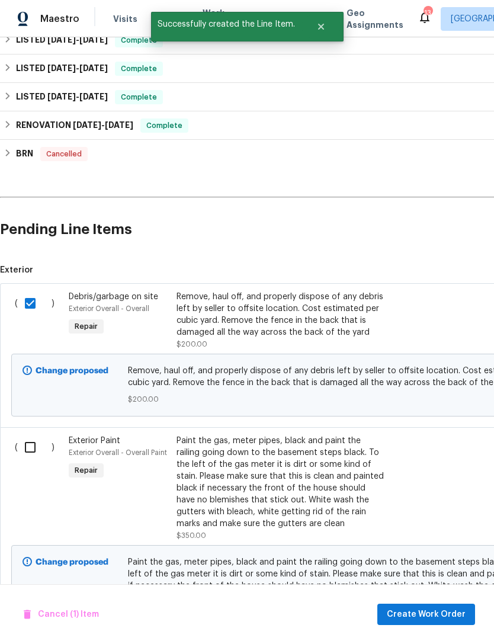
click at [31, 435] on input "checkbox" at bounding box center [35, 447] width 34 height 25
checkbox input "true"
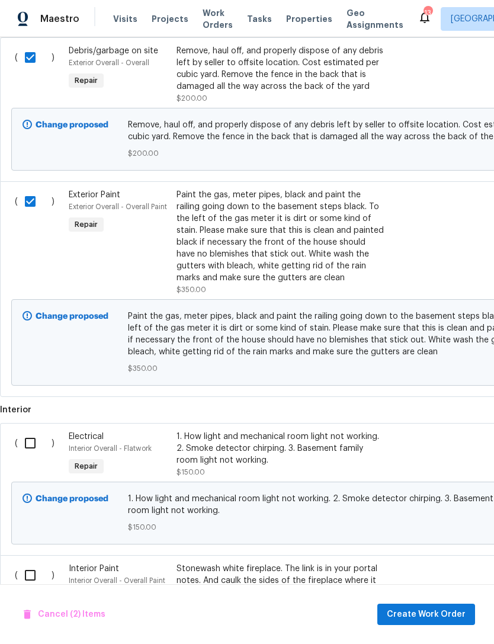
scroll to position [469, 0]
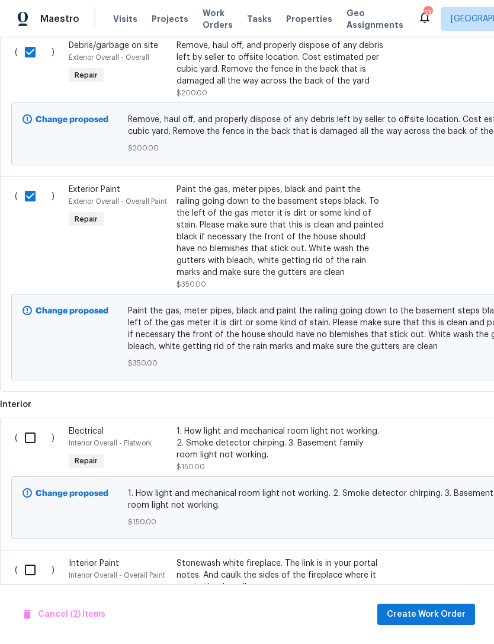
click at [24, 425] on input "checkbox" at bounding box center [35, 437] width 34 height 25
checkbox input "true"
click at [28, 557] on input "checkbox" at bounding box center [35, 569] width 34 height 25
checkbox input "true"
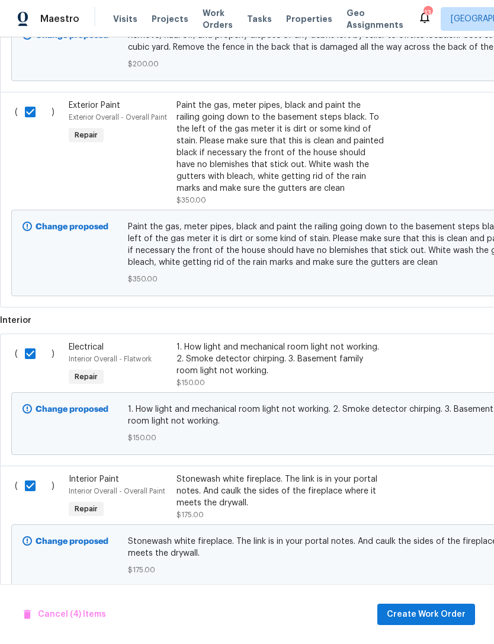
scroll to position [552, 0]
click at [442, 614] on span "Create Work Order" at bounding box center [426, 614] width 79 height 15
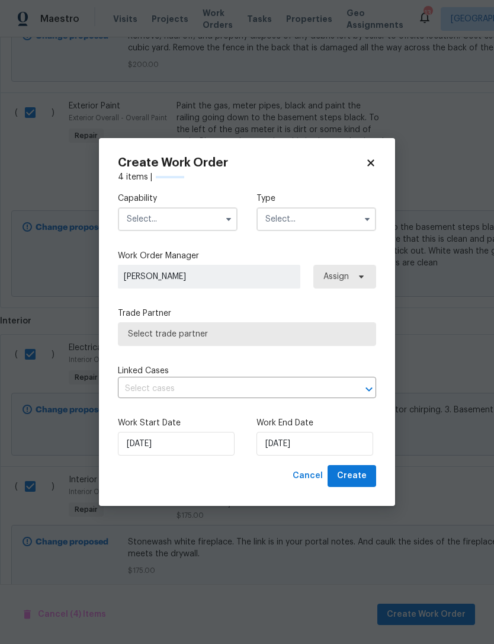
checkbox input "false"
click at [203, 213] on input "text" at bounding box center [178, 219] width 120 height 24
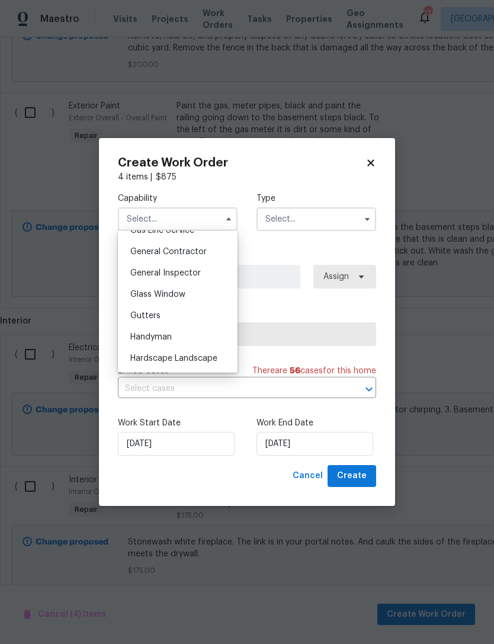
scroll to position [546, 0]
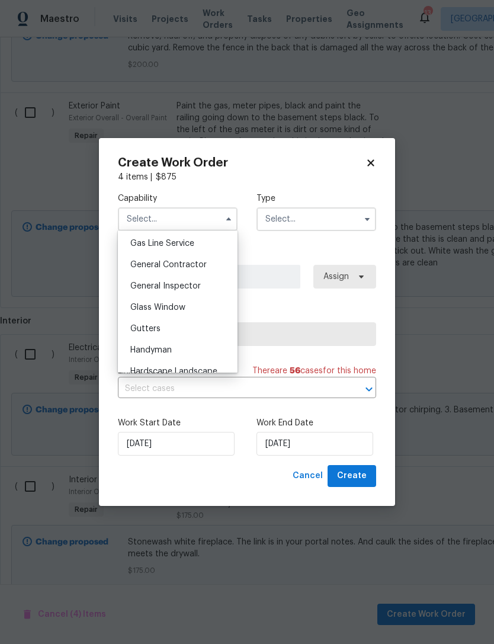
click at [195, 262] on span "General Contractor" at bounding box center [168, 265] width 76 height 8
type input "General Contractor"
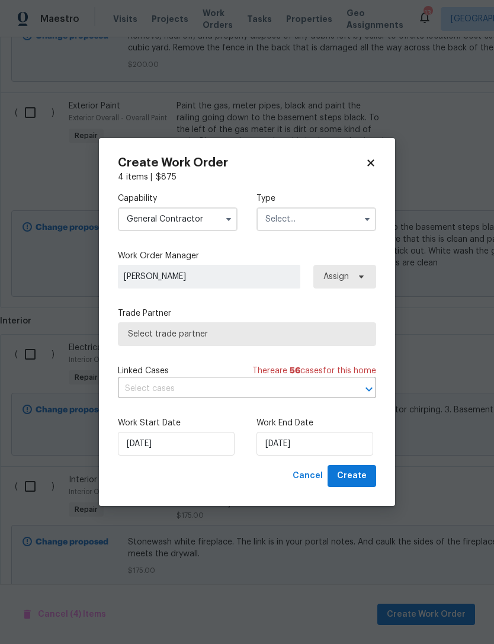
click at [331, 216] on input "text" at bounding box center [316, 219] width 120 height 24
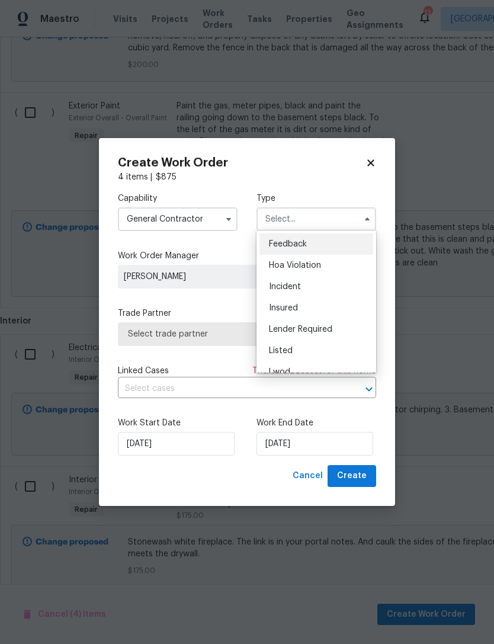
click at [284, 354] on span "Listed" at bounding box center [281, 351] width 24 height 8
type input "Listed"
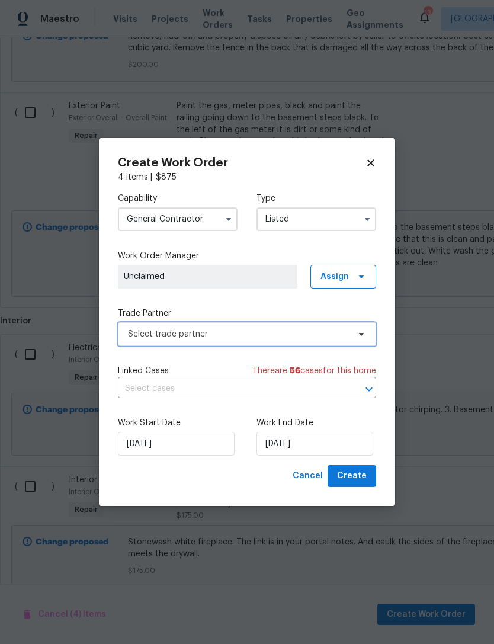
click at [241, 336] on span "Select trade partner" at bounding box center [238, 334] width 221 height 12
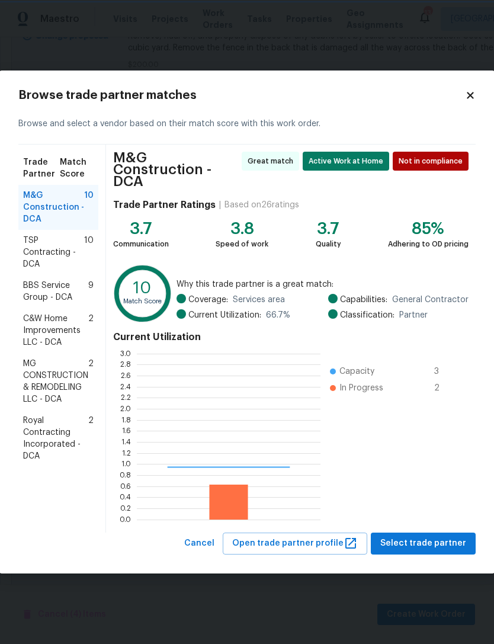
scroll to position [166, 184]
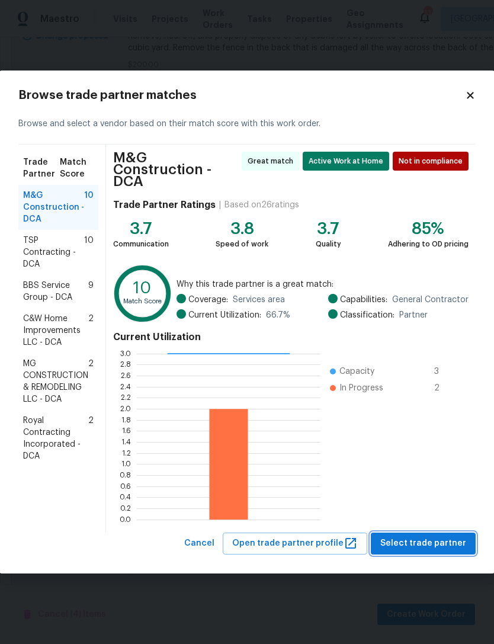
click at [438, 540] on span "Select trade partner" at bounding box center [423, 543] width 86 height 15
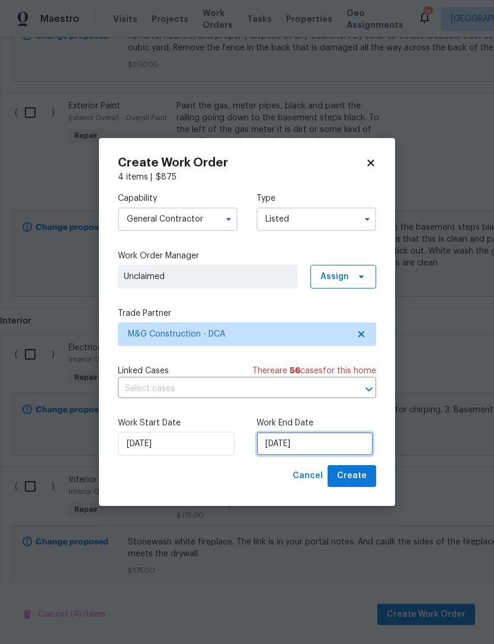
click at [316, 444] on input "[DATE]" at bounding box center [314, 444] width 117 height 24
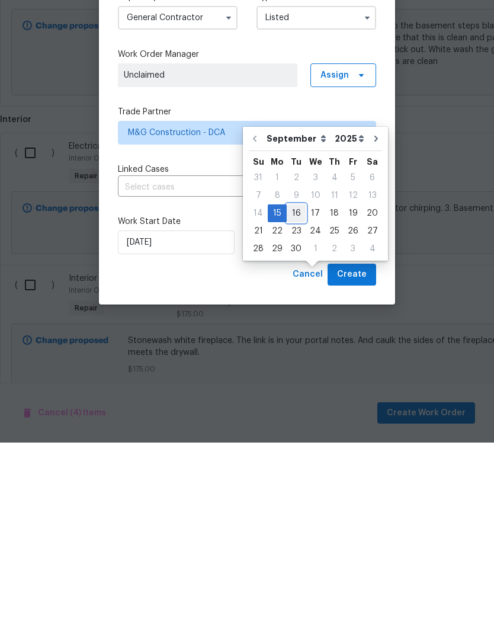
click at [300, 406] on div "16" at bounding box center [296, 414] width 19 height 17
type input "[DATE]"
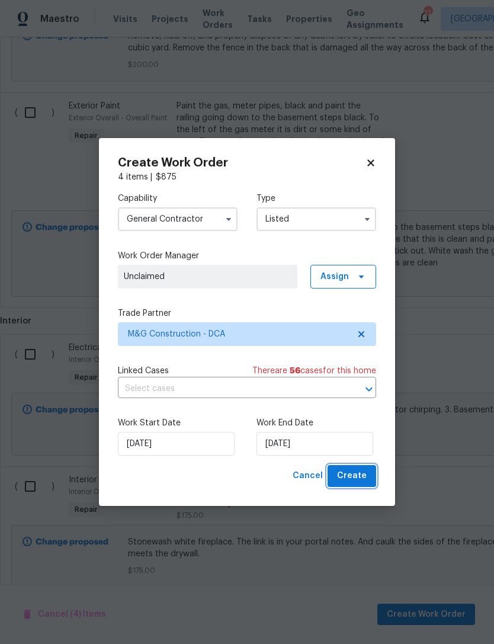
click at [357, 479] on span "Create" at bounding box center [352, 476] width 30 height 15
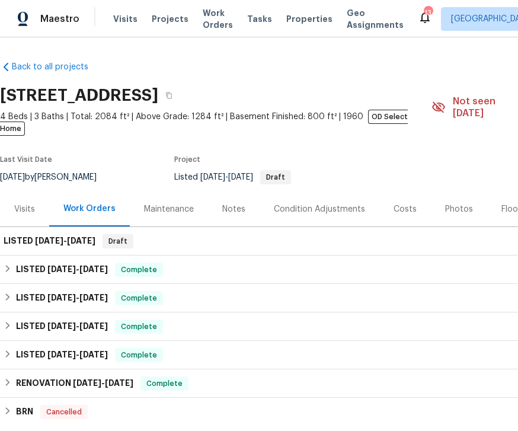
scroll to position [0, 0]
